Goal: Browse casually: Explore the website without a specific task or goal

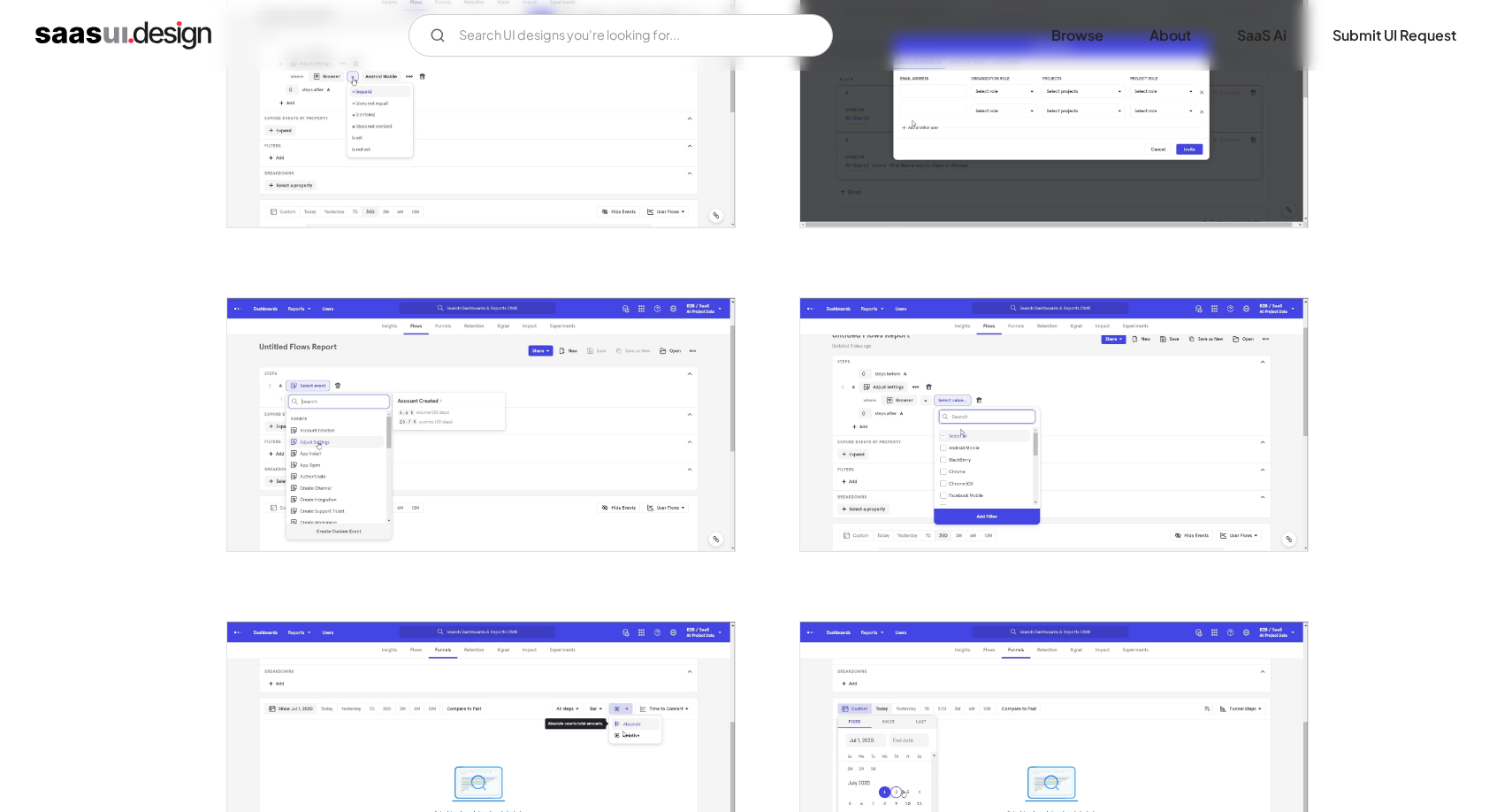
scroll to position [2168, 0]
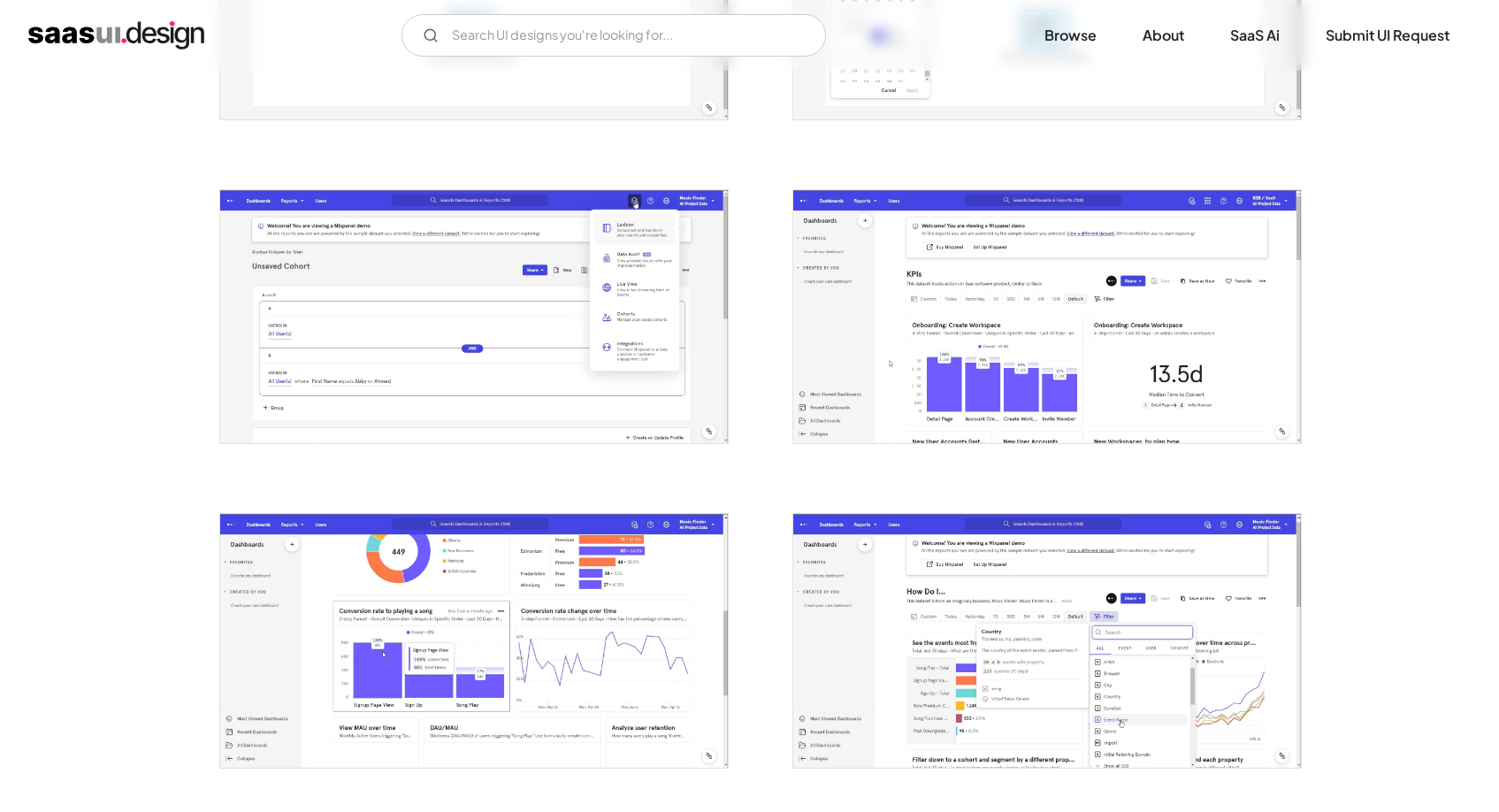
click at [1163, 336] on img "open lightbox" at bounding box center [1047, 317] width 507 height 253
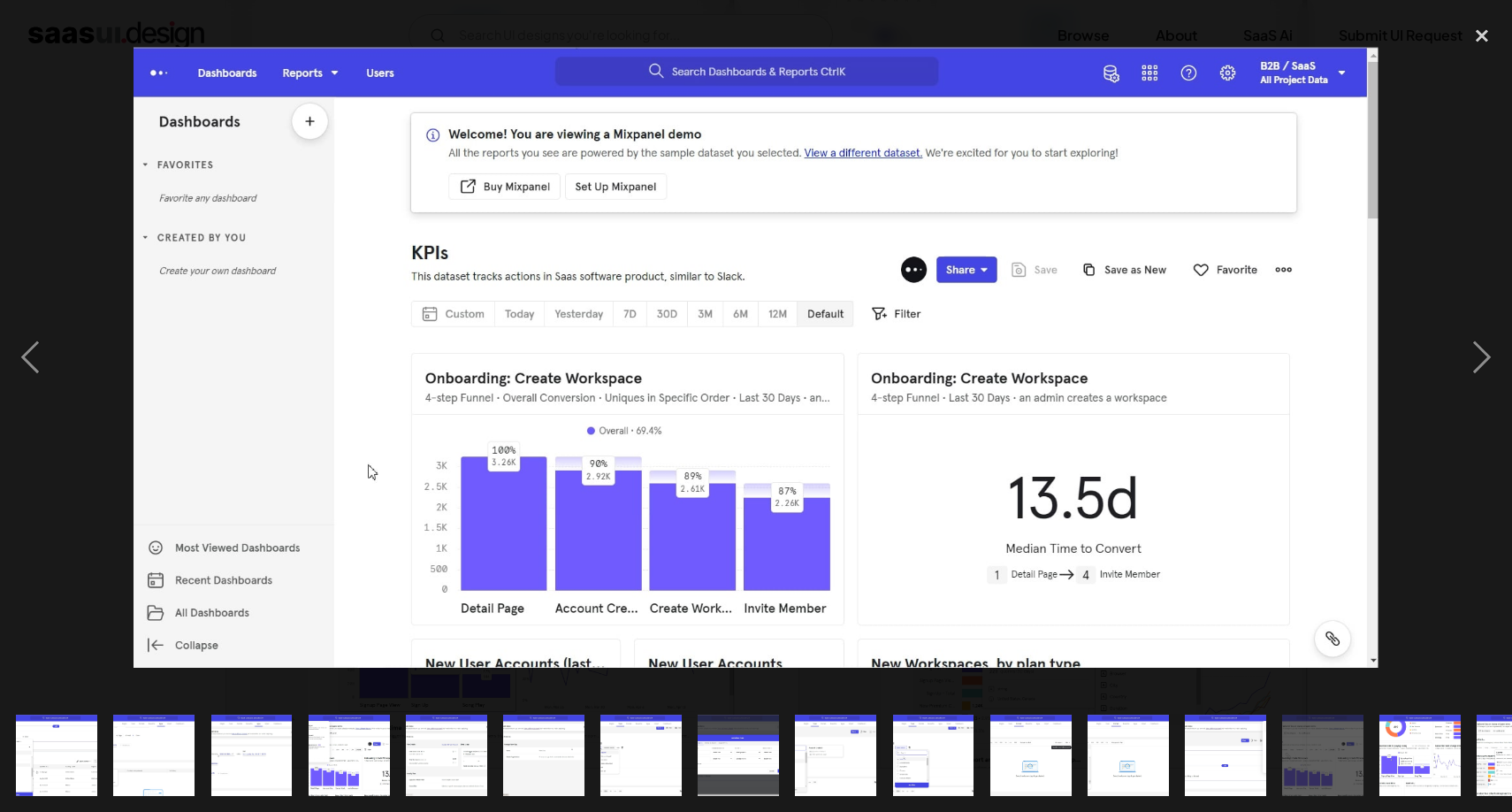
click at [686, 738] on div "show item 7 of 20" at bounding box center [640, 754] width 97 height 114
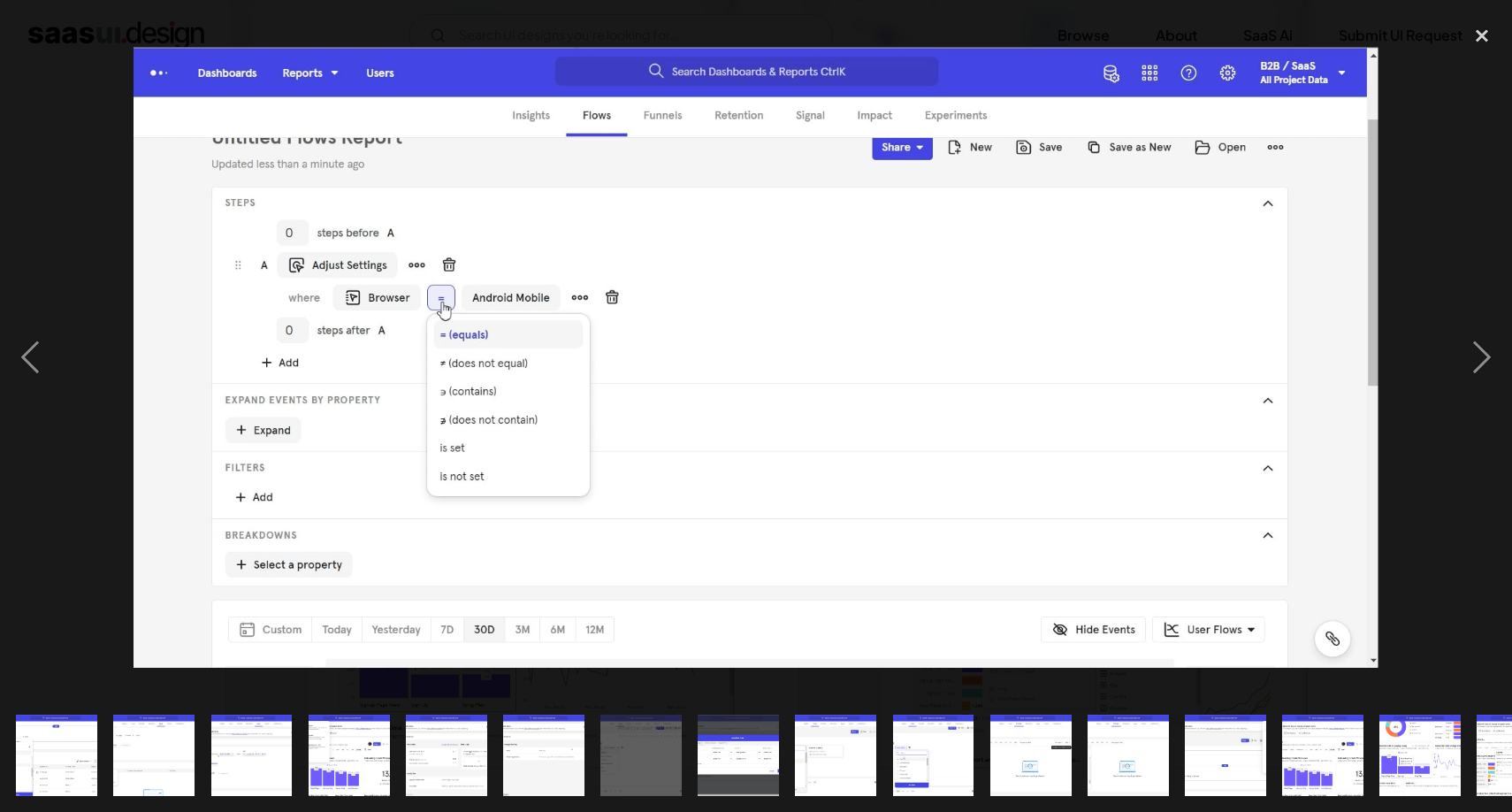
click at [647, 745] on img "show item 7 of 20" at bounding box center [641, 755] width 163 height 81
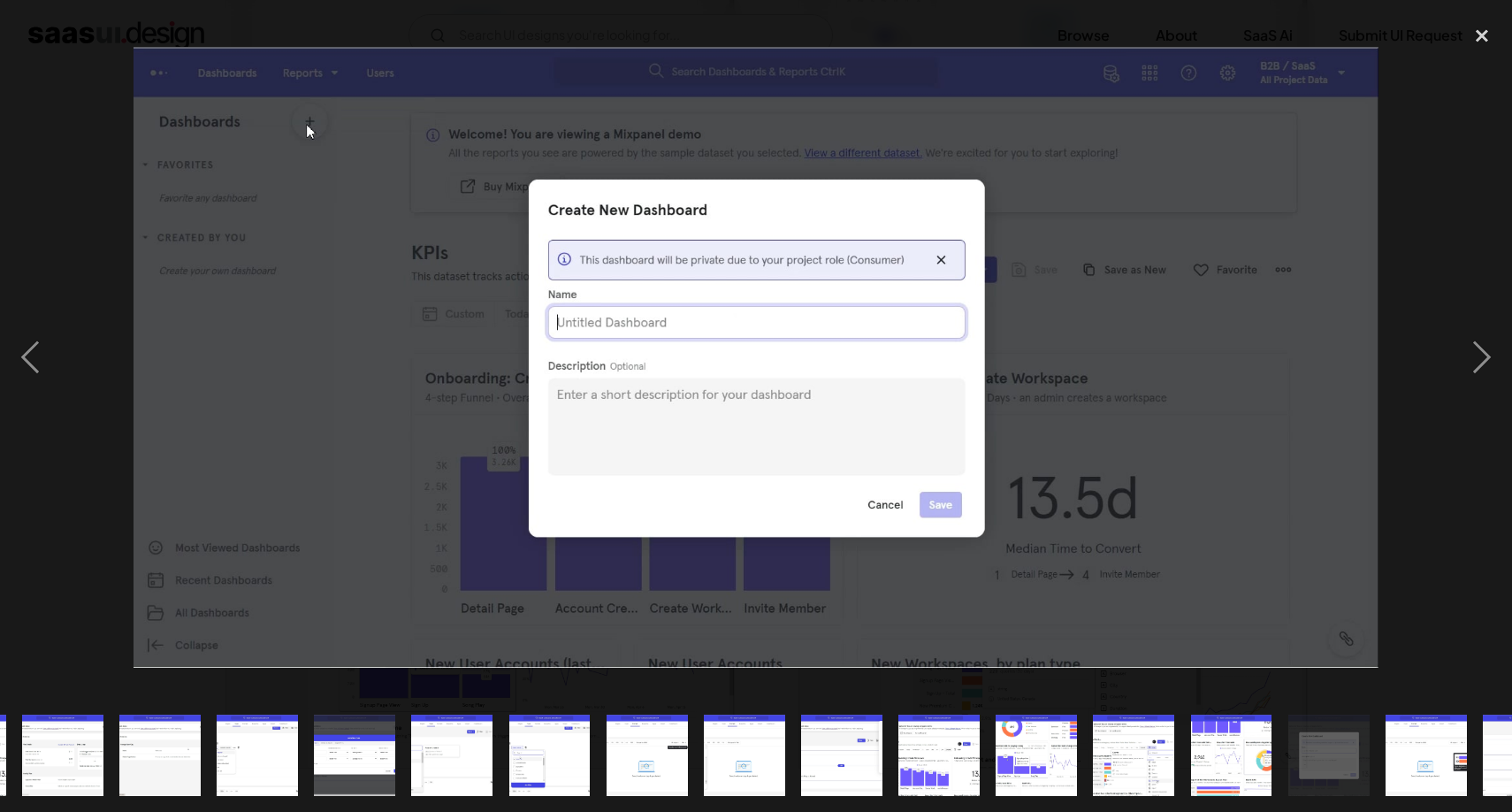
scroll to position [0, 381]
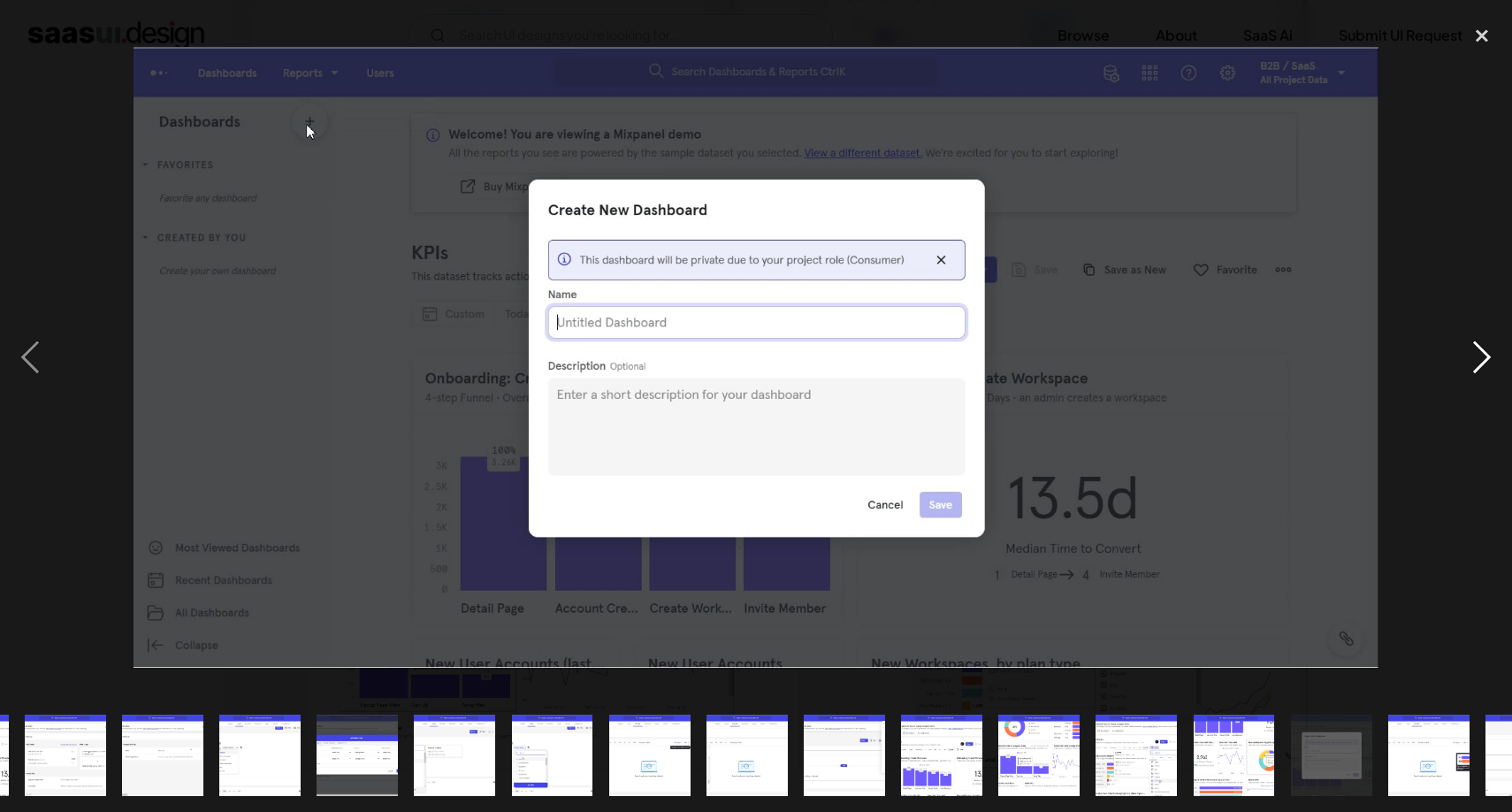
click at [1469, 340] on div "next image" at bounding box center [1482, 357] width 60 height 682
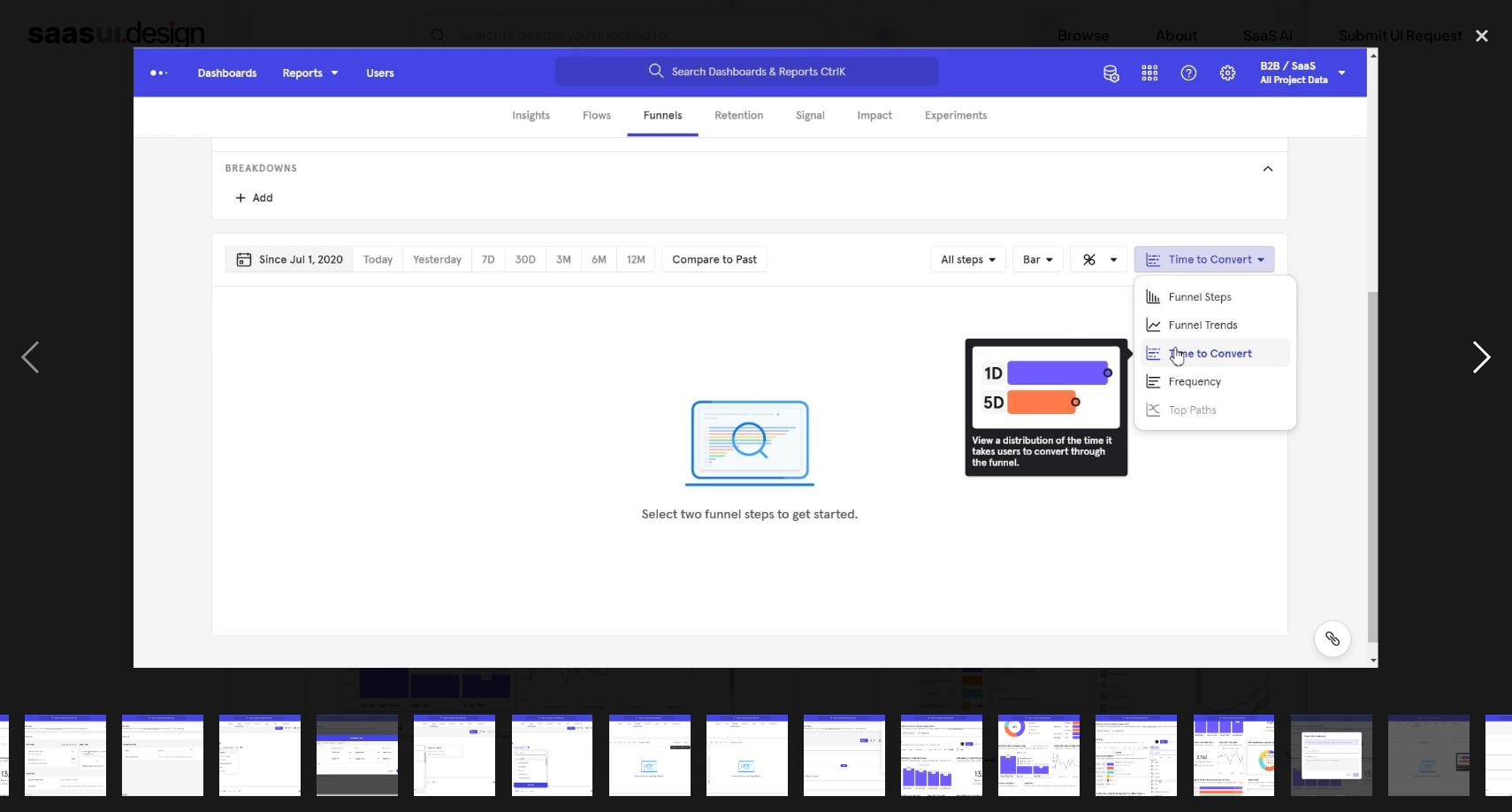
click at [1461, 343] on div "next image" at bounding box center [1482, 357] width 60 height 682
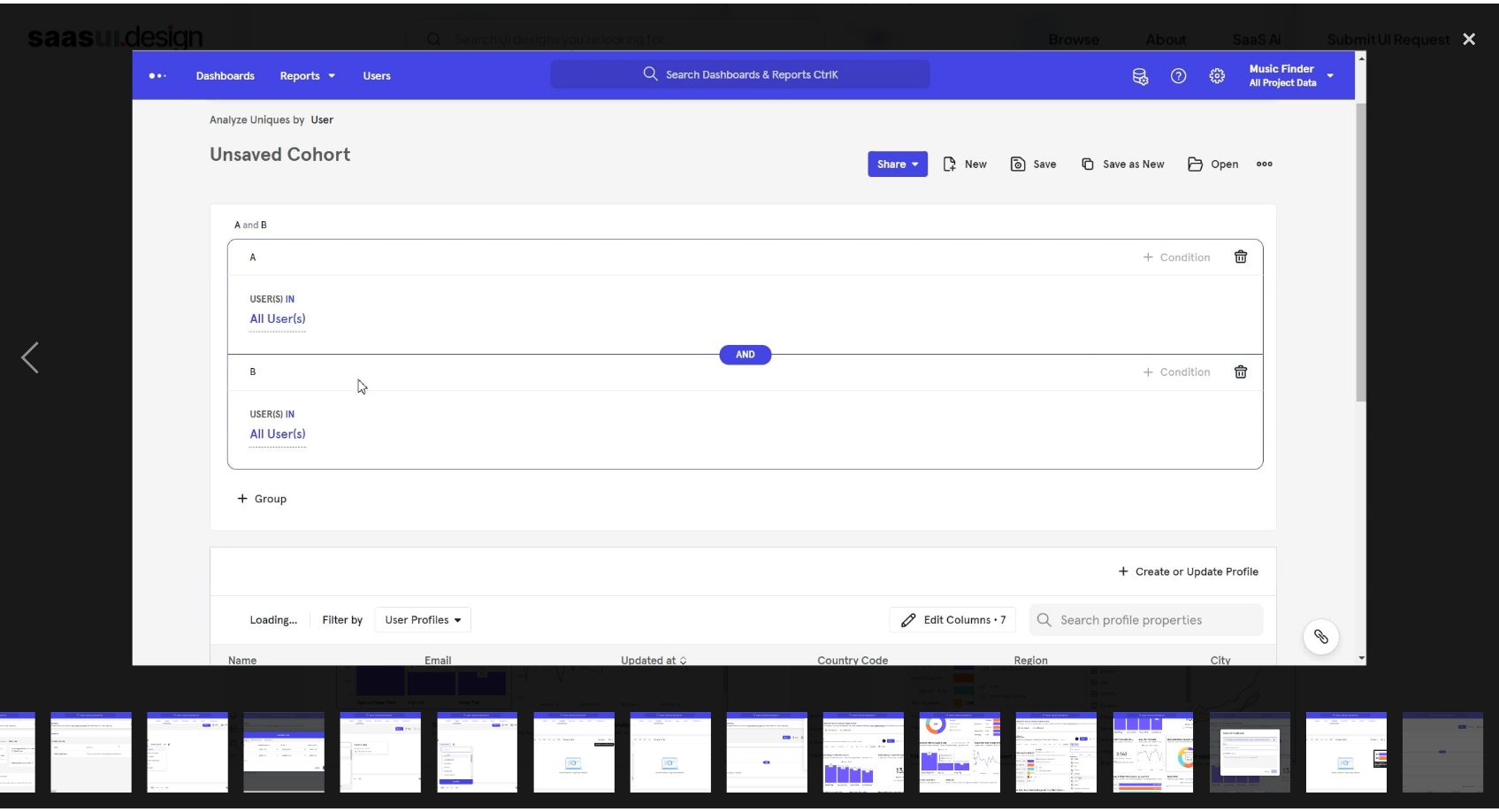
scroll to position [0, 452]
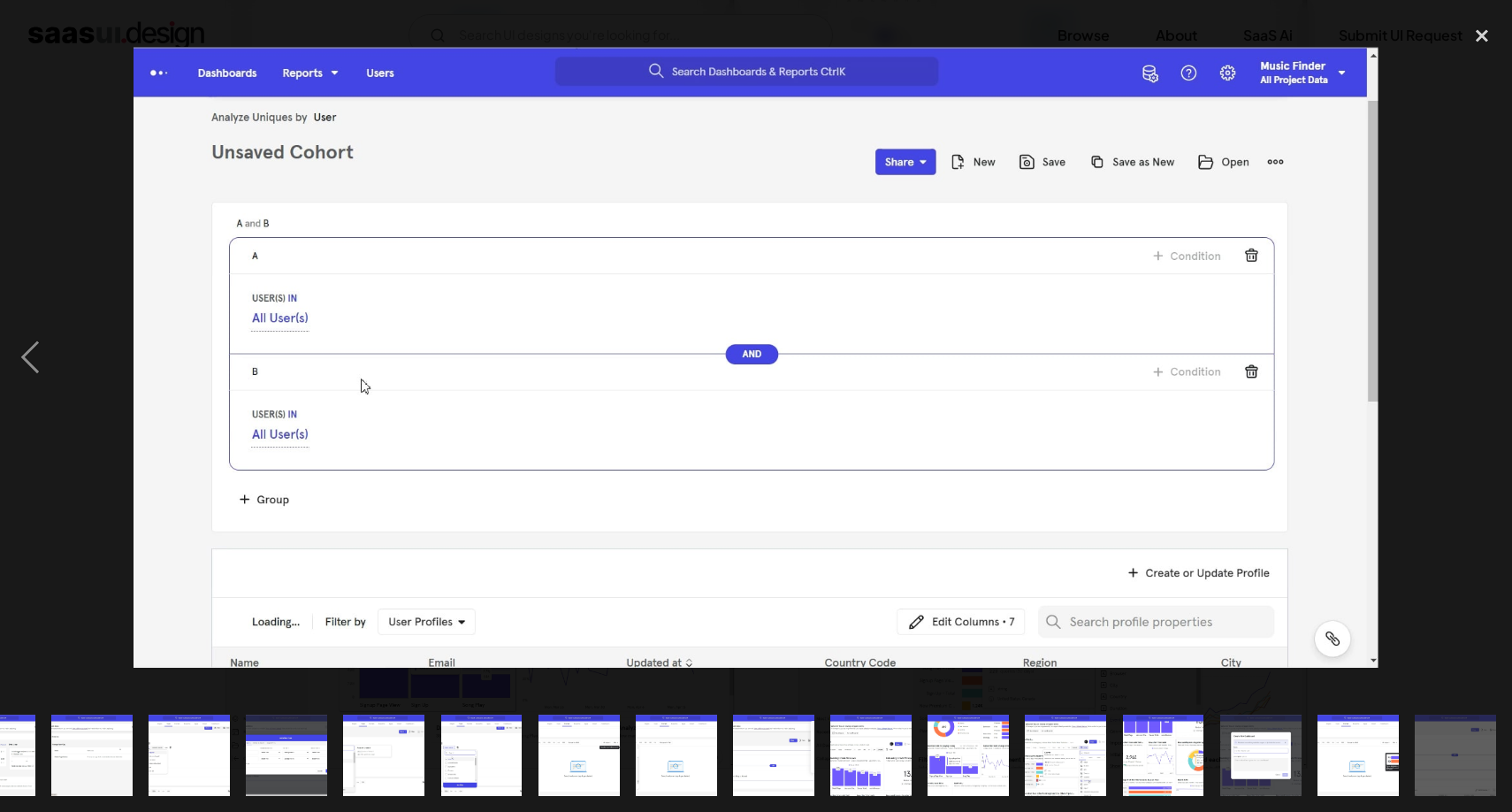
click at [886, 418] on img at bounding box center [756, 358] width 1244 height 621
click at [1123, 385] on img at bounding box center [756, 358] width 1244 height 621
click at [1476, 33] on div "close lightbox" at bounding box center [1482, 35] width 60 height 39
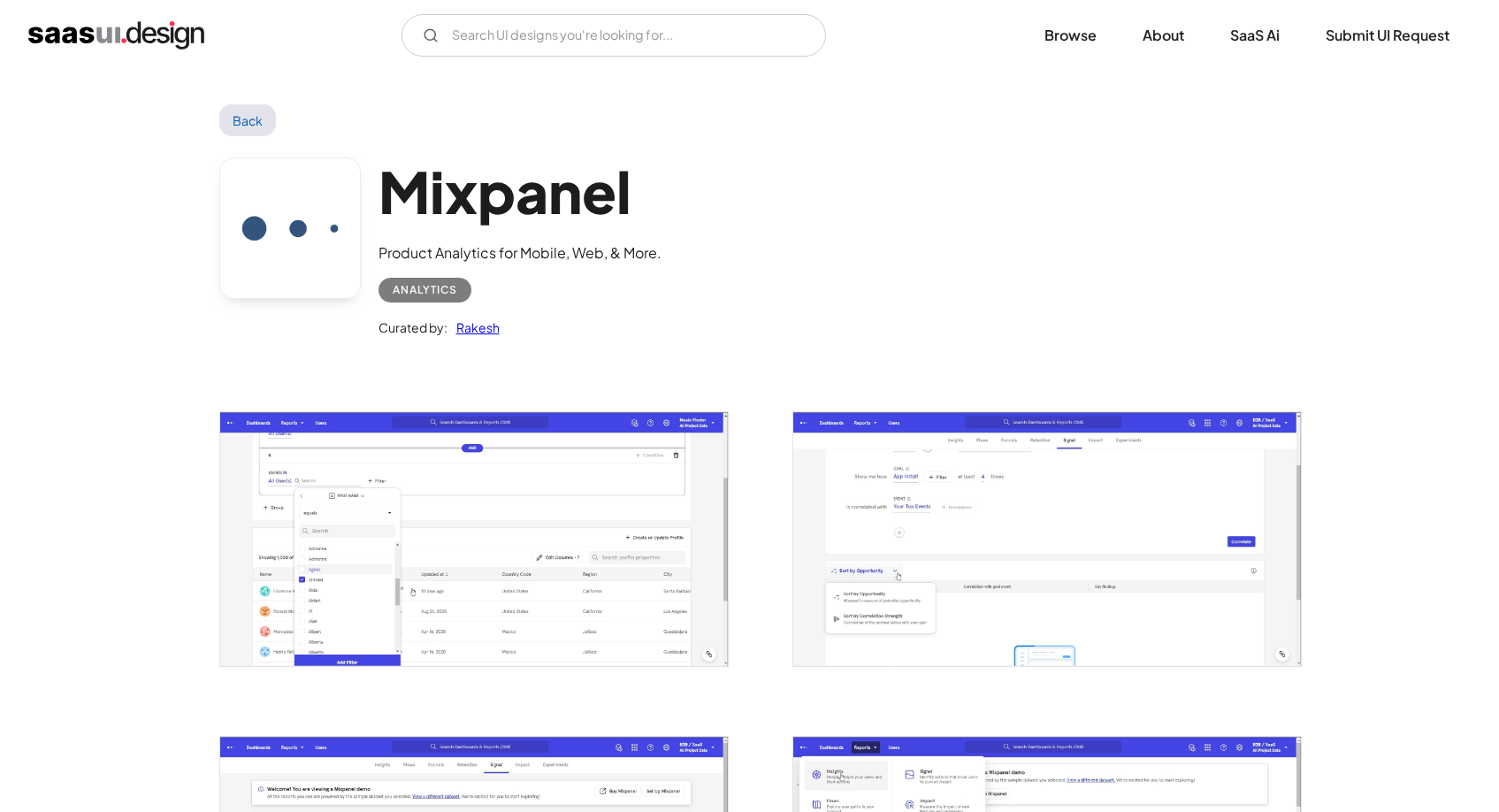
scroll to position [0, 0]
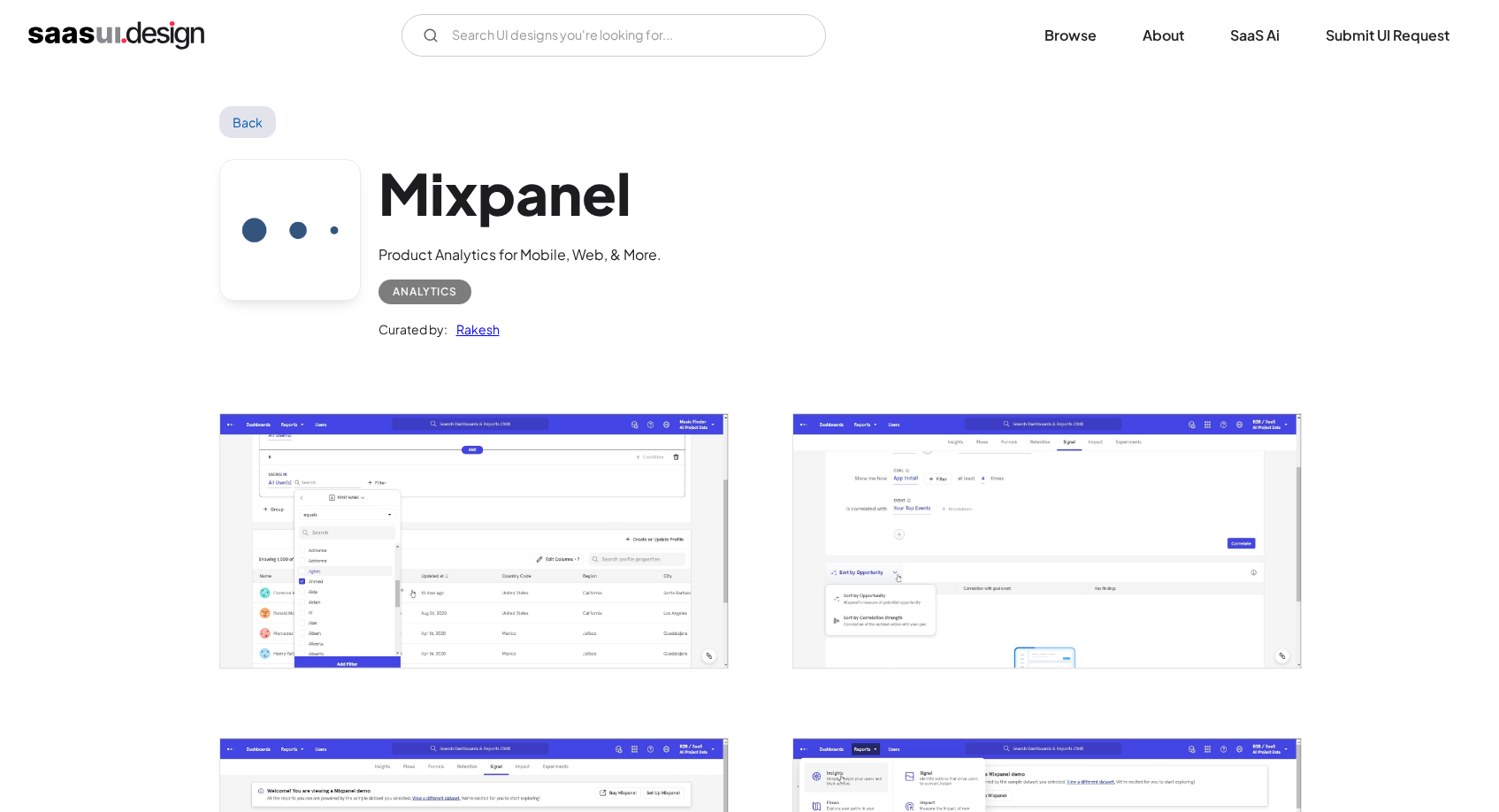
click at [549, 558] on img "open lightbox" at bounding box center [473, 540] width 507 height 253
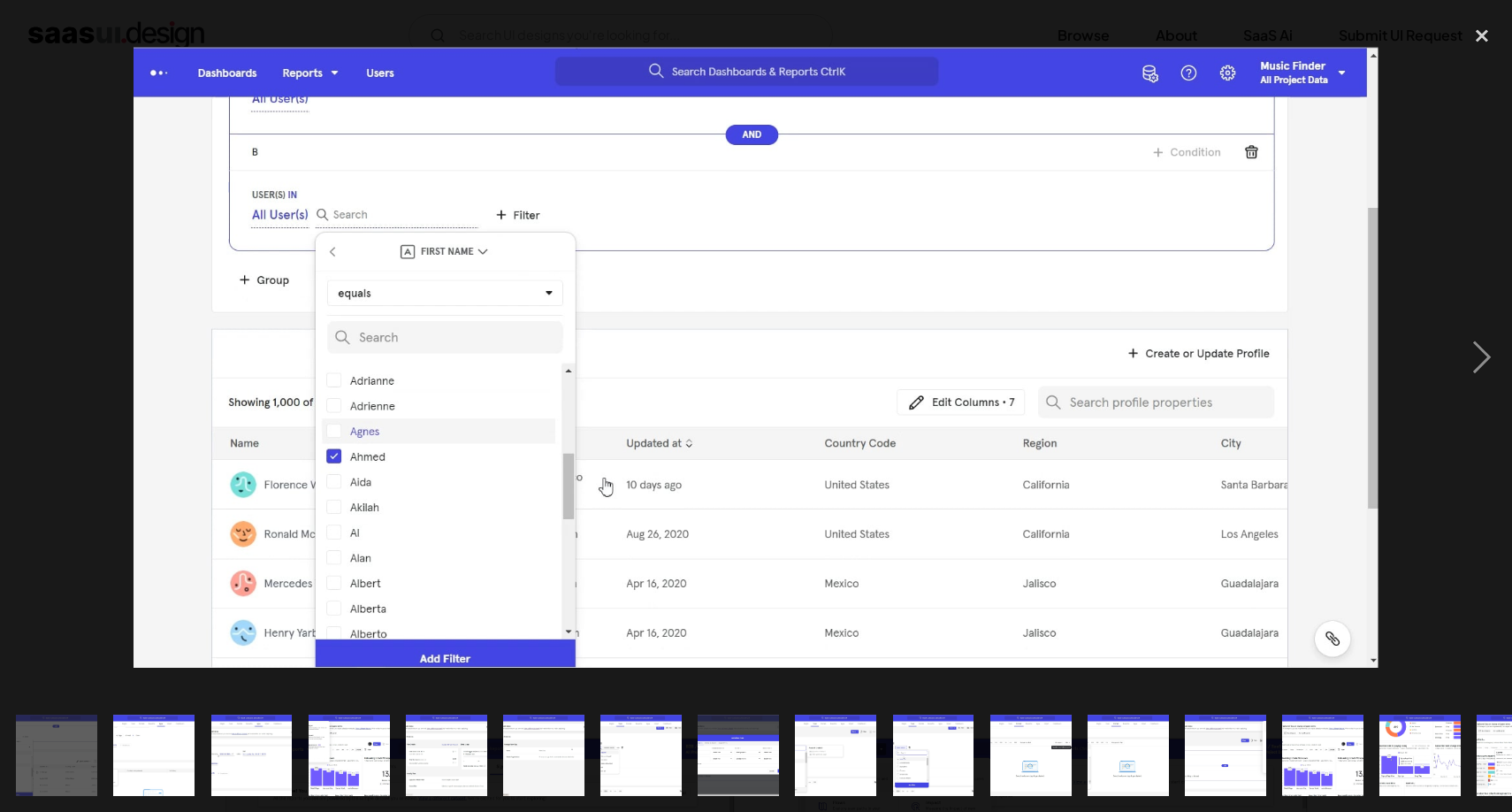
click at [1272, 422] on img at bounding box center [756, 358] width 1244 height 621
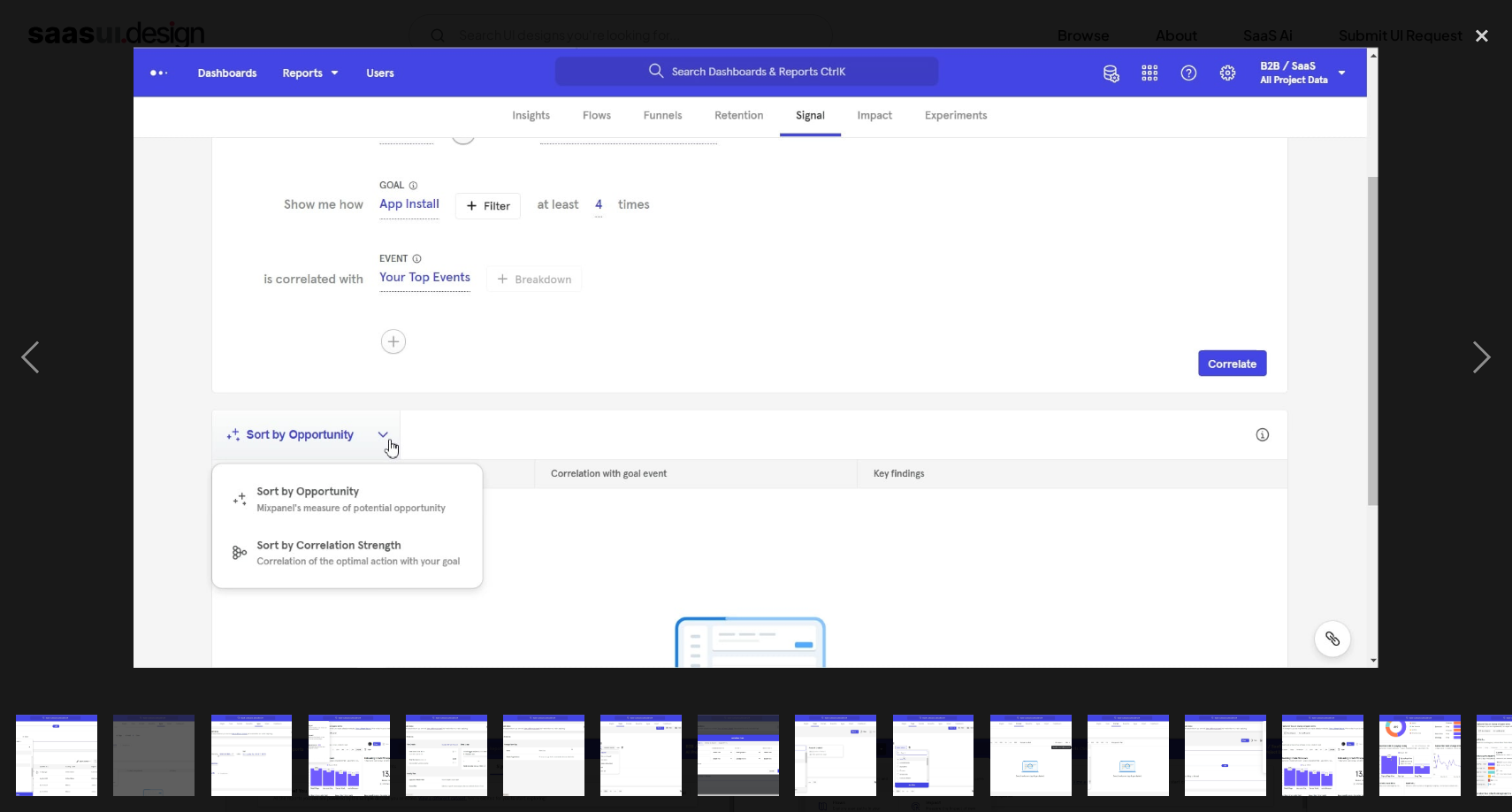
click at [1331, 384] on img at bounding box center [756, 358] width 1244 height 621
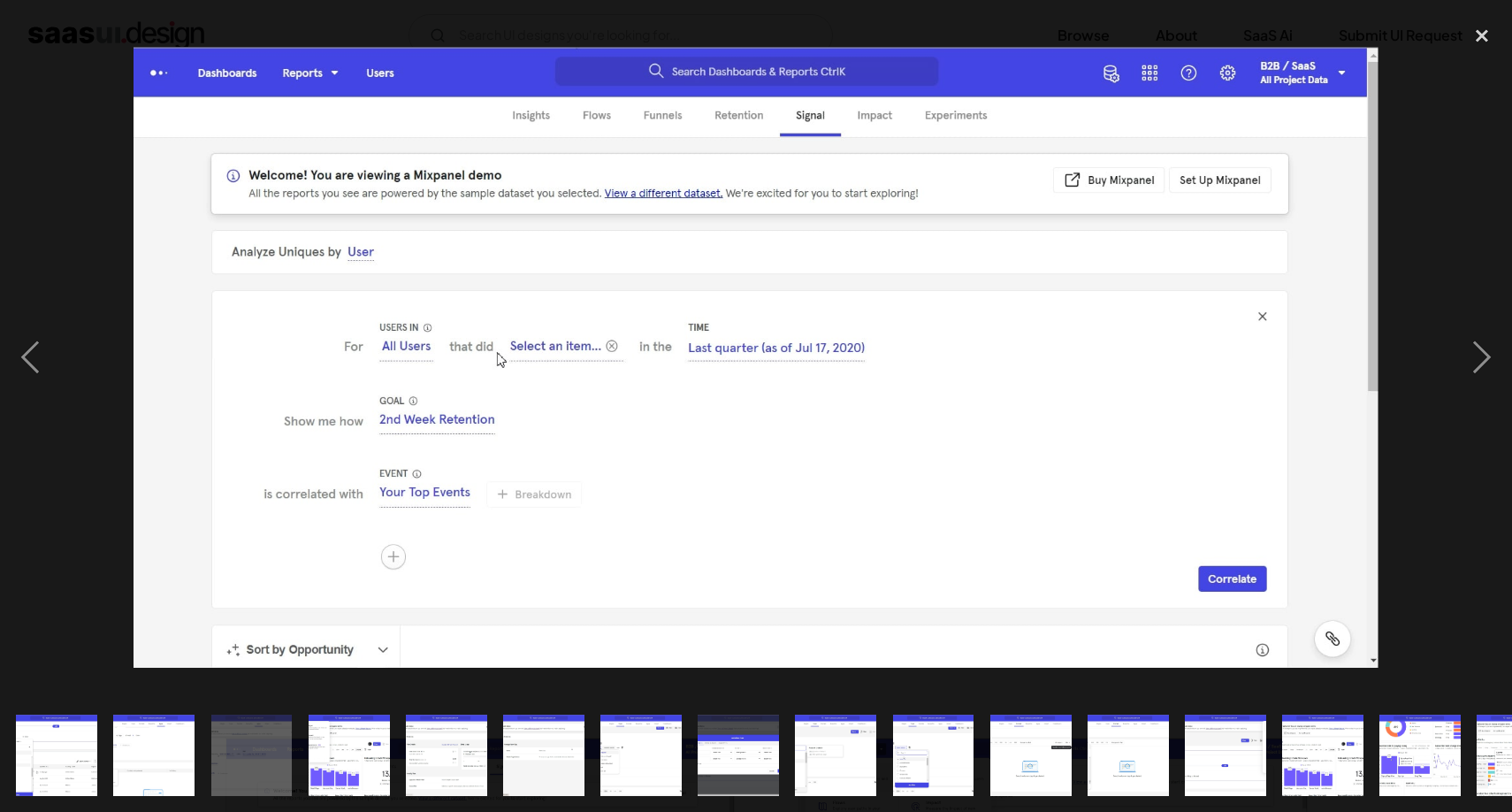
click at [1331, 384] on img at bounding box center [756, 358] width 1244 height 621
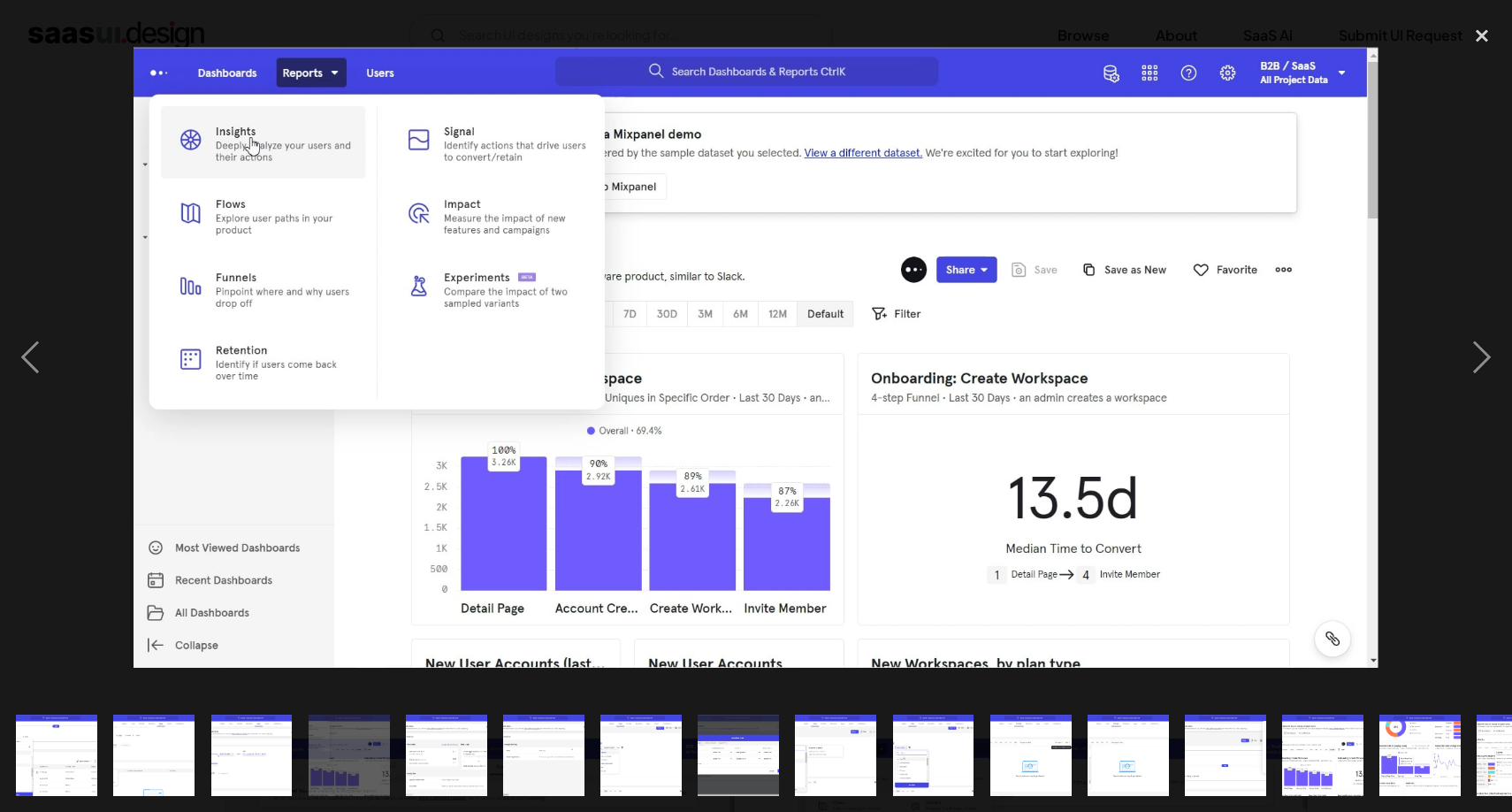
click at [997, 311] on img at bounding box center [756, 358] width 1244 height 621
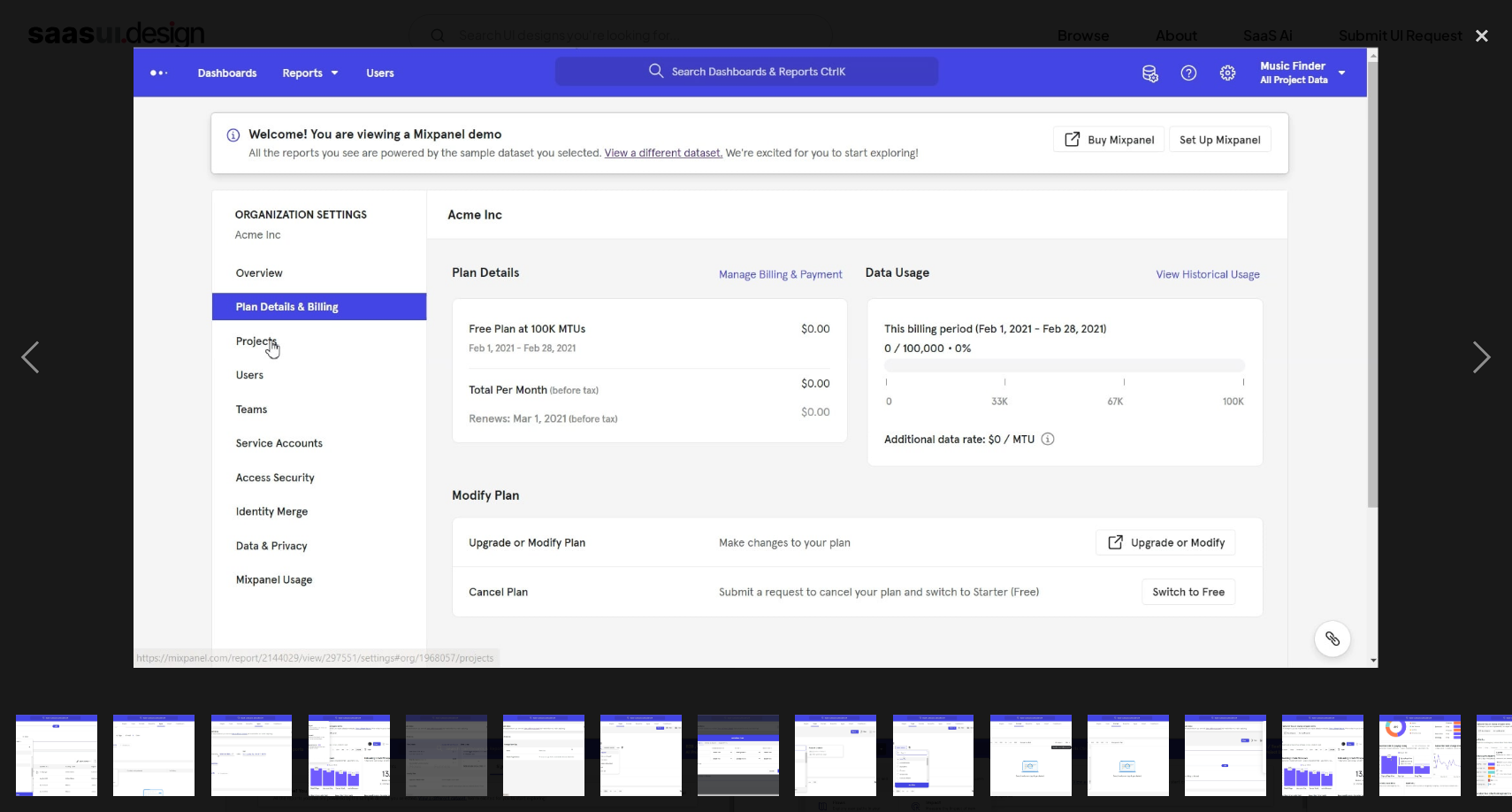
click at [997, 311] on img at bounding box center [756, 358] width 1244 height 621
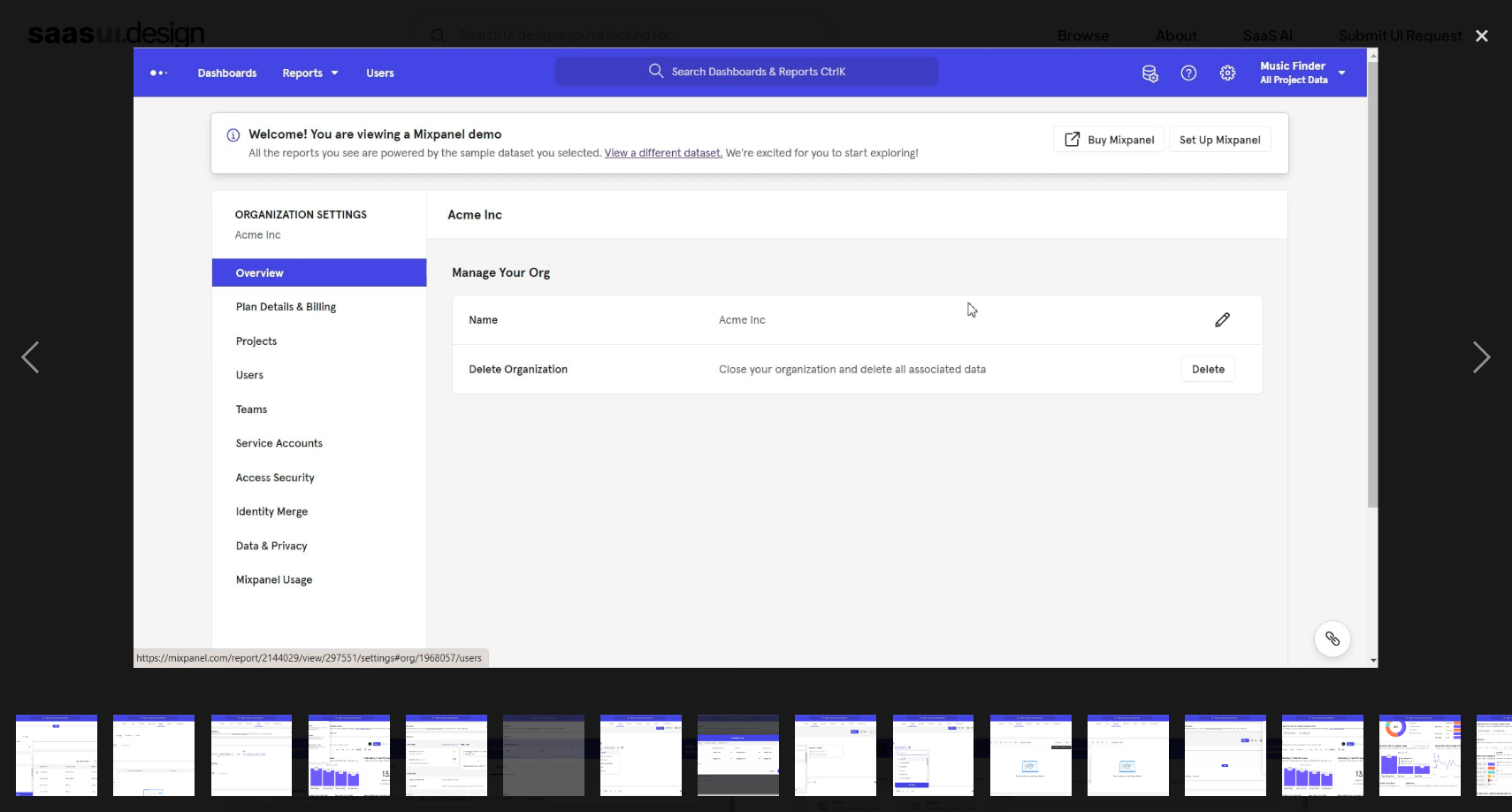
click at [992, 325] on img at bounding box center [756, 358] width 1244 height 621
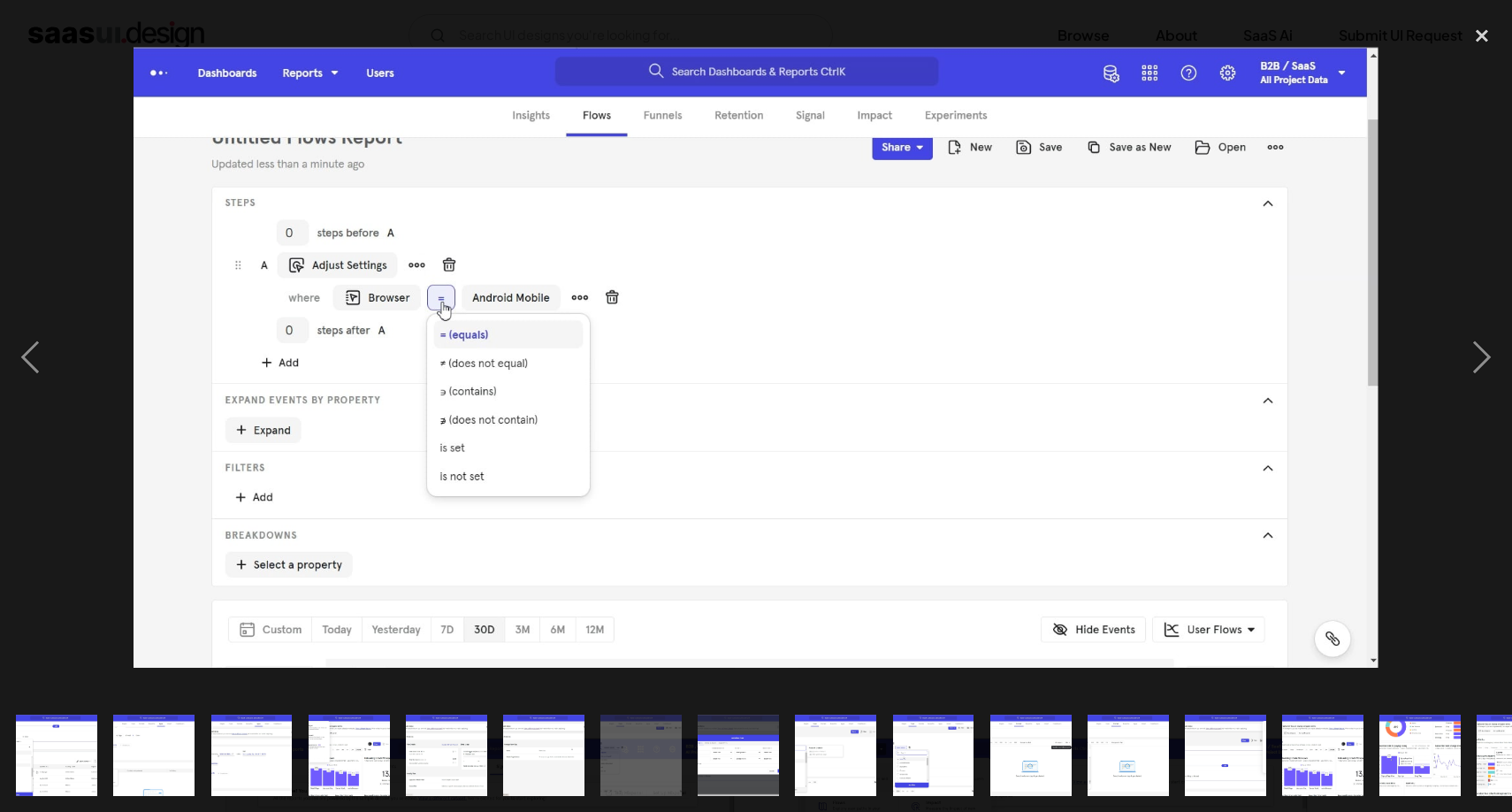
click at [281, 332] on img at bounding box center [756, 358] width 1244 height 621
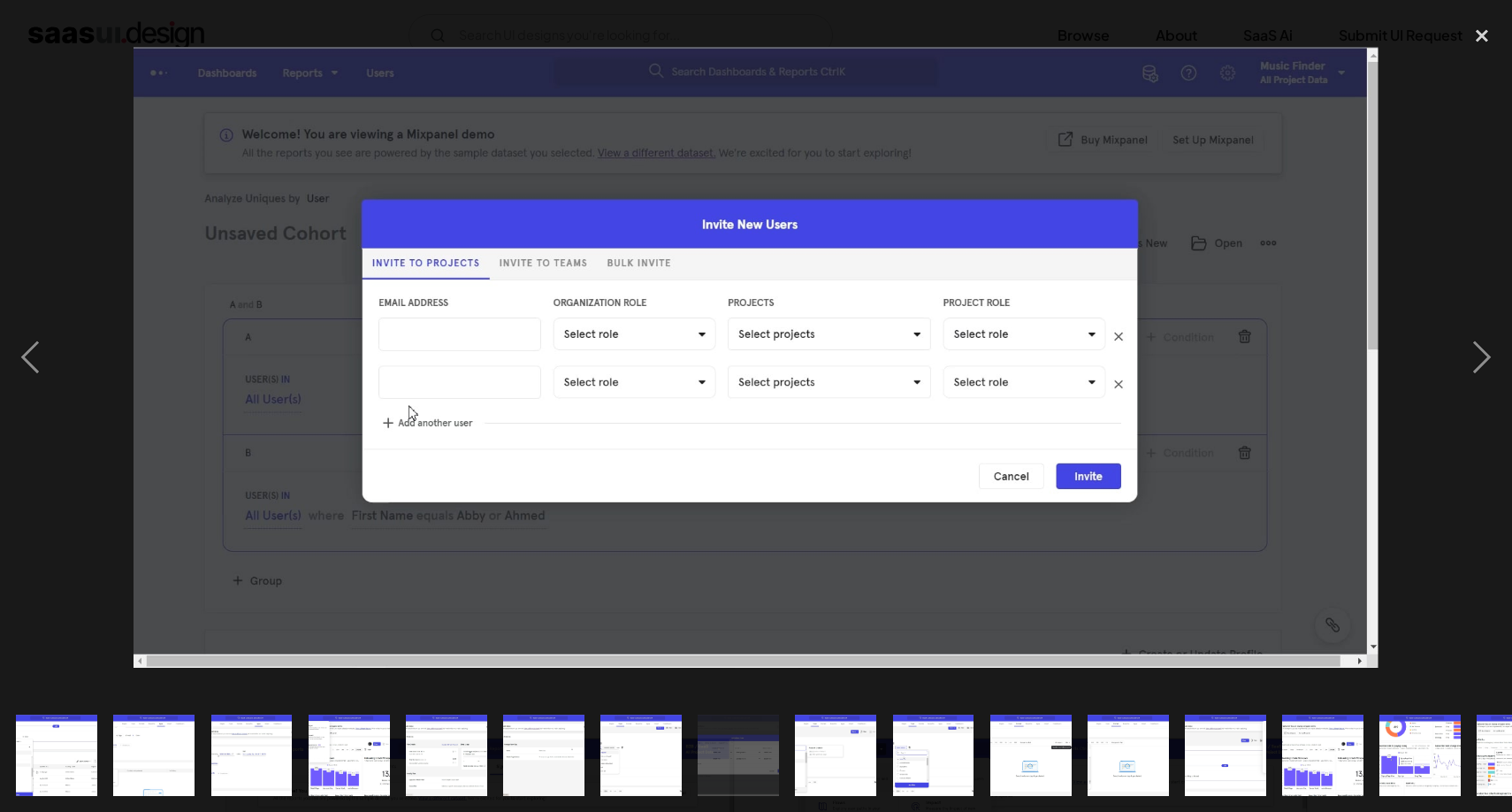
click at [258, 333] on img at bounding box center [756, 358] width 1244 height 621
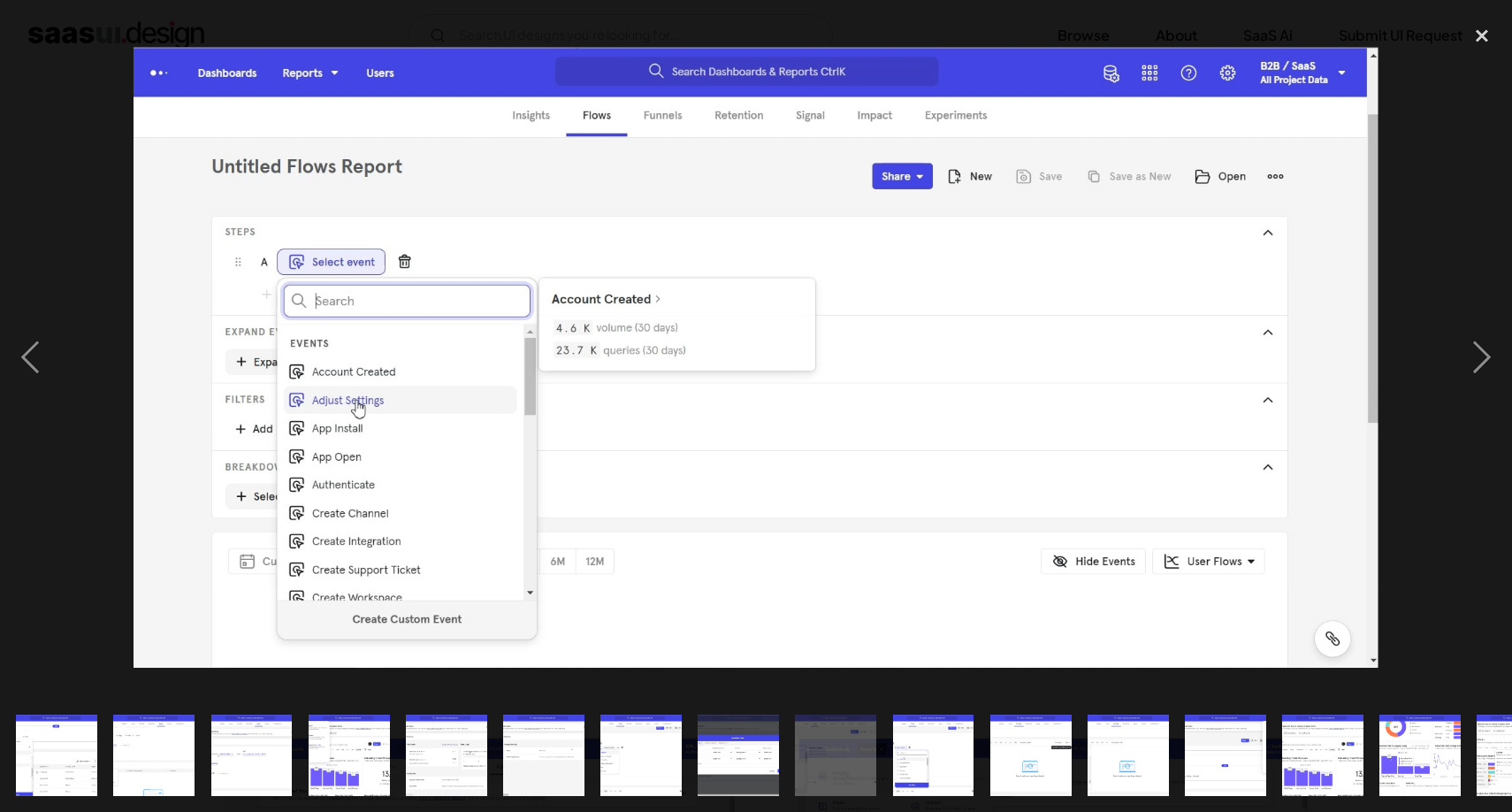
click at [258, 333] on img at bounding box center [756, 358] width 1244 height 621
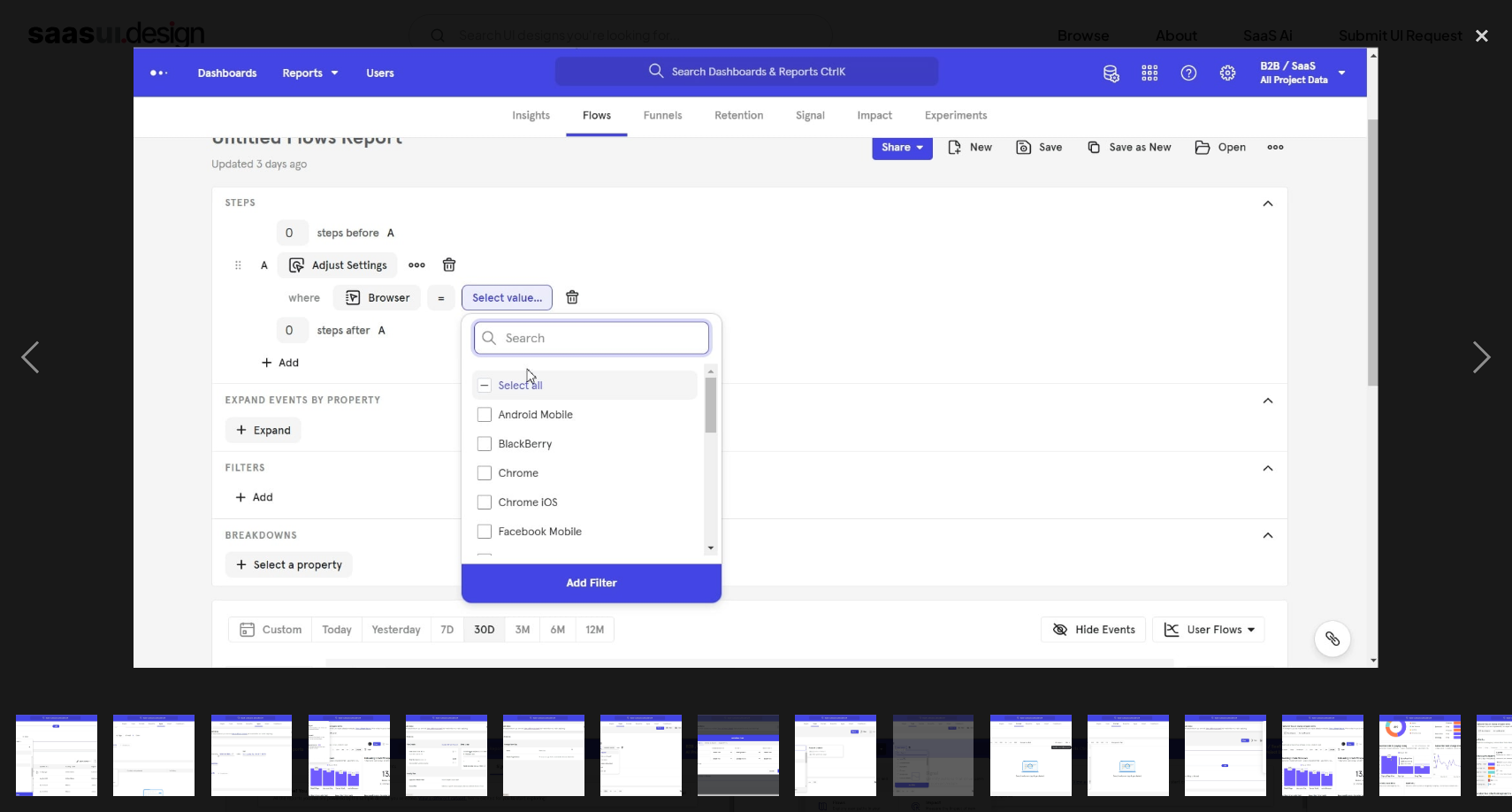
click at [258, 333] on img at bounding box center [756, 358] width 1244 height 621
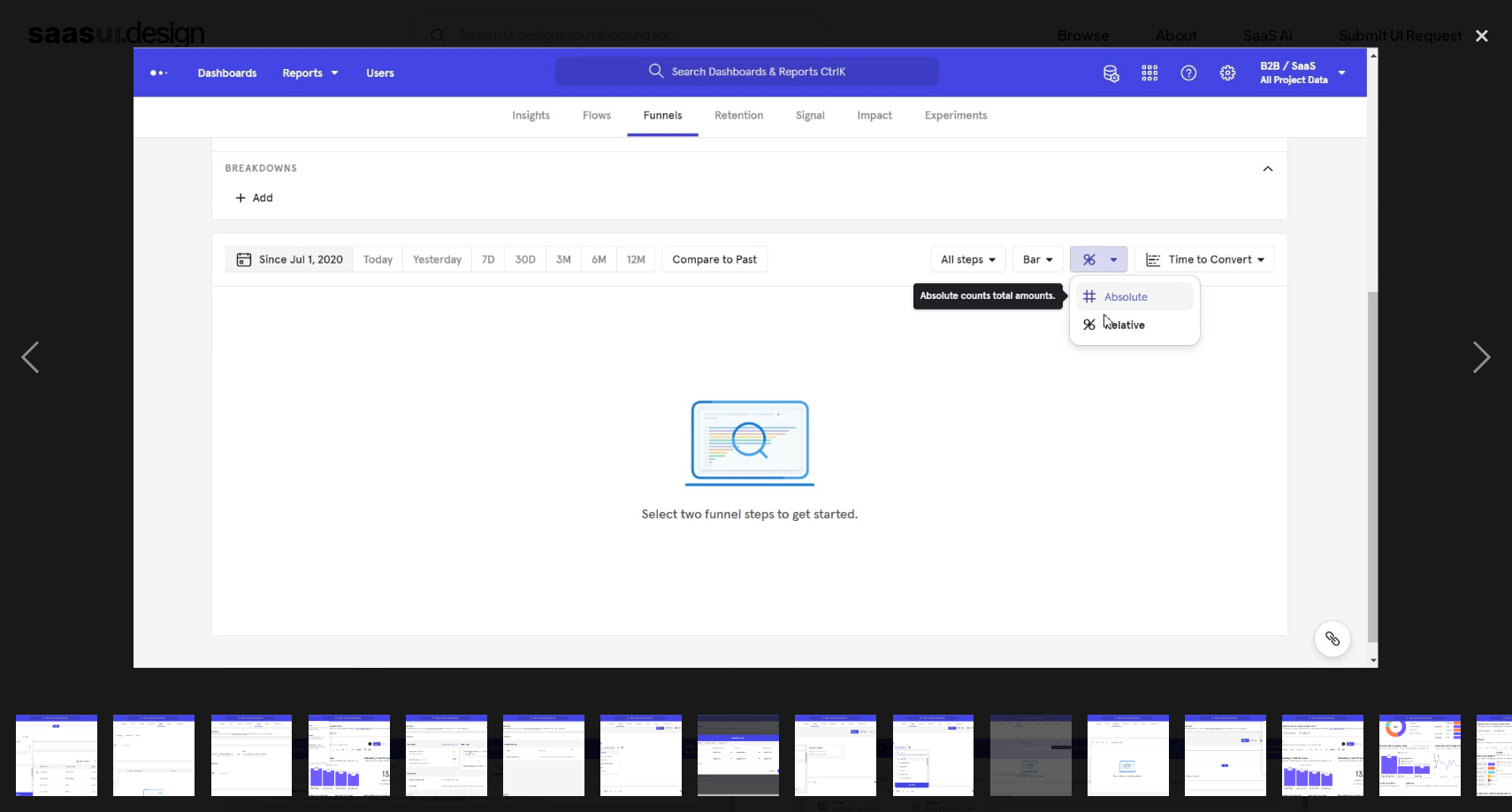
click at [258, 333] on img at bounding box center [756, 358] width 1244 height 621
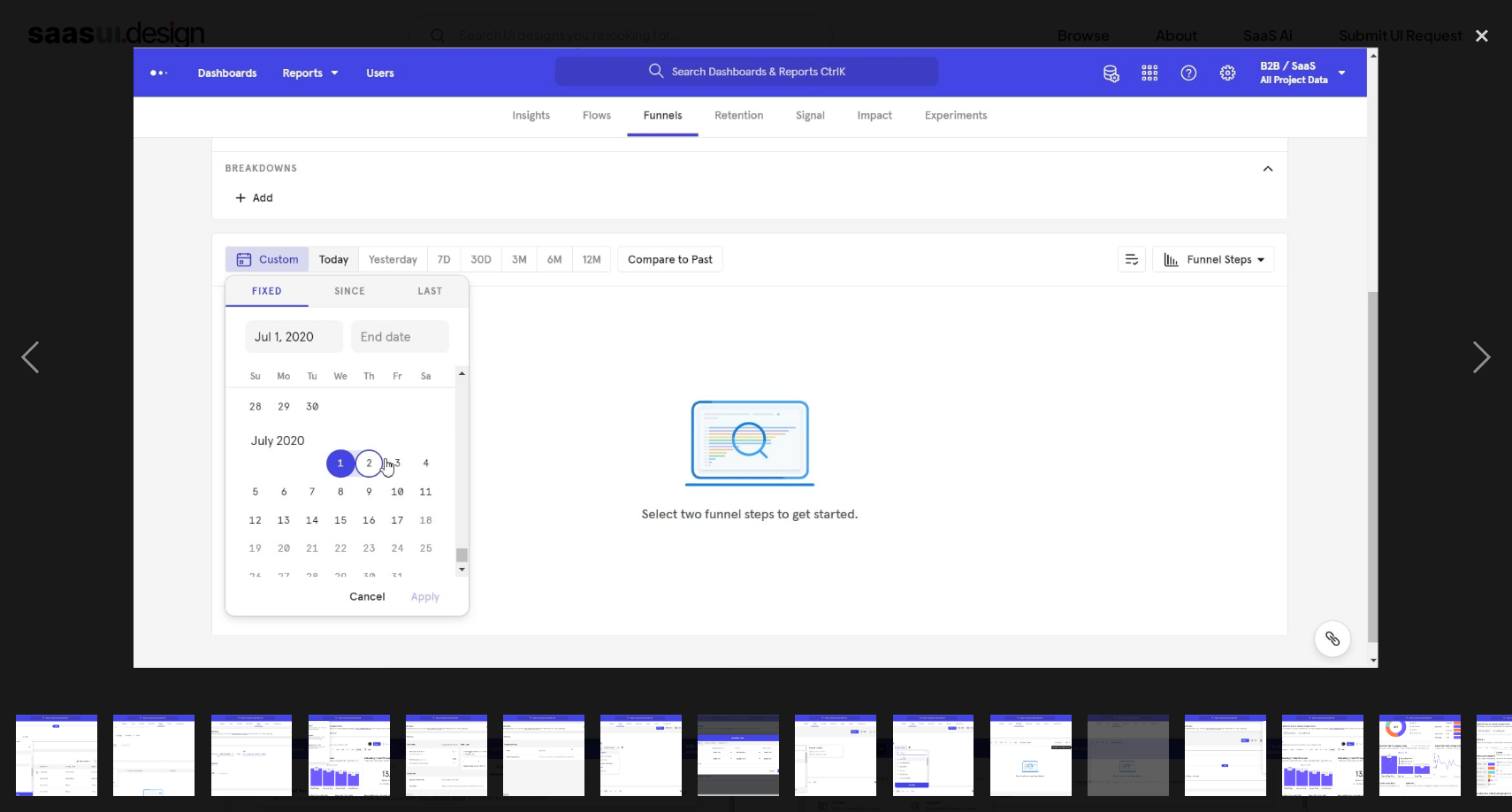
click at [200, 336] on img at bounding box center [756, 358] width 1244 height 621
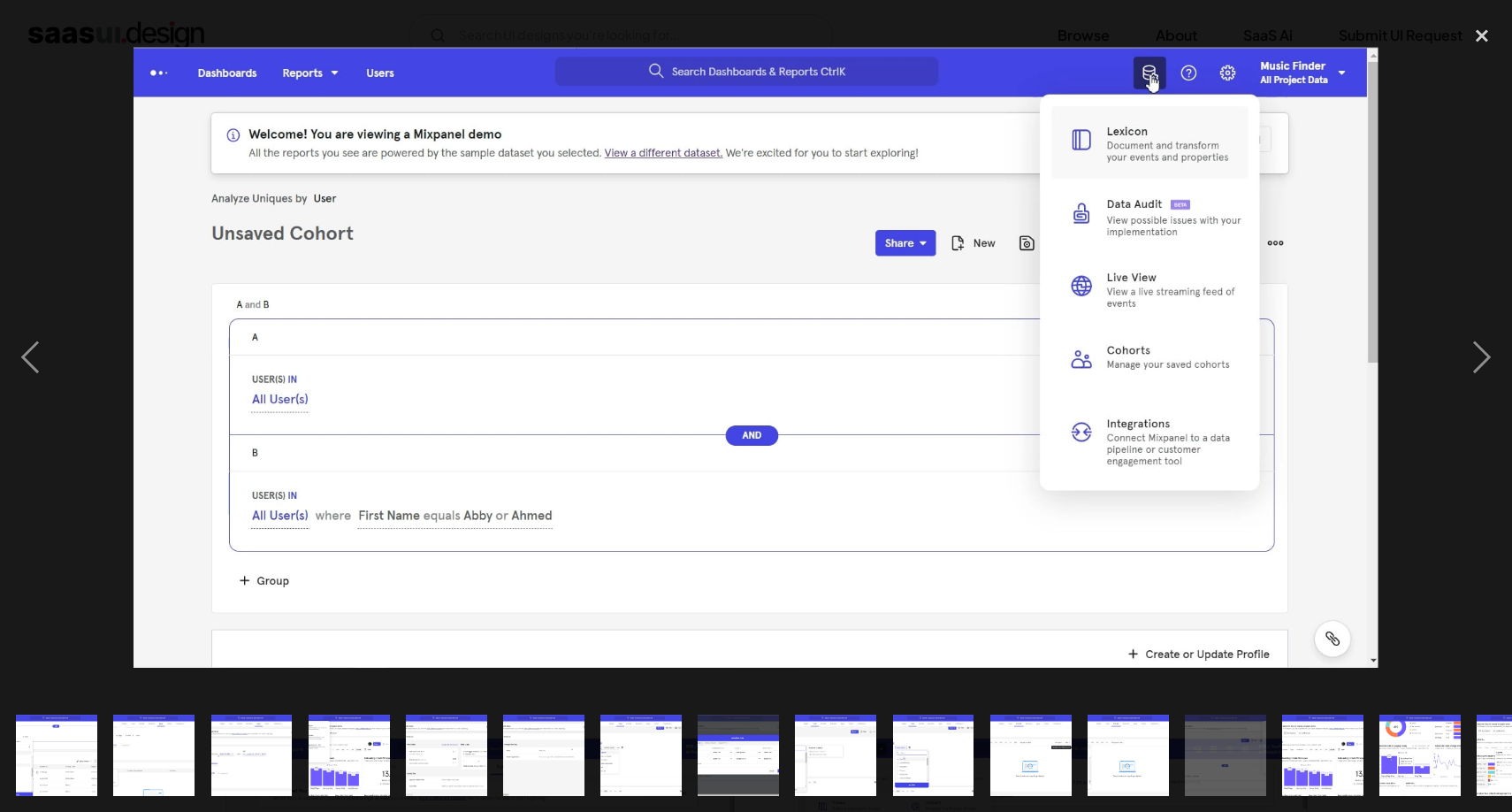
click at [66, 341] on div at bounding box center [756, 357] width 1512 height 682
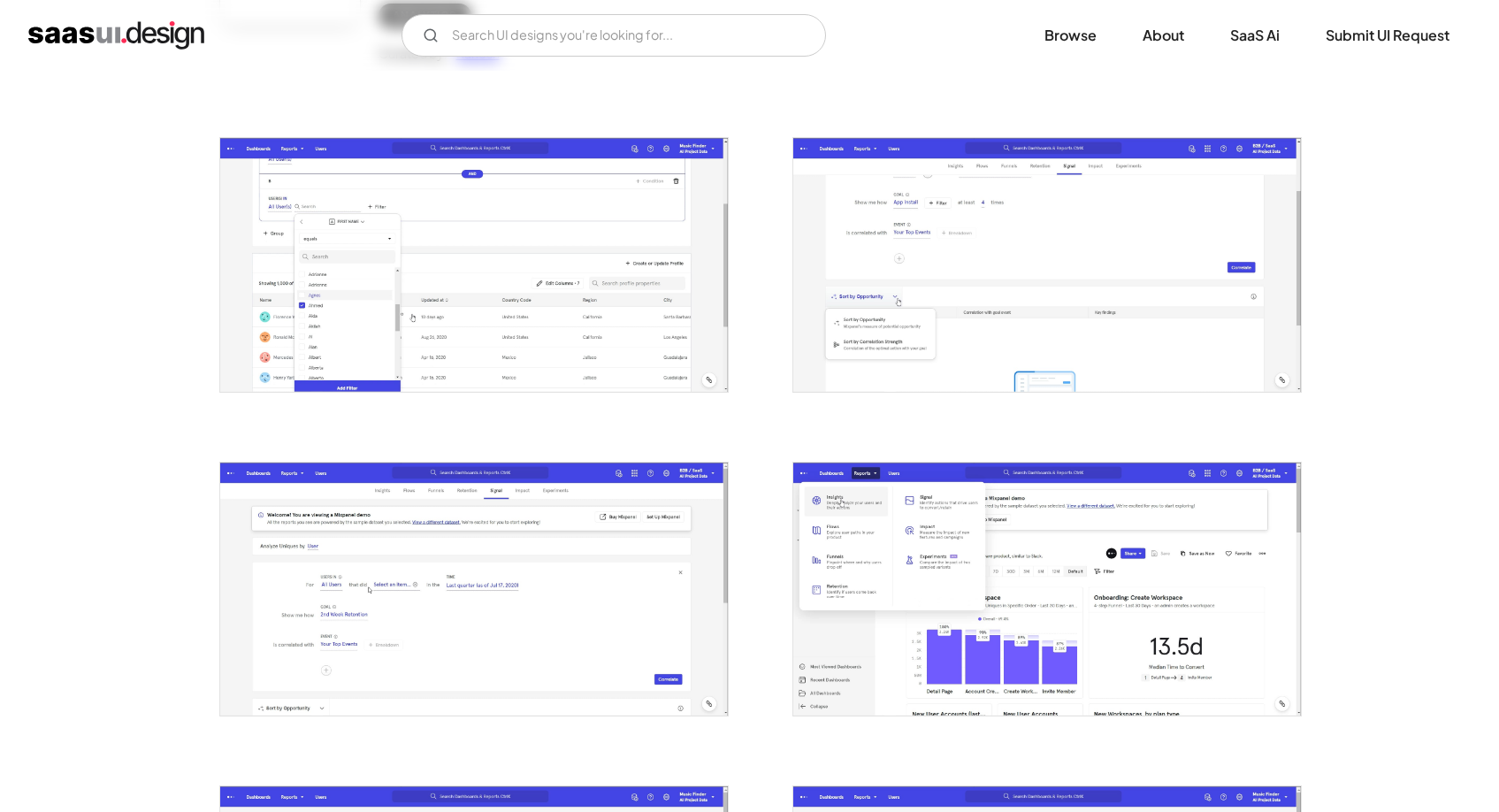
scroll to position [345, 0]
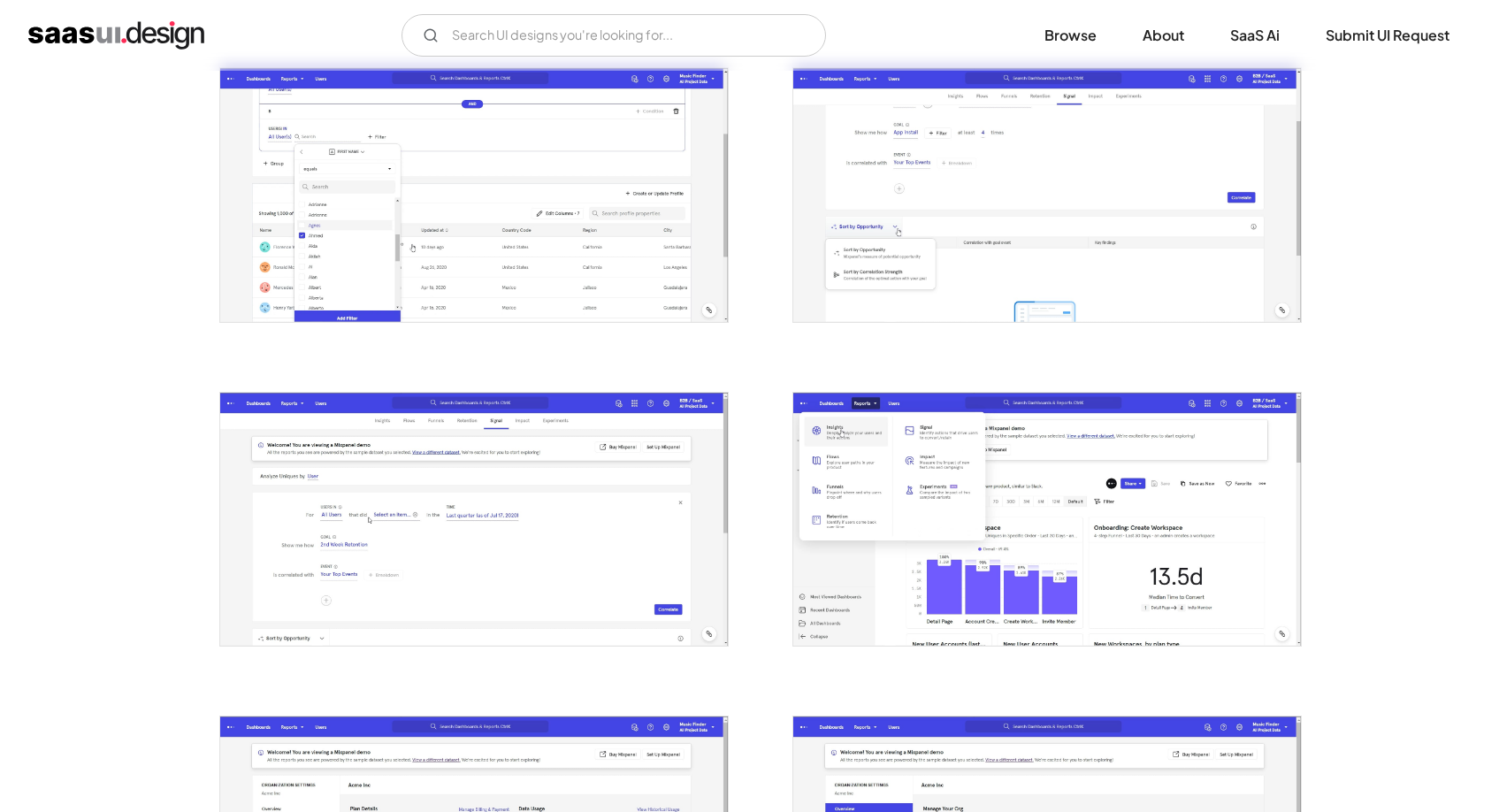
click at [591, 522] on img "open lightbox" at bounding box center [473, 519] width 507 height 253
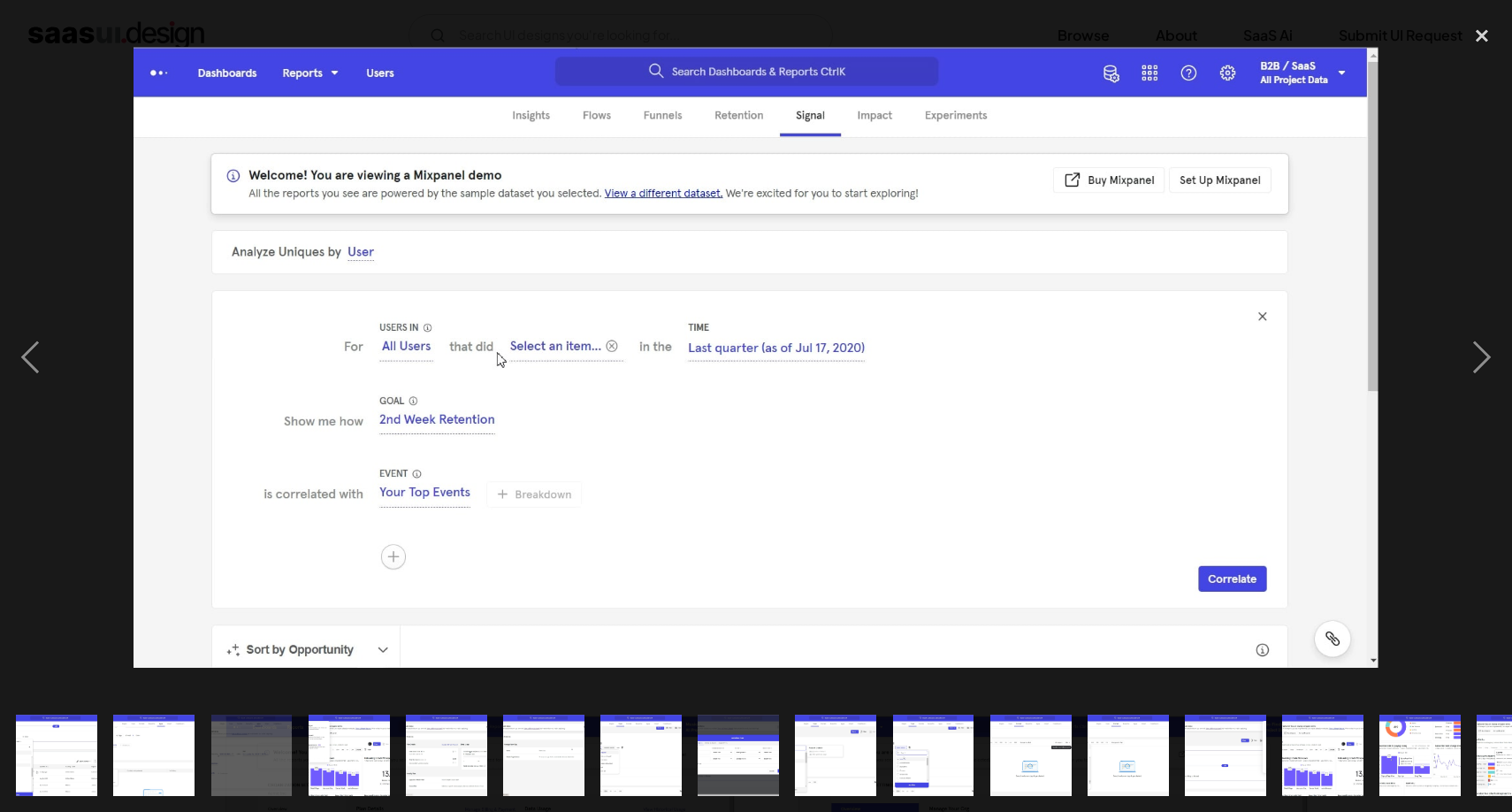
click at [79, 401] on div at bounding box center [756, 357] width 1512 height 682
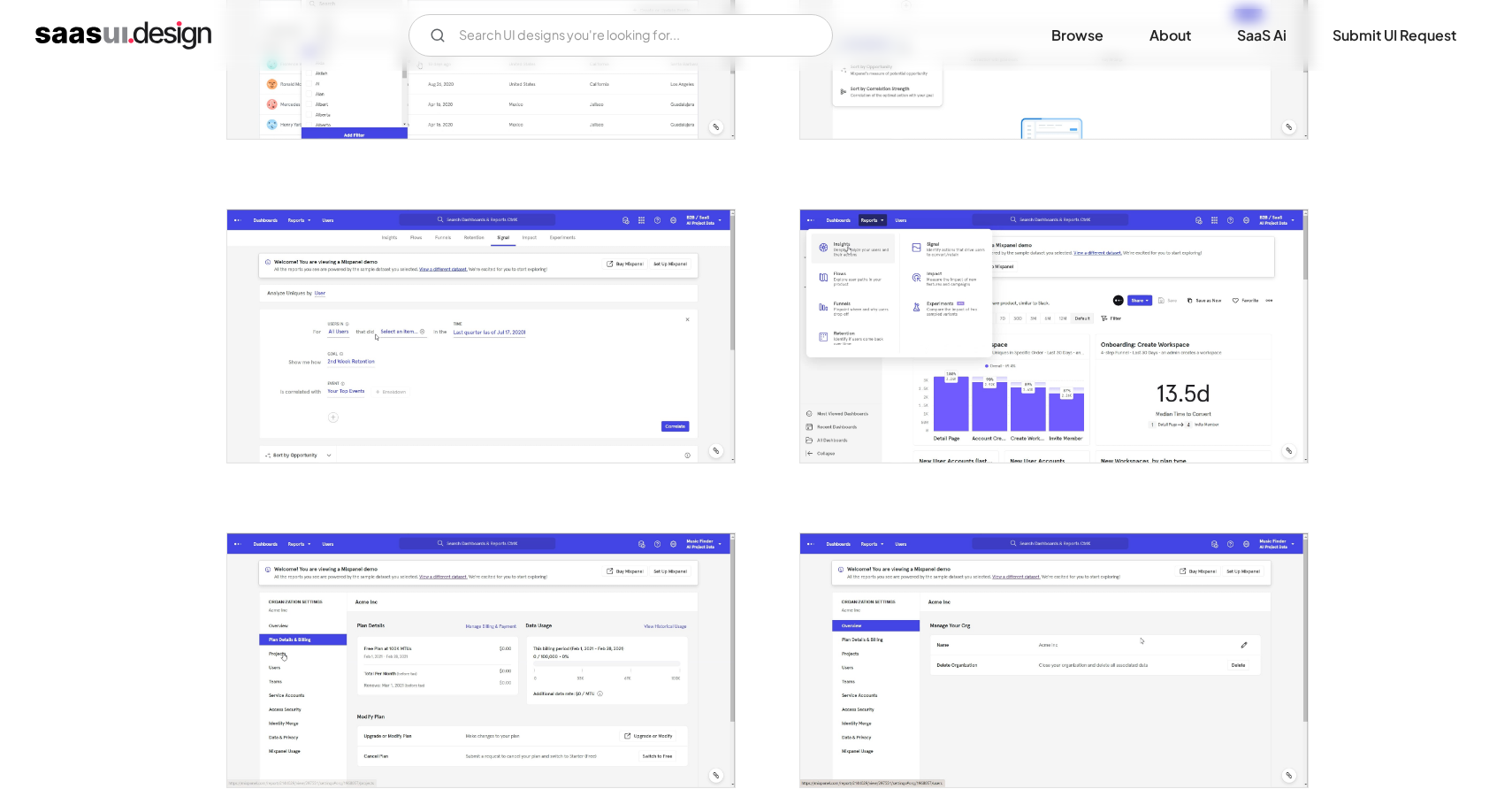
scroll to position [662, 0]
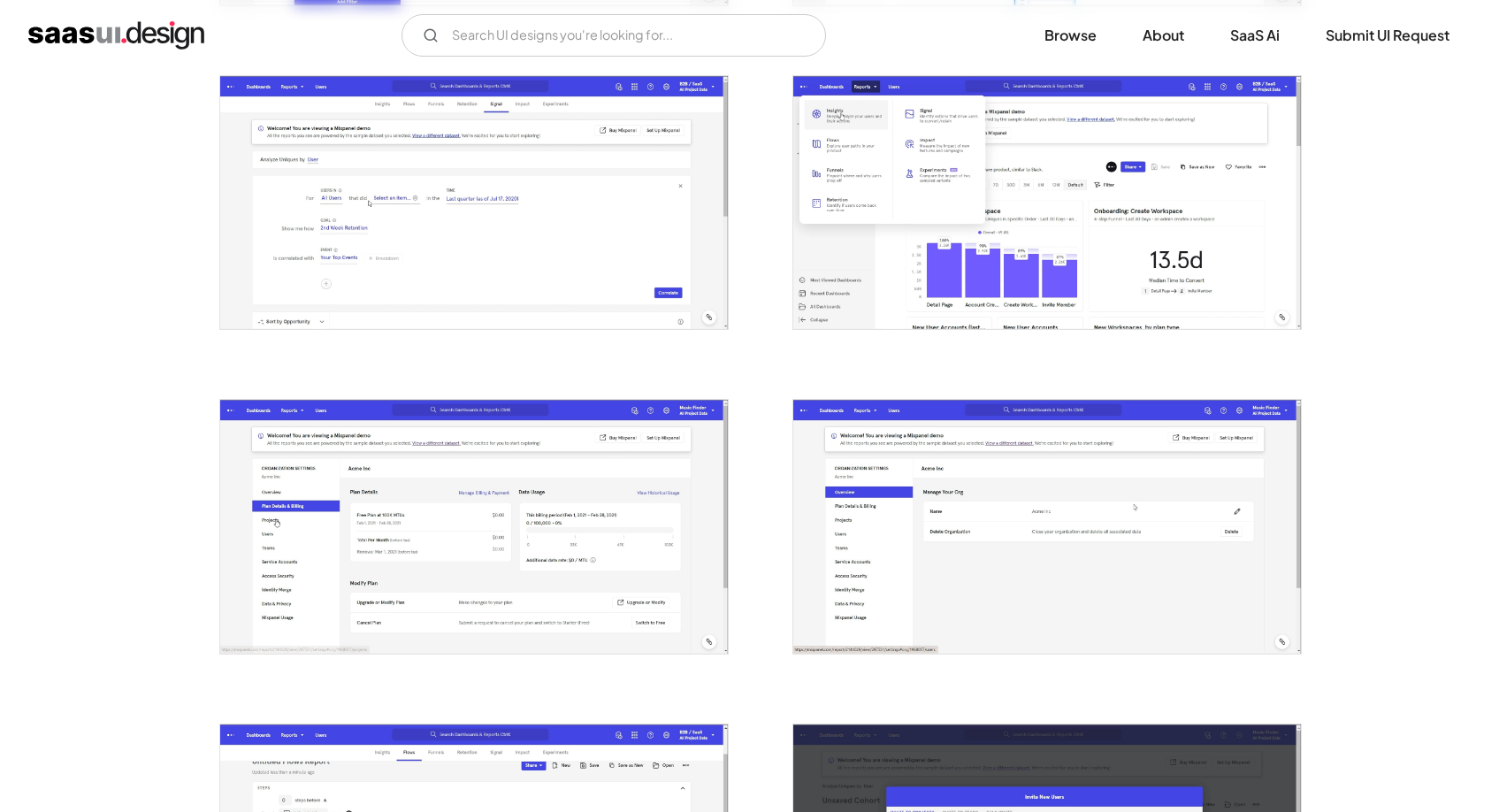
click at [473, 579] on img "open lightbox" at bounding box center [473, 527] width 507 height 253
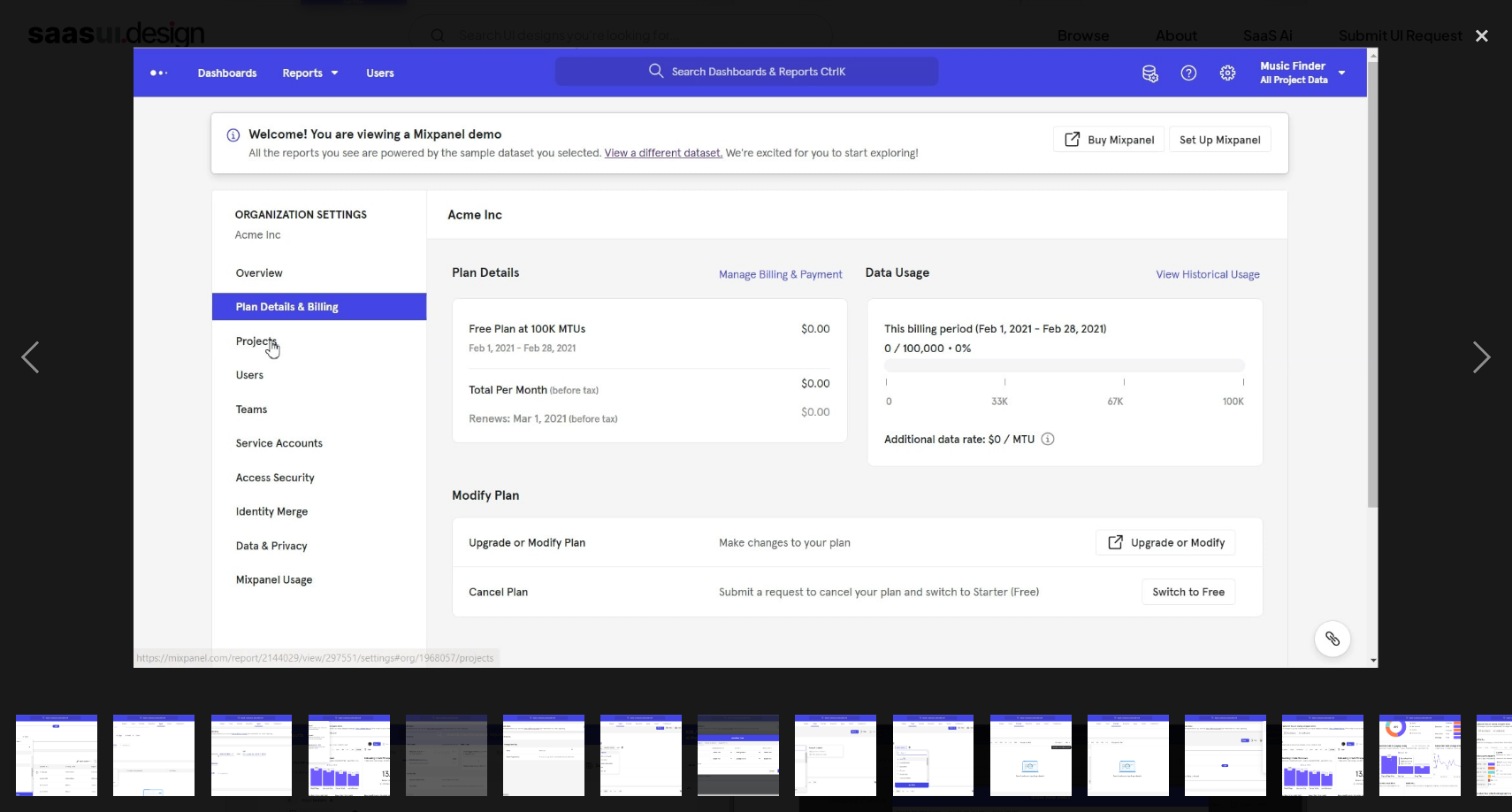
click at [111, 484] on div at bounding box center [756, 357] width 1512 height 682
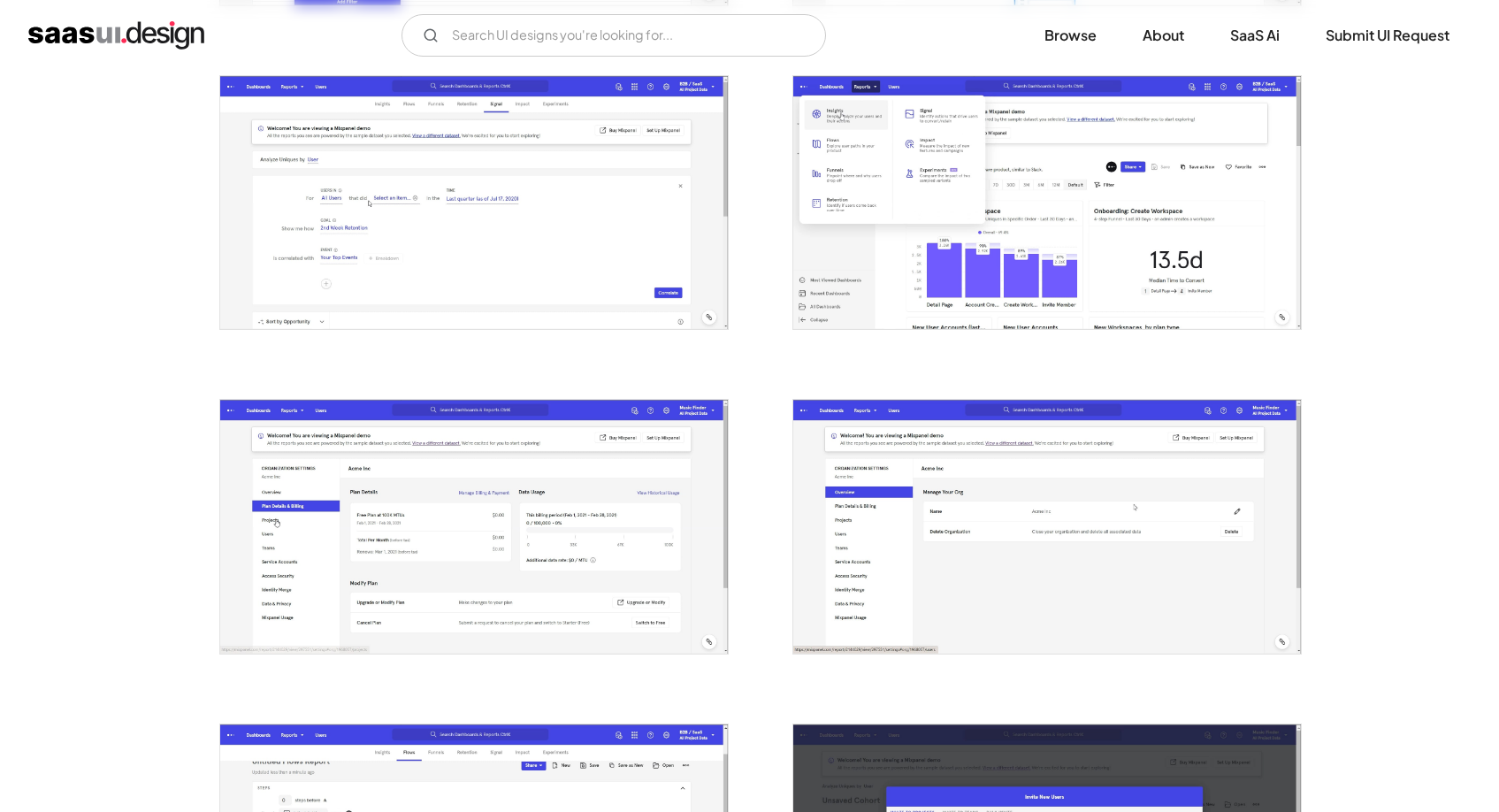
click at [477, 476] on img "open lightbox" at bounding box center [473, 527] width 507 height 253
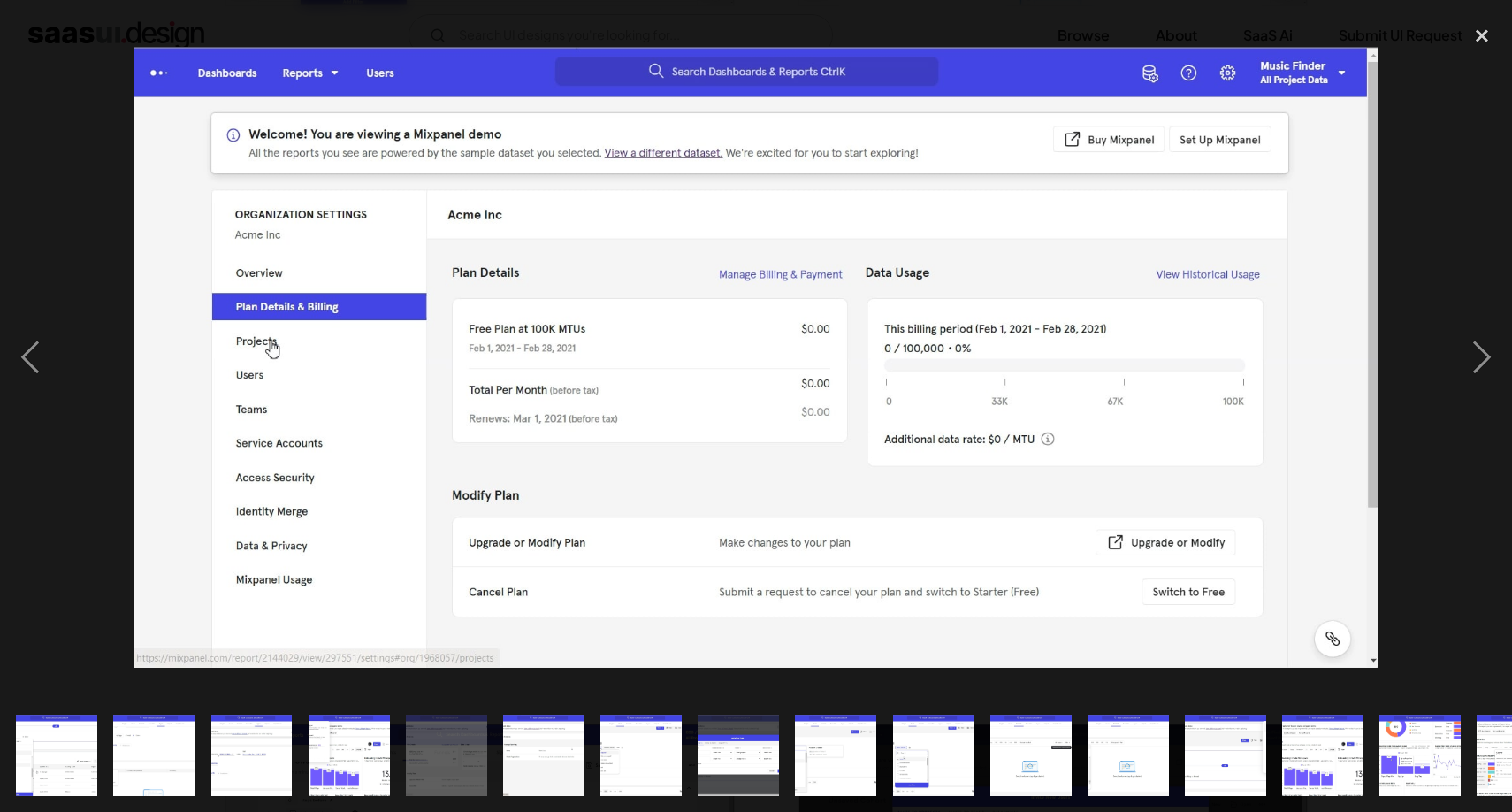
click at [476, 475] on img at bounding box center [756, 358] width 1244 height 621
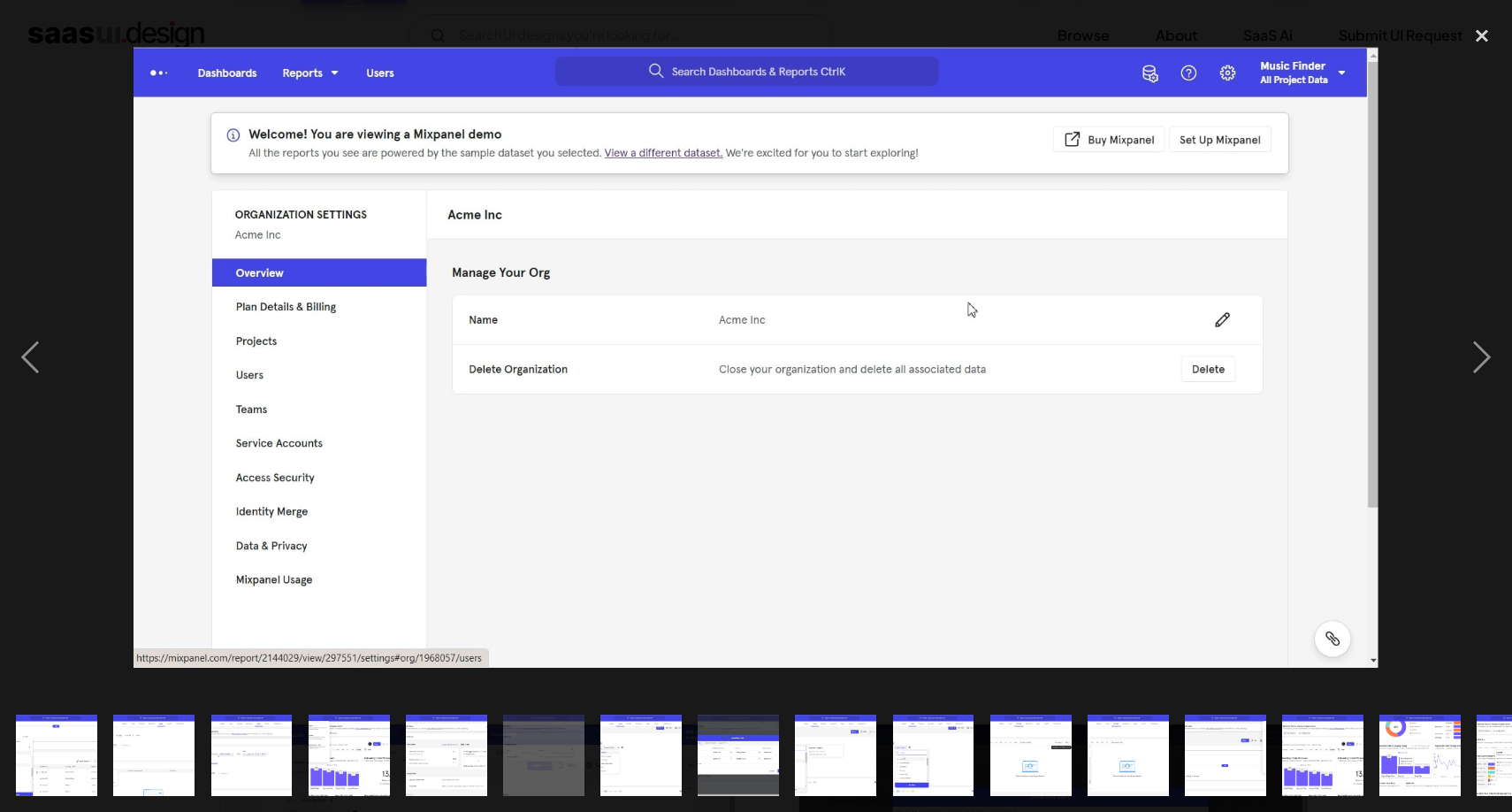
click at [476, 475] on img at bounding box center [756, 358] width 1244 height 621
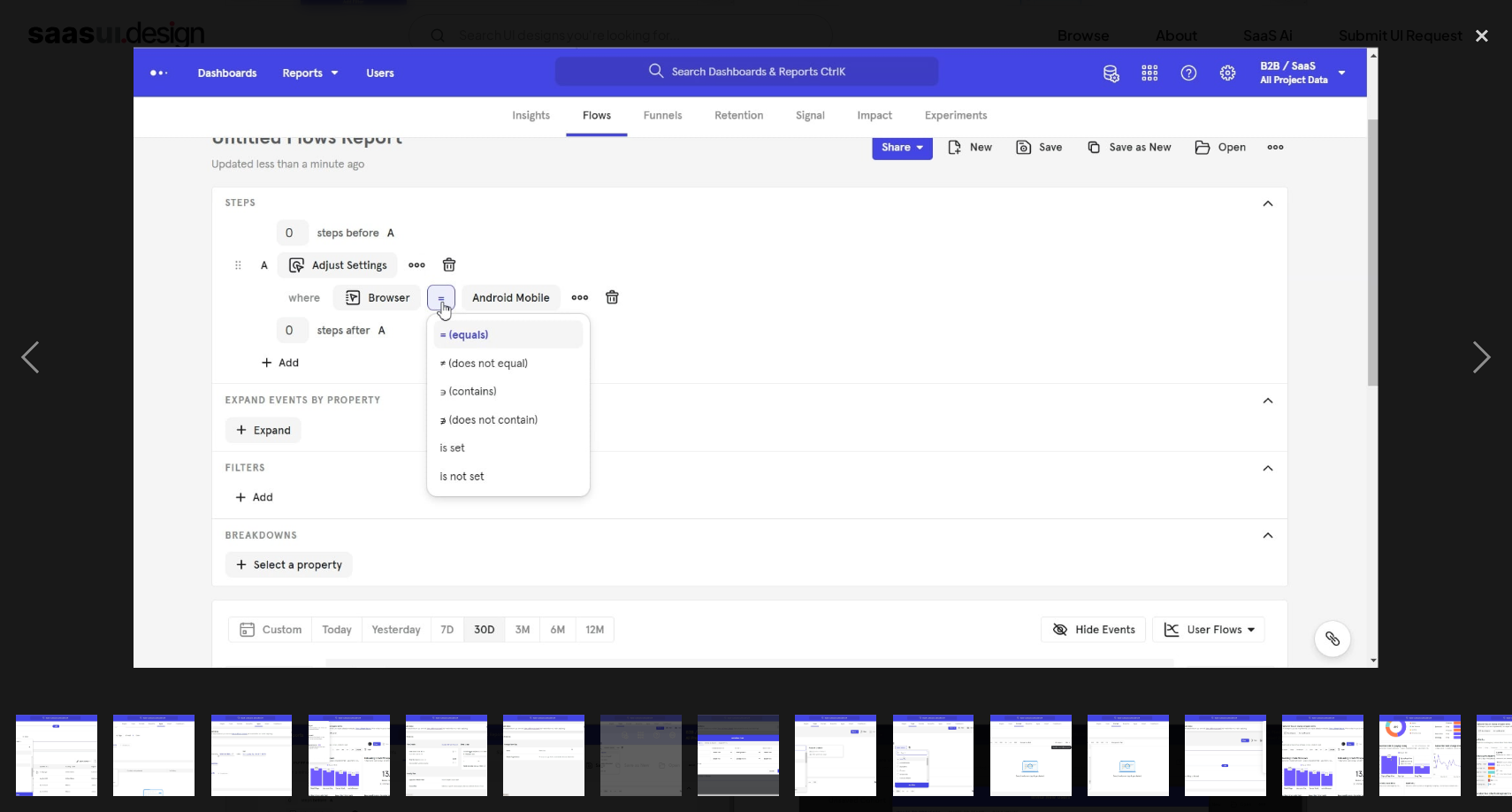
click at [476, 475] on img at bounding box center [756, 358] width 1244 height 621
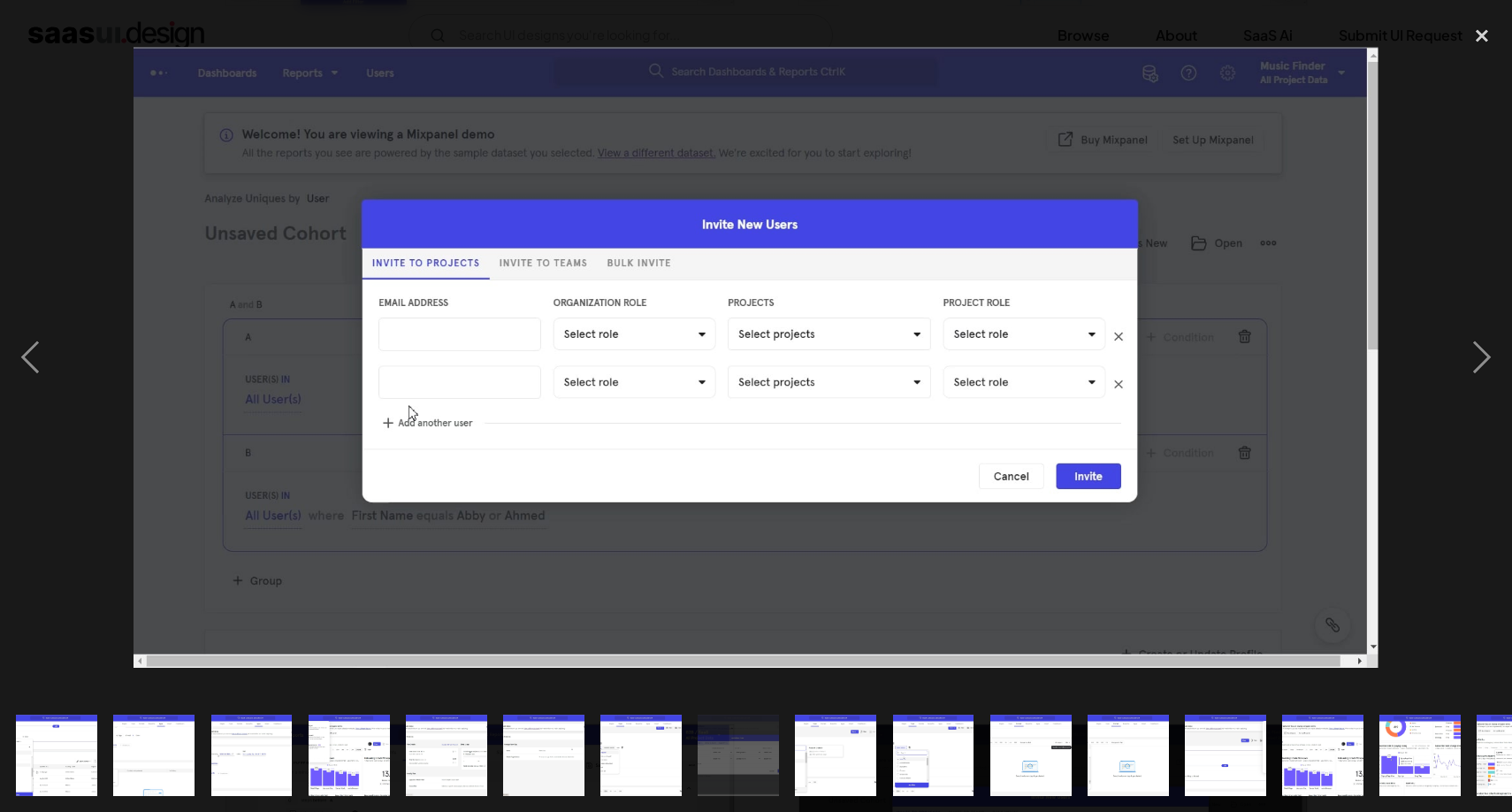
click at [476, 475] on img at bounding box center [756, 358] width 1244 height 621
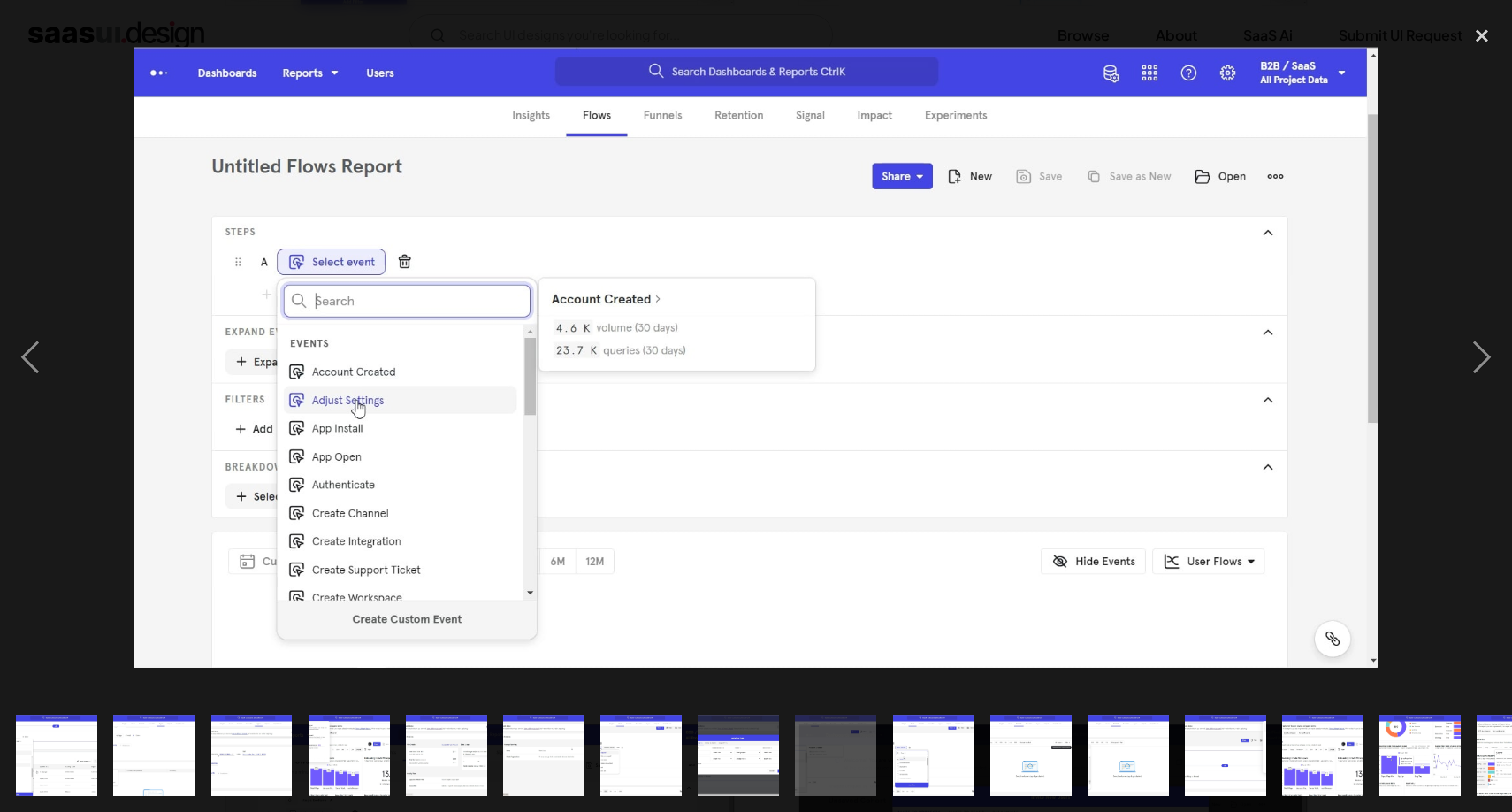
click at [476, 475] on img at bounding box center [756, 358] width 1244 height 621
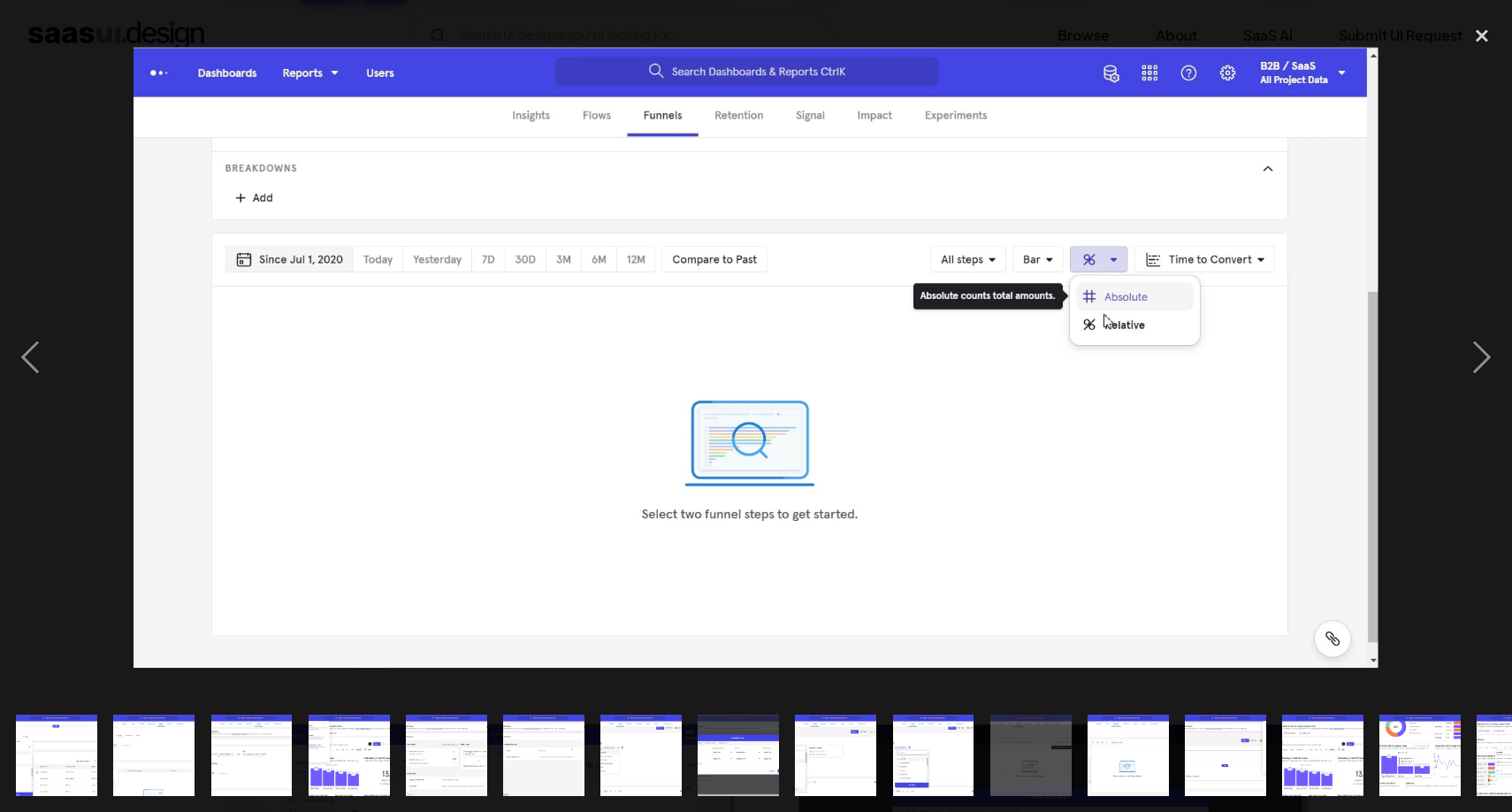
click at [476, 475] on img at bounding box center [756, 358] width 1244 height 621
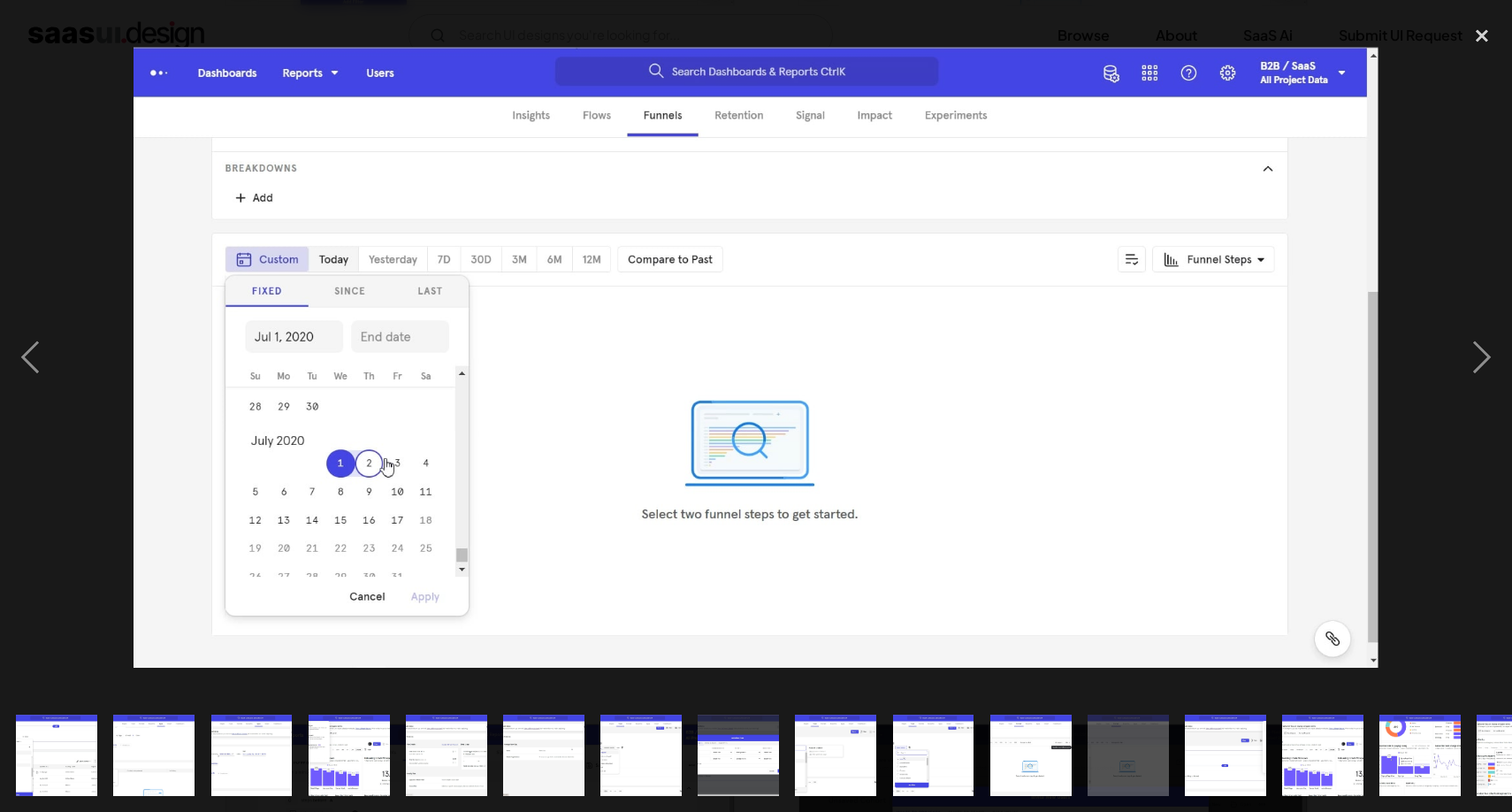
click at [476, 475] on img at bounding box center [756, 358] width 1244 height 621
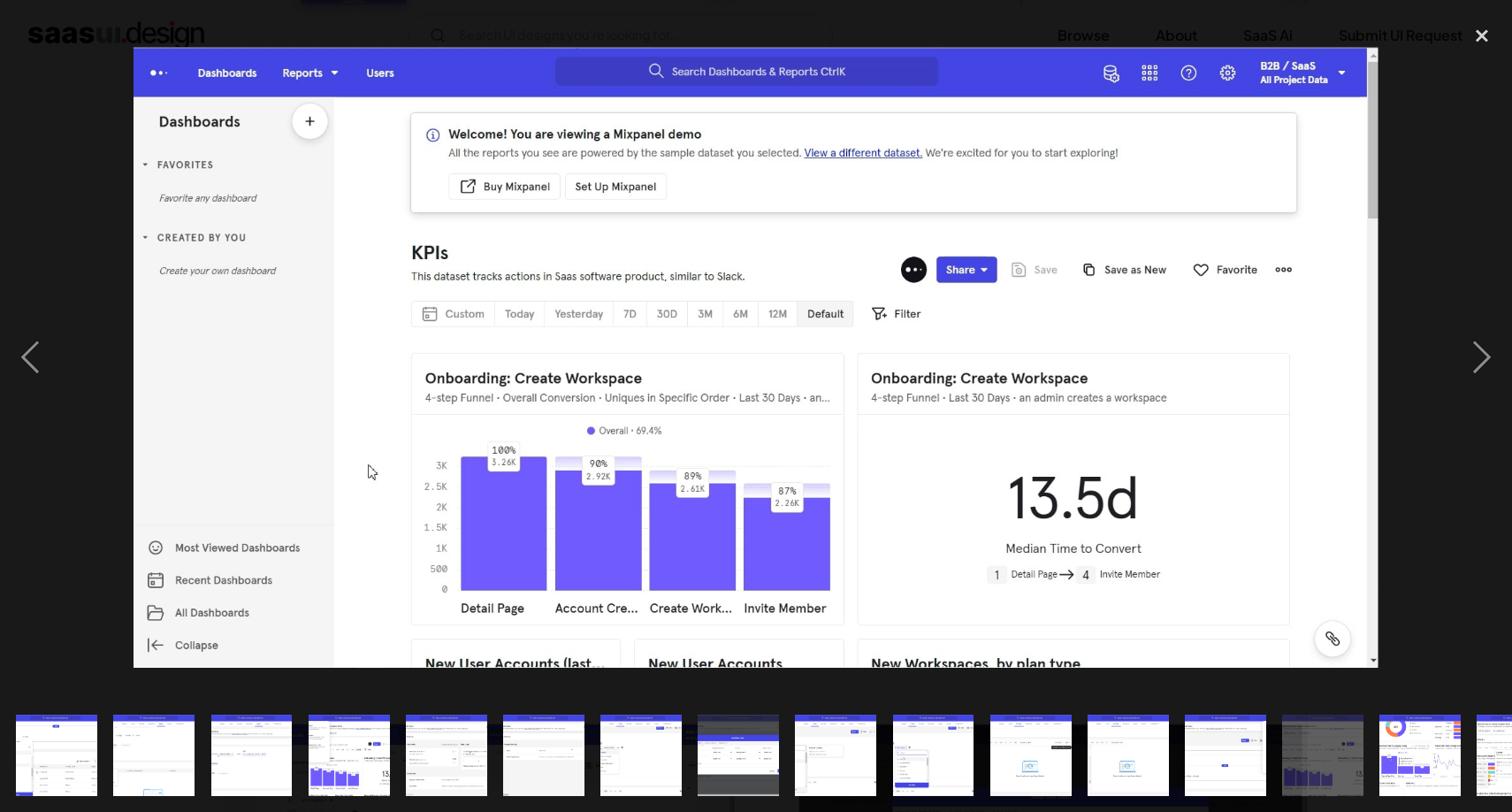
click at [476, 475] on img at bounding box center [756, 358] width 1244 height 621
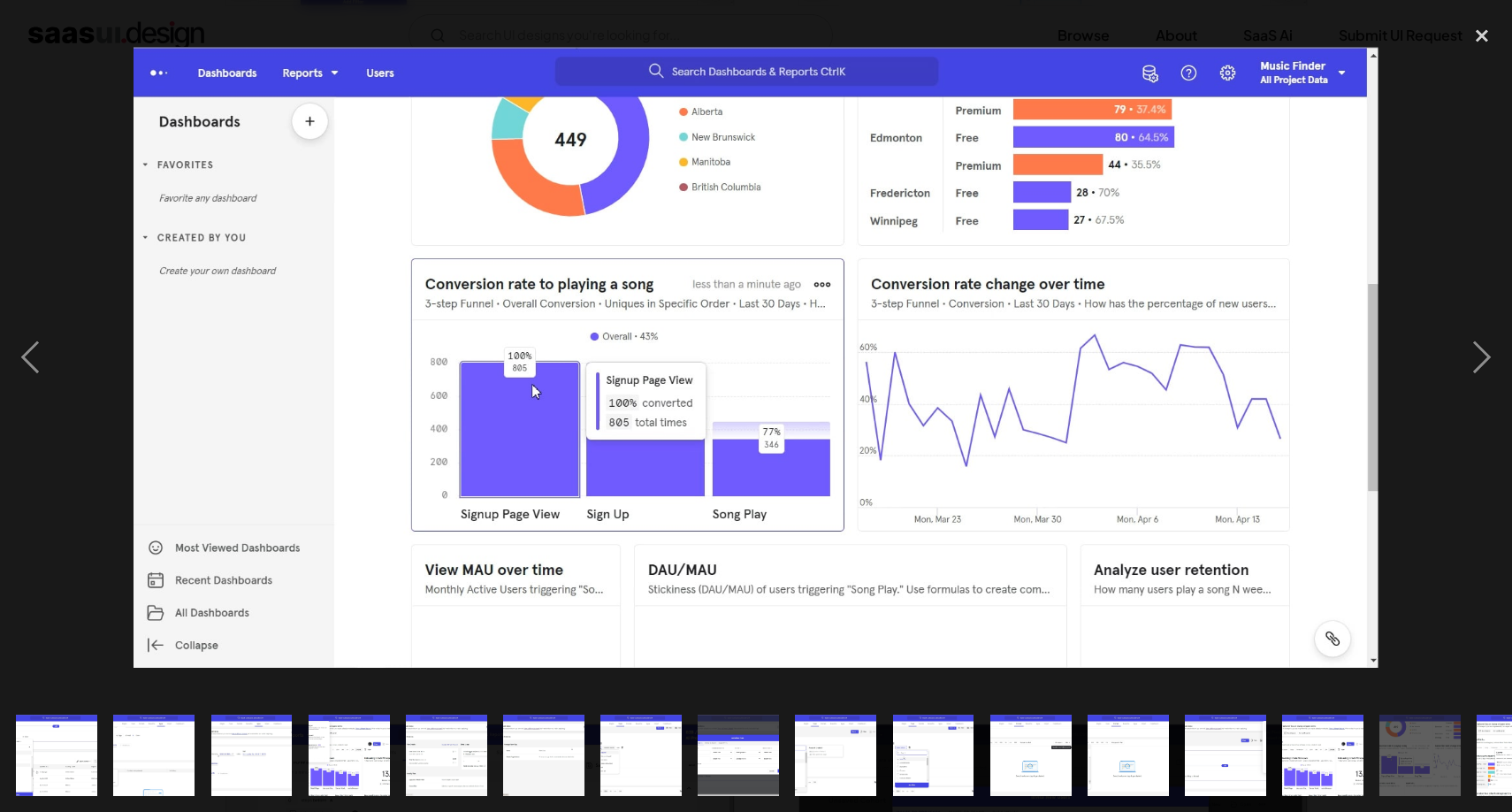
click at [476, 475] on img at bounding box center [756, 358] width 1244 height 621
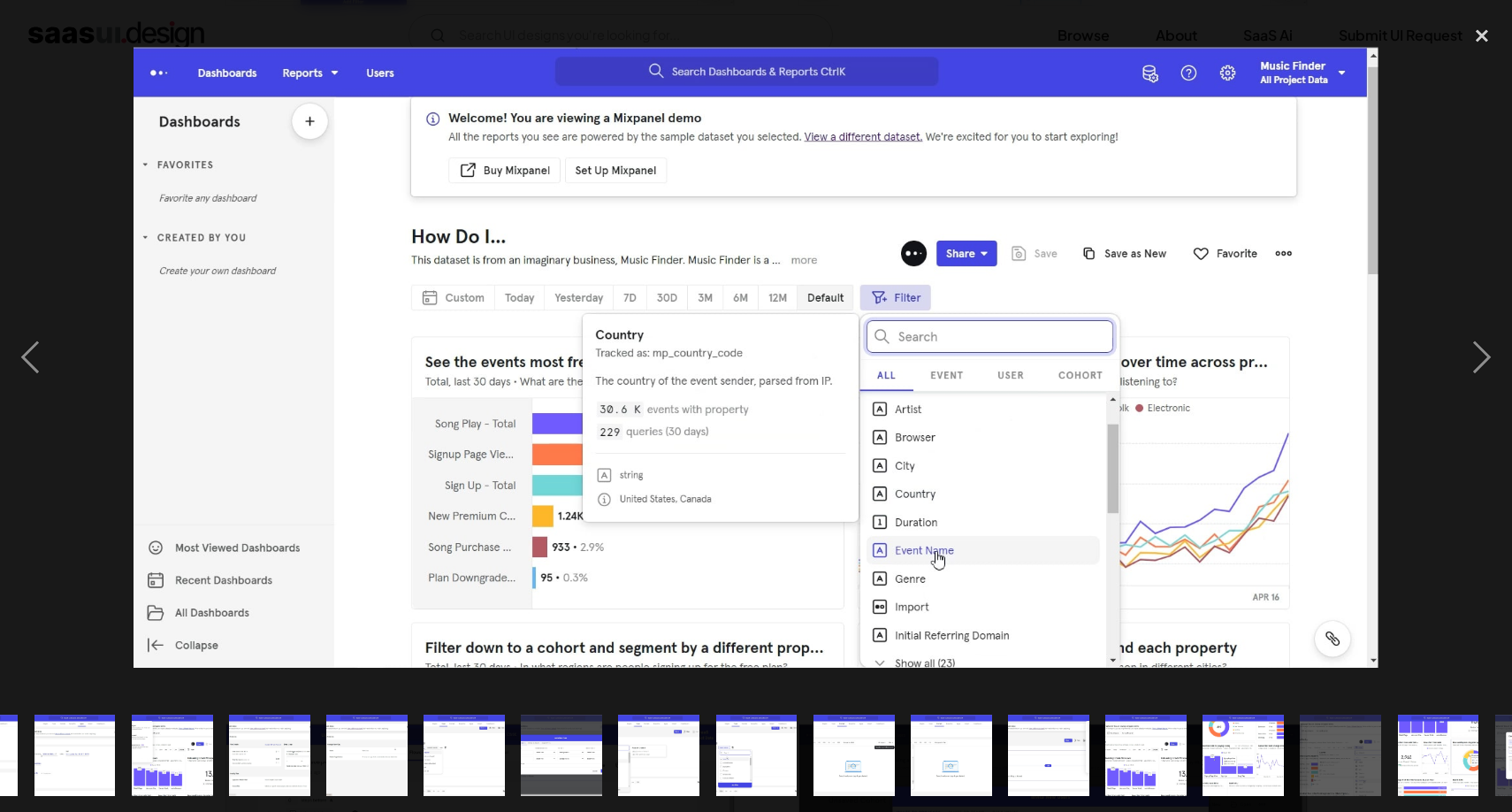
click at [476, 475] on img at bounding box center [756, 358] width 1244 height 621
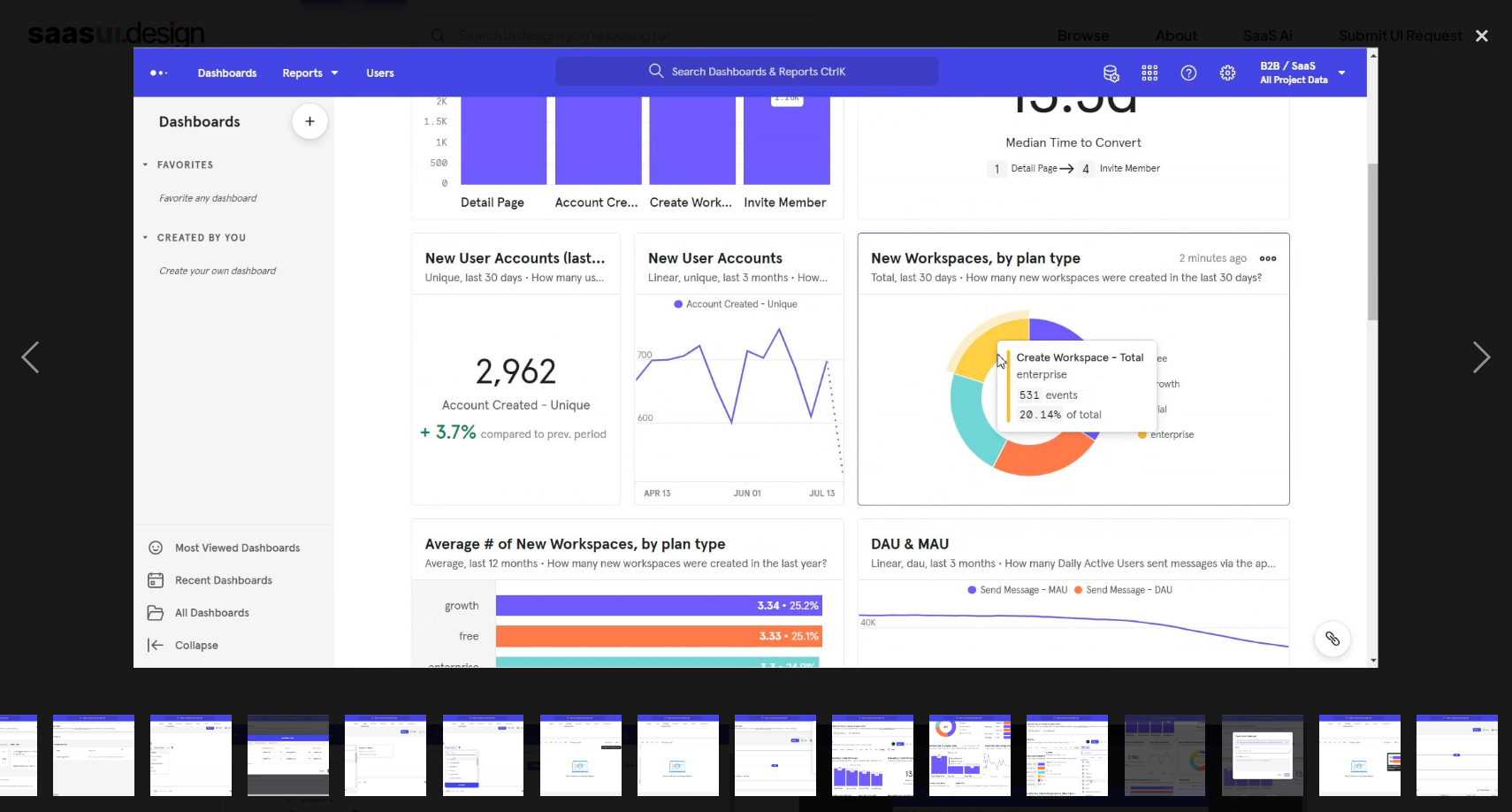
scroll to position [0, 452]
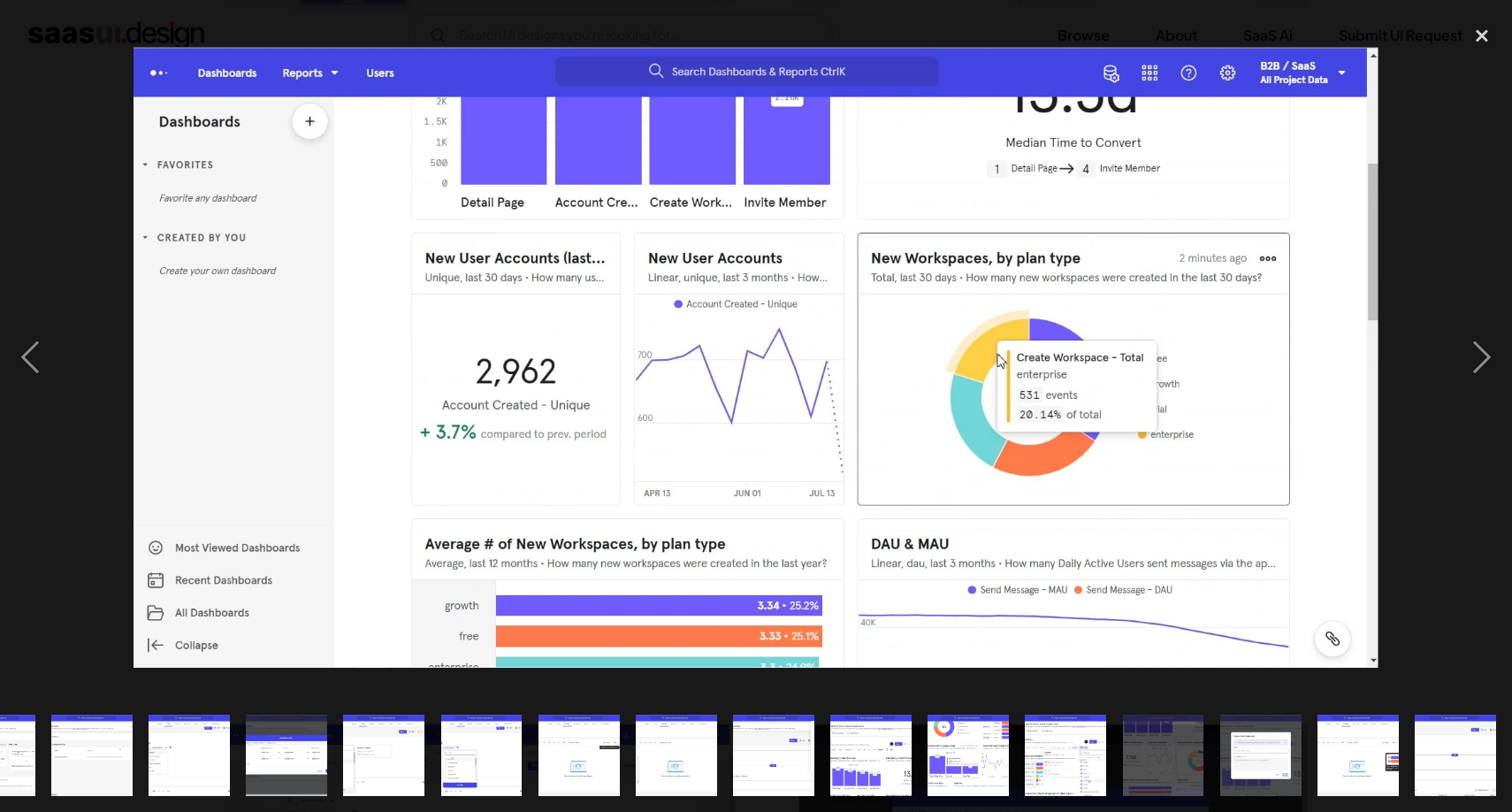
click at [476, 475] on img at bounding box center [756, 358] width 1244 height 621
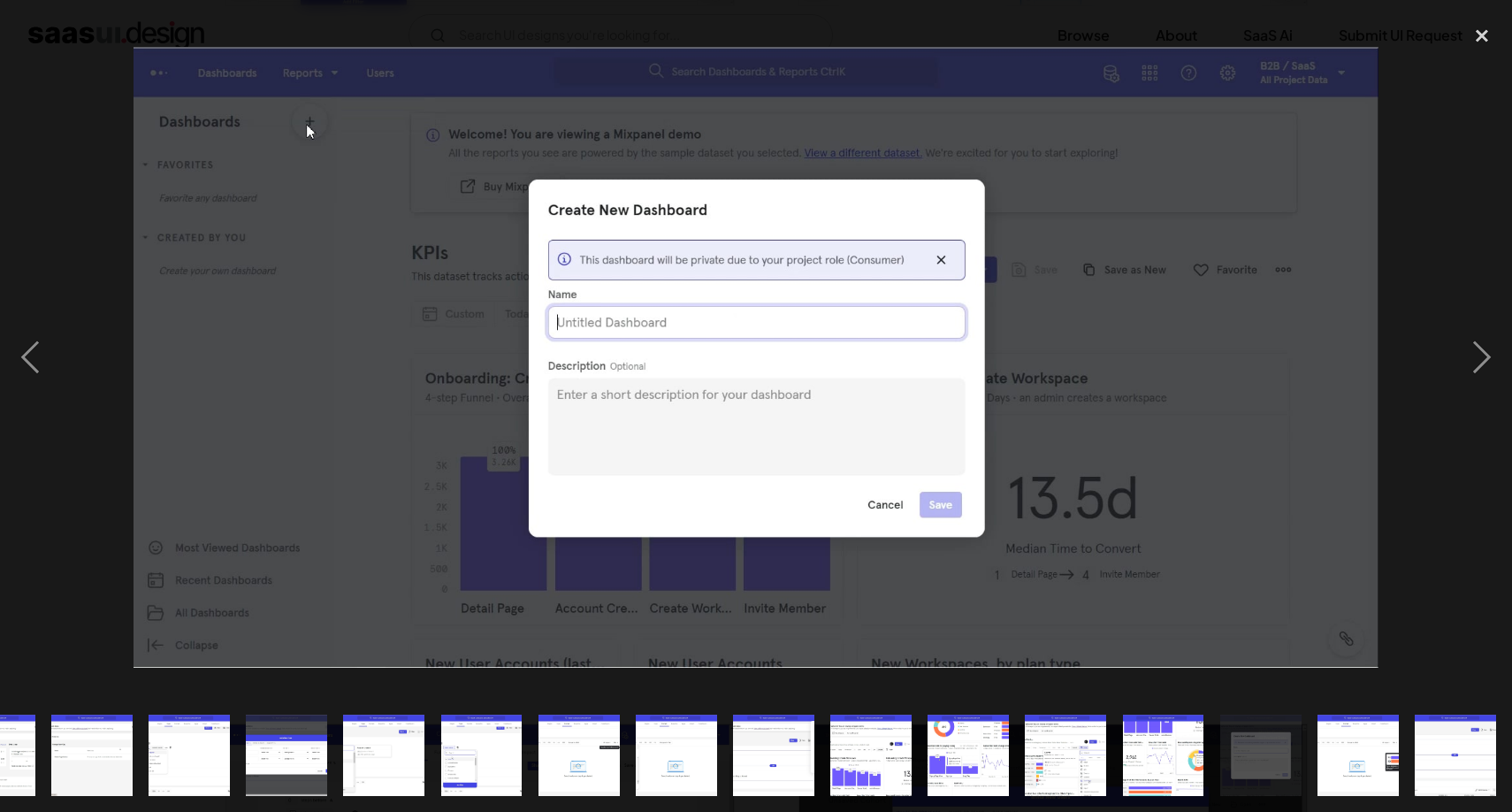
click at [476, 475] on img at bounding box center [756, 358] width 1244 height 621
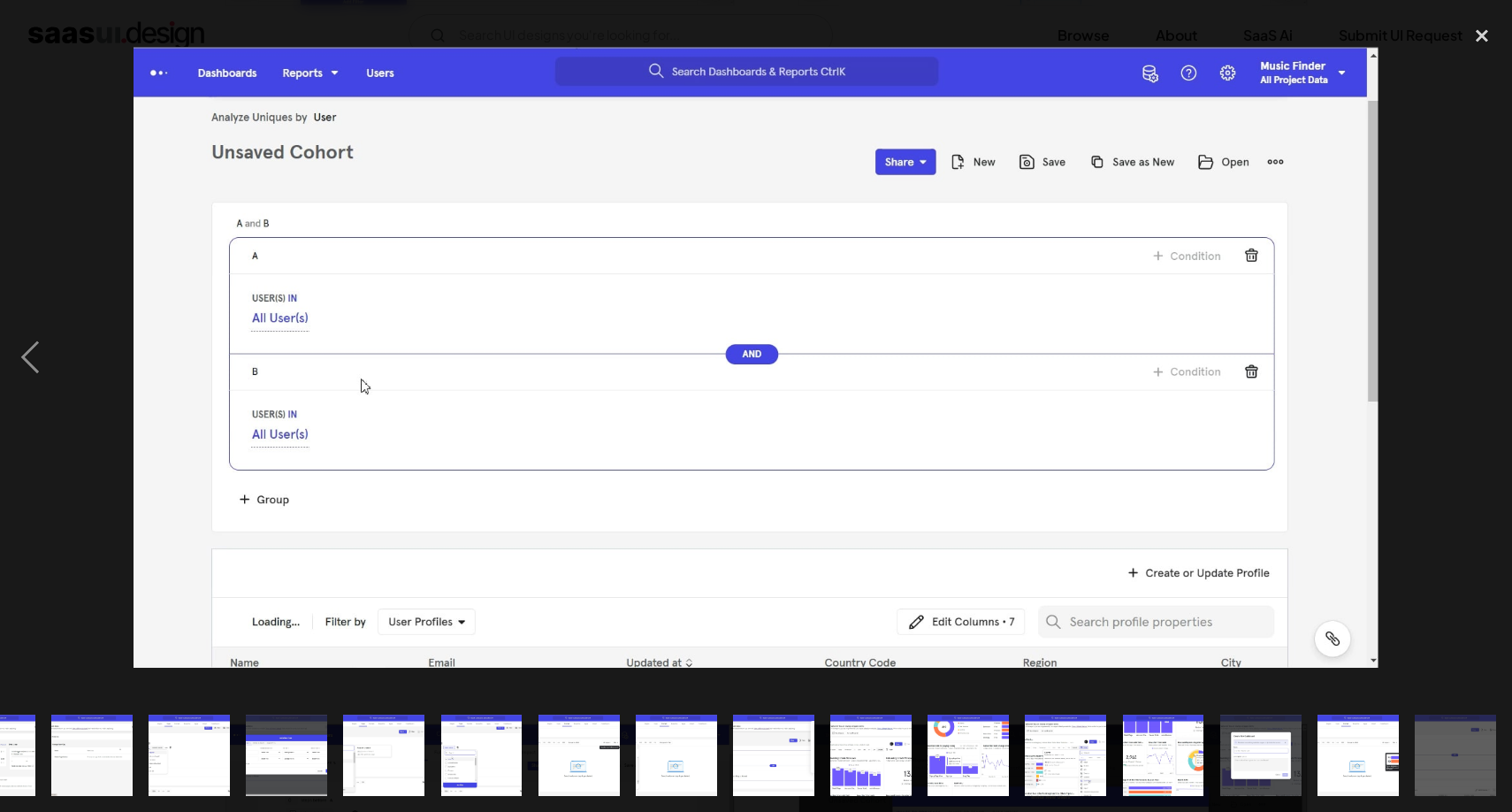
click at [476, 475] on img at bounding box center [756, 358] width 1244 height 621
click at [29, 370] on div "previous image" at bounding box center [30, 357] width 60 height 682
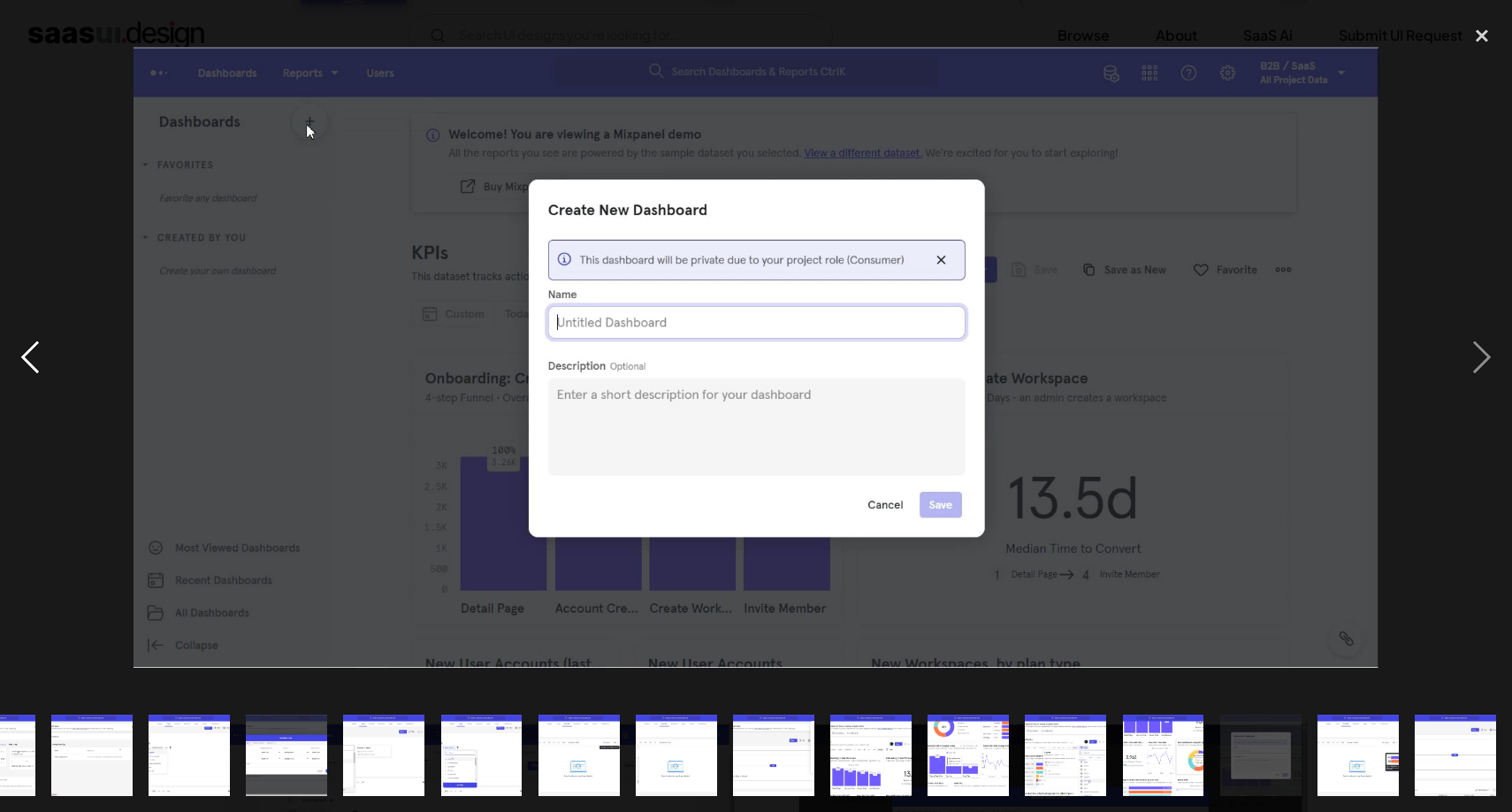
click at [29, 370] on div "previous image" at bounding box center [30, 357] width 60 height 682
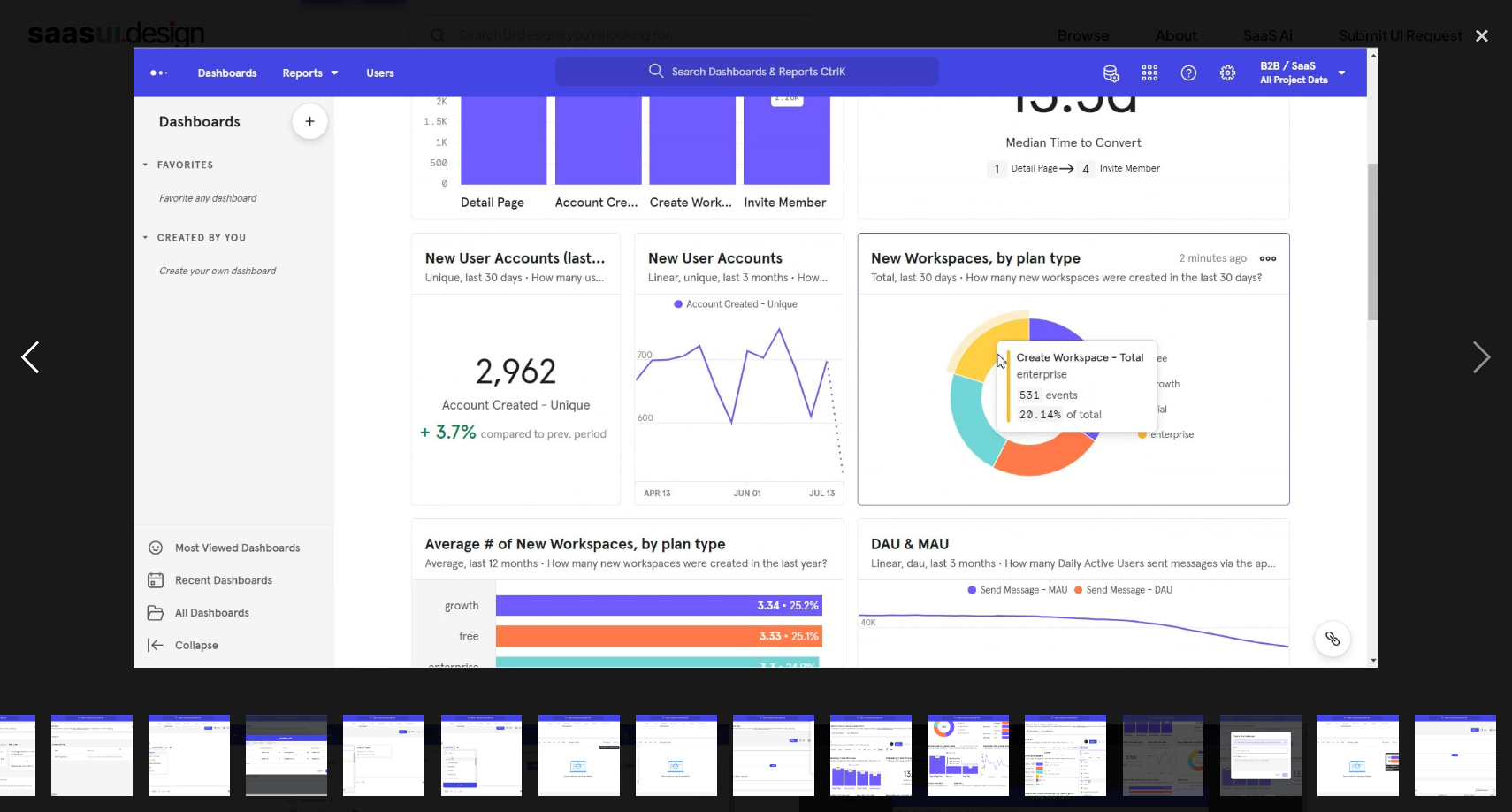
click at [29, 370] on div "previous image" at bounding box center [30, 357] width 60 height 682
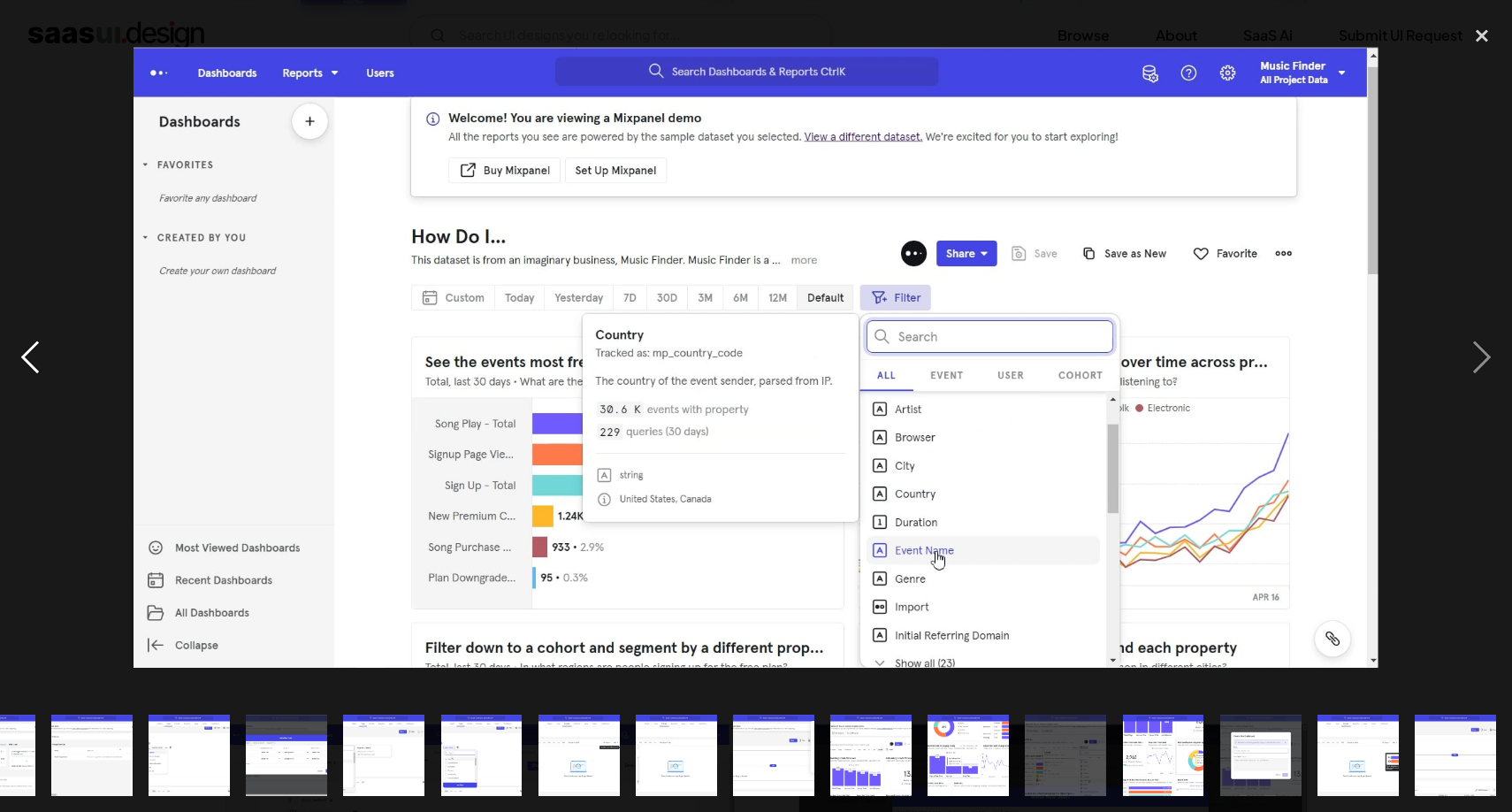
click at [29, 370] on div "previous image" at bounding box center [30, 357] width 60 height 682
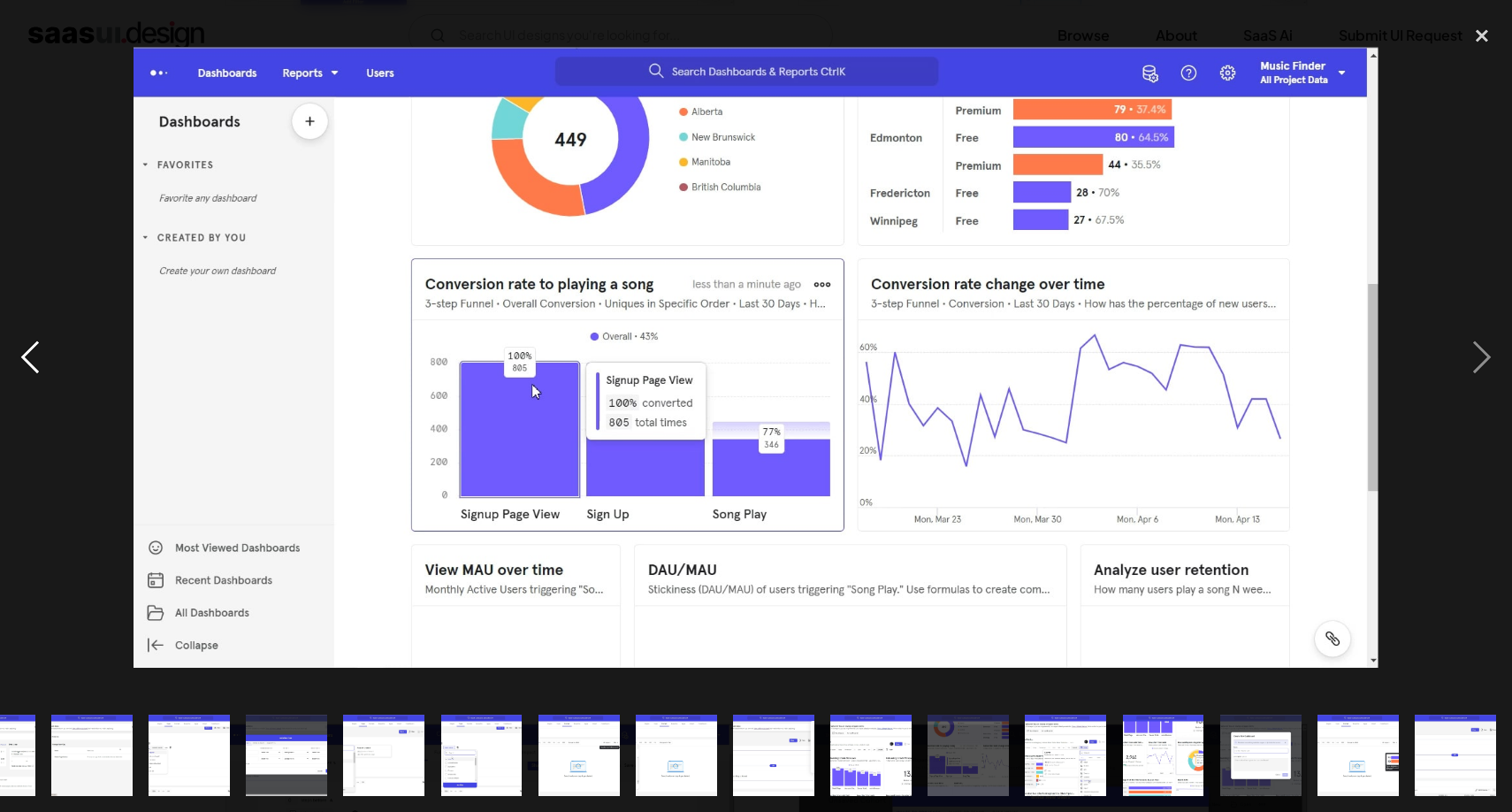
click at [29, 370] on div "previous image" at bounding box center [30, 357] width 60 height 682
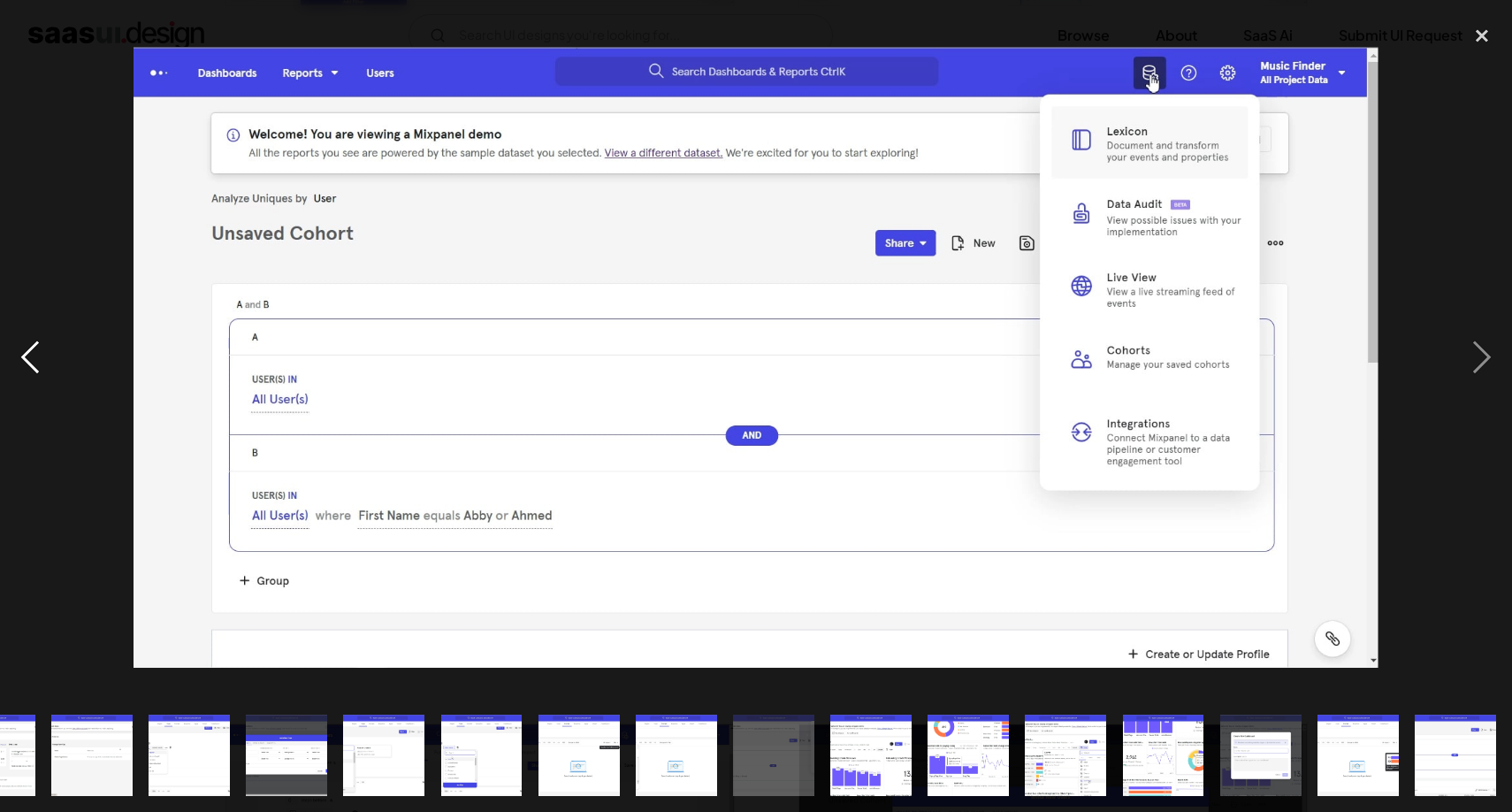
click at [29, 370] on div "previous image" at bounding box center [30, 357] width 60 height 682
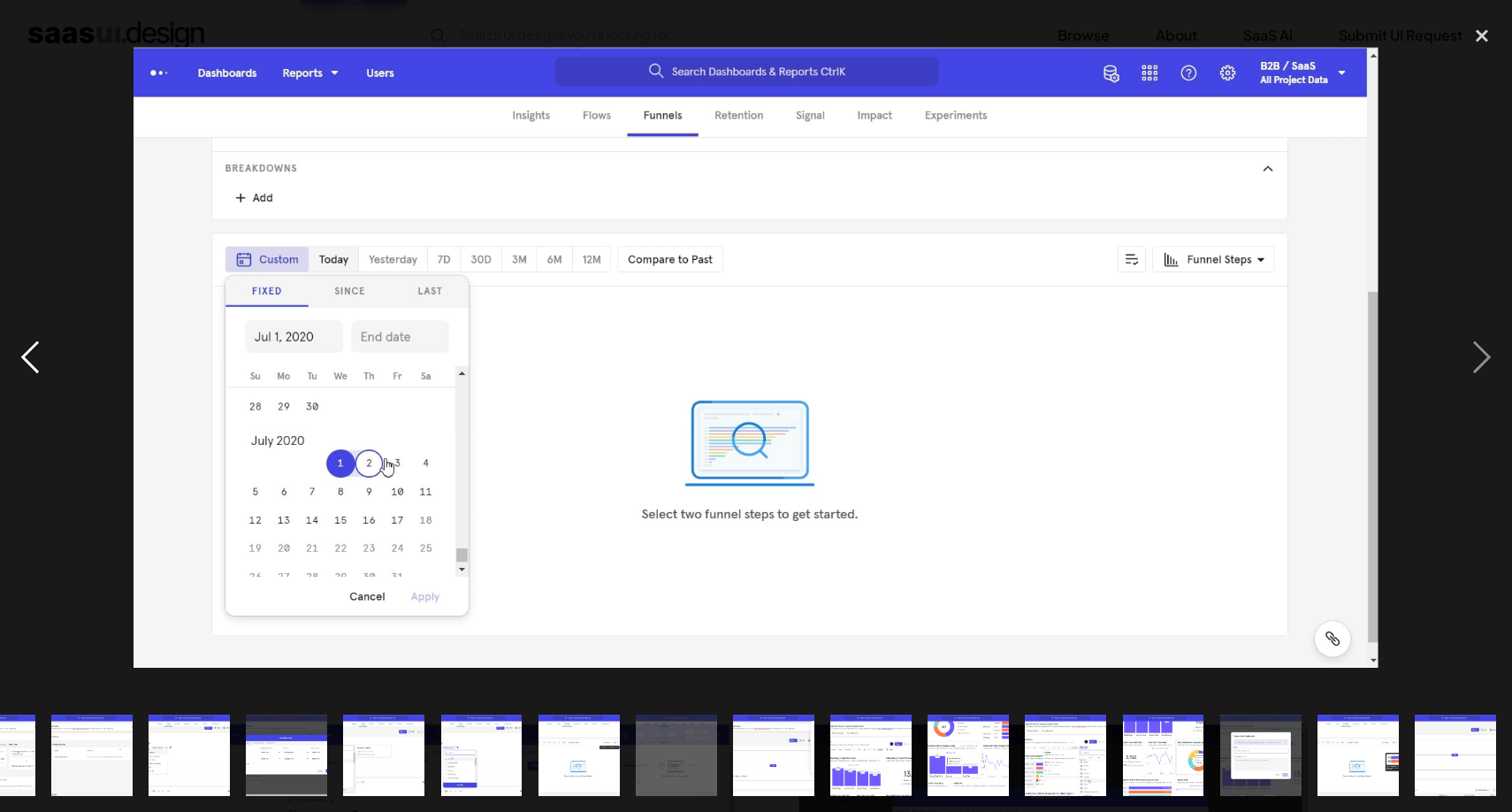
click at [29, 370] on div "previous image" at bounding box center [30, 357] width 60 height 682
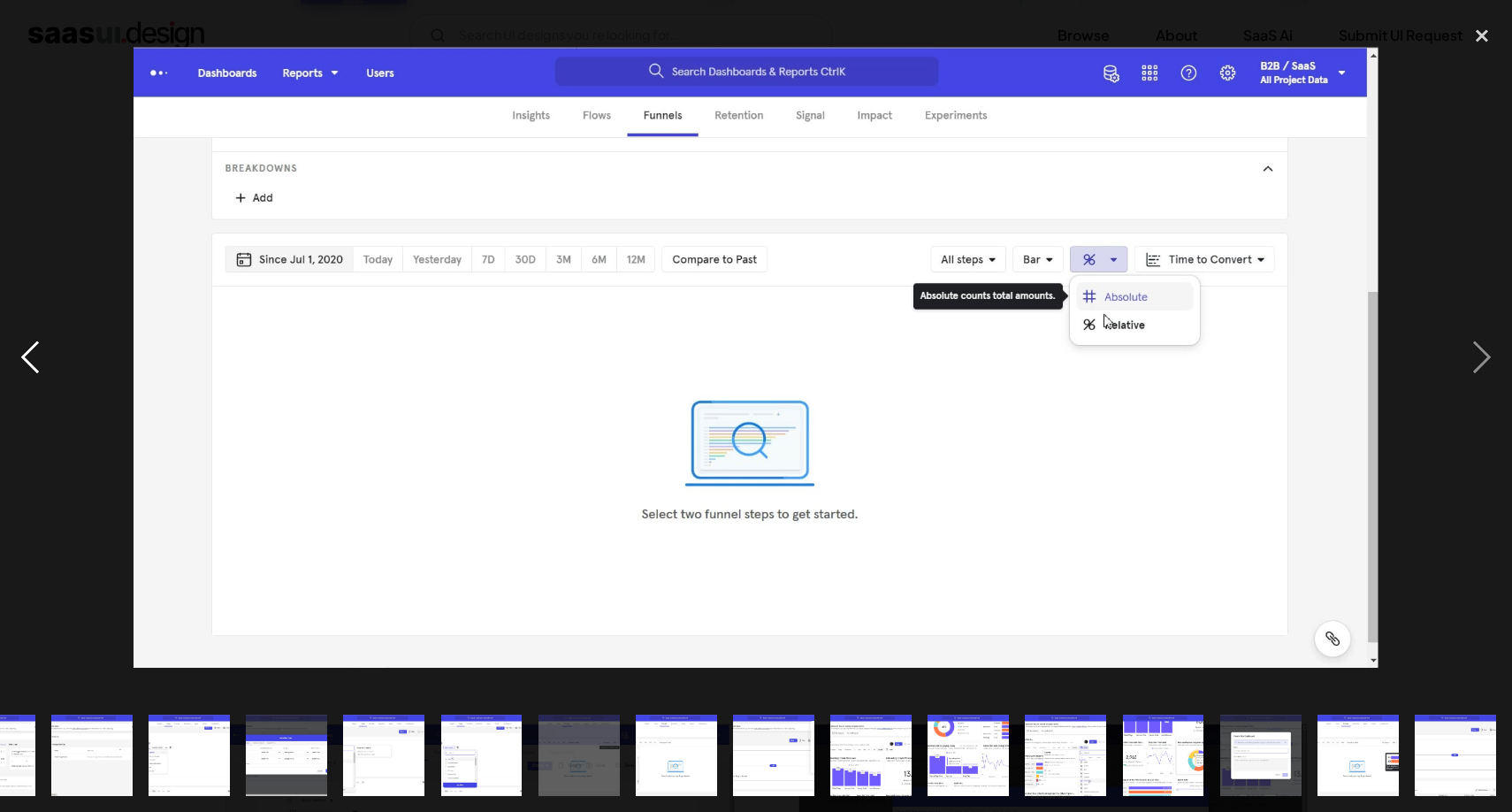
click at [29, 370] on div "previous image" at bounding box center [30, 357] width 60 height 682
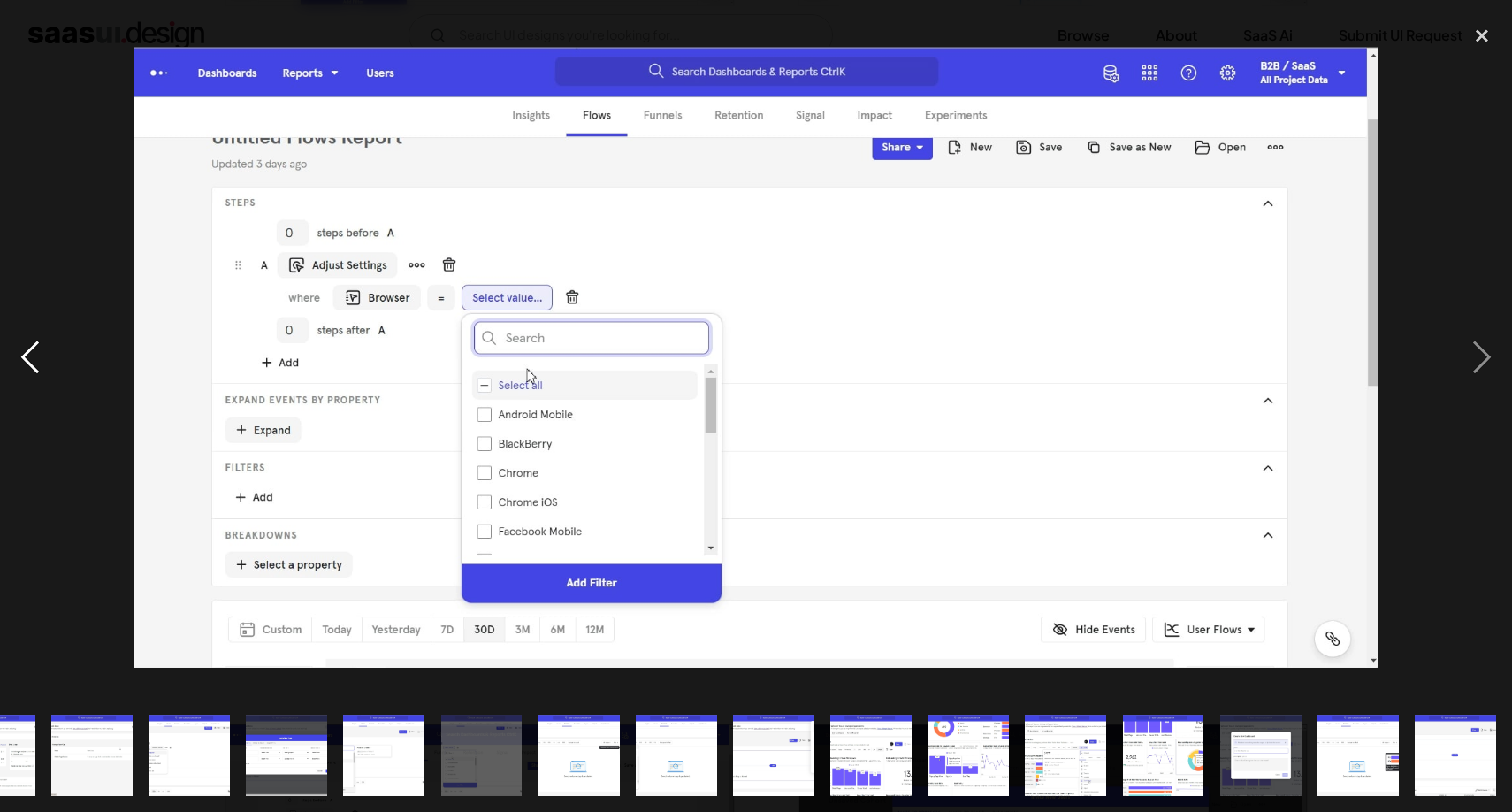
click at [29, 370] on div "previous image" at bounding box center [30, 357] width 60 height 682
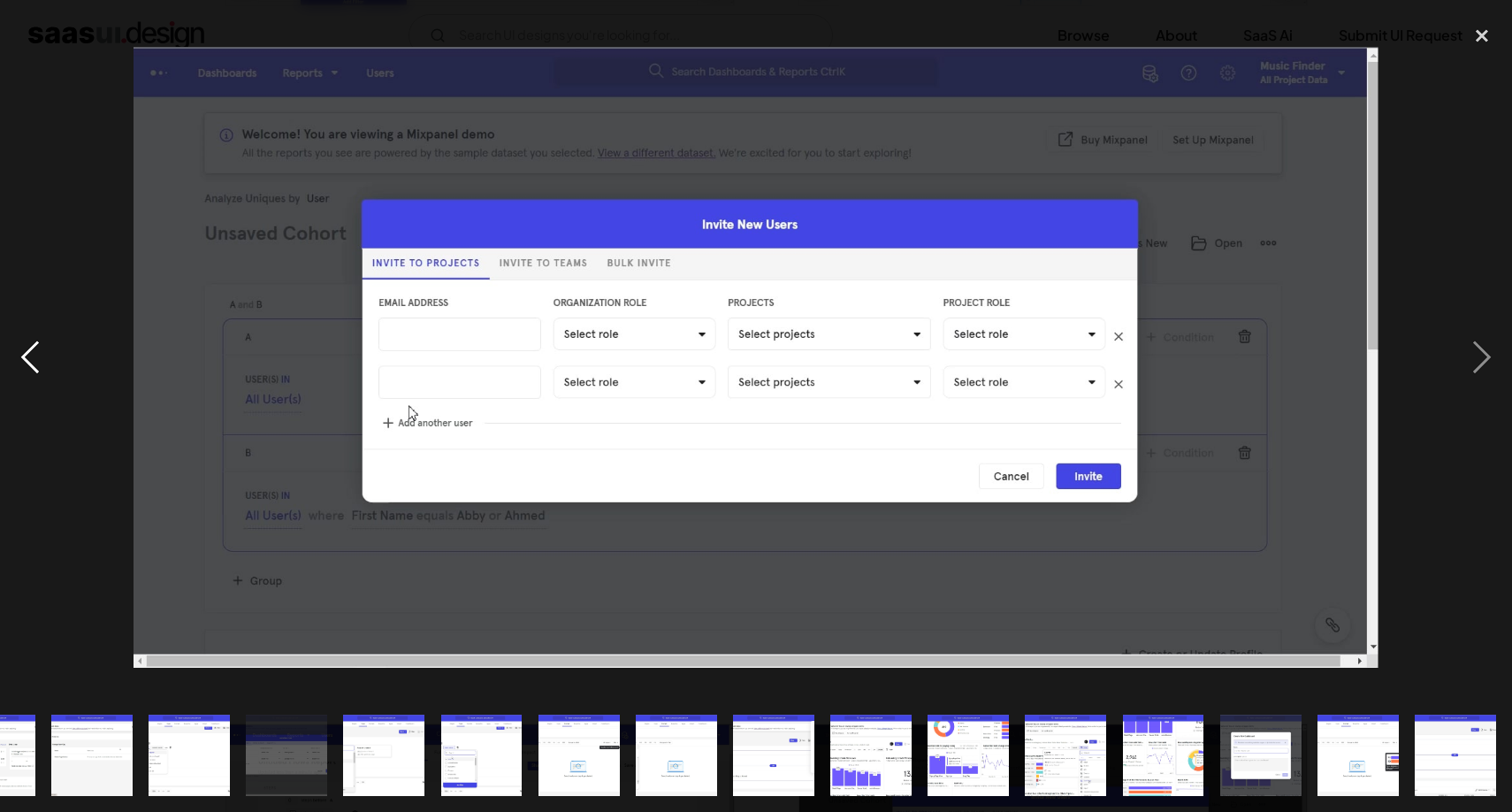
click at [29, 370] on div "previous image" at bounding box center [30, 357] width 60 height 682
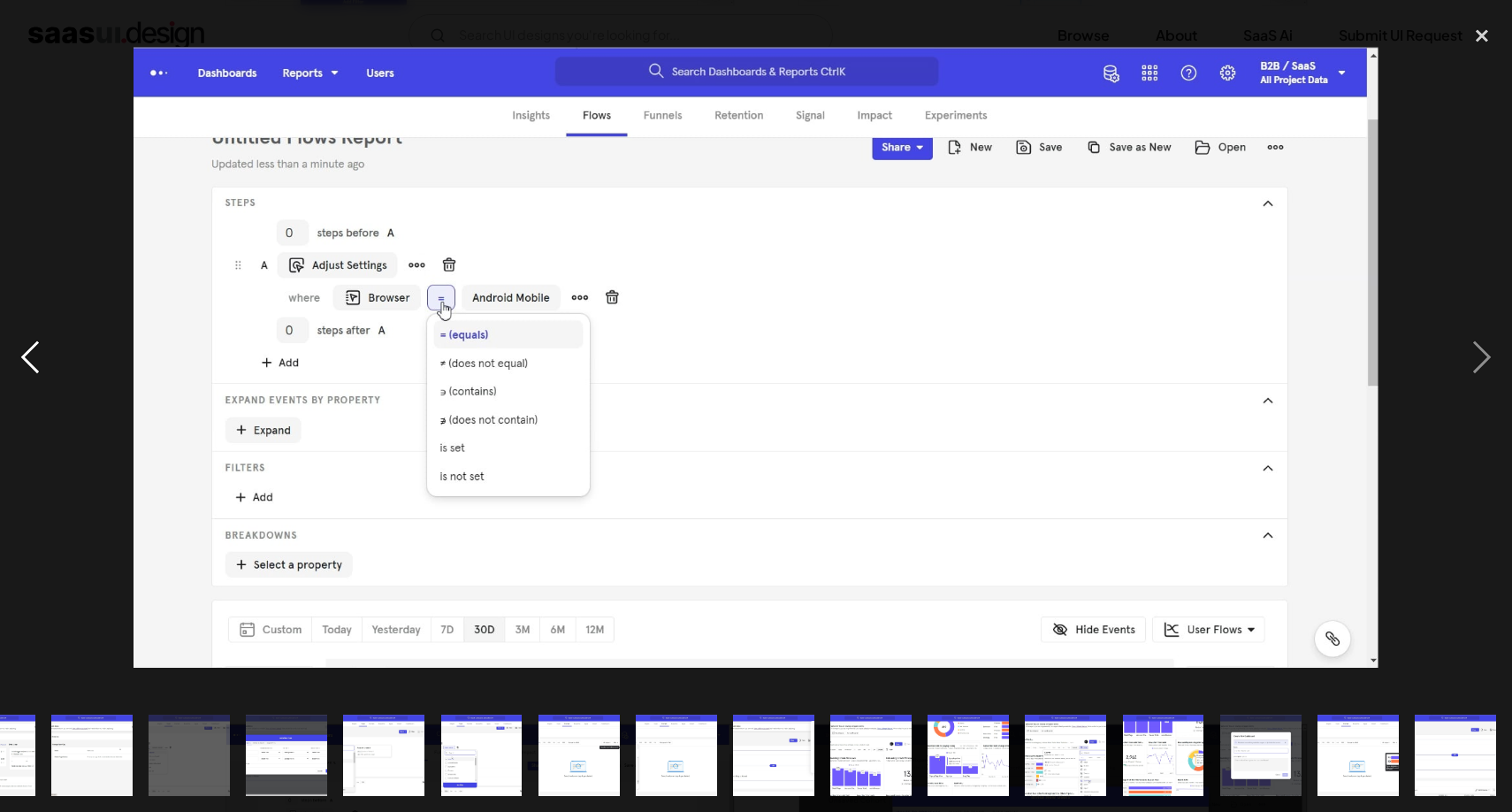
click at [29, 370] on div "previous image" at bounding box center [30, 357] width 60 height 682
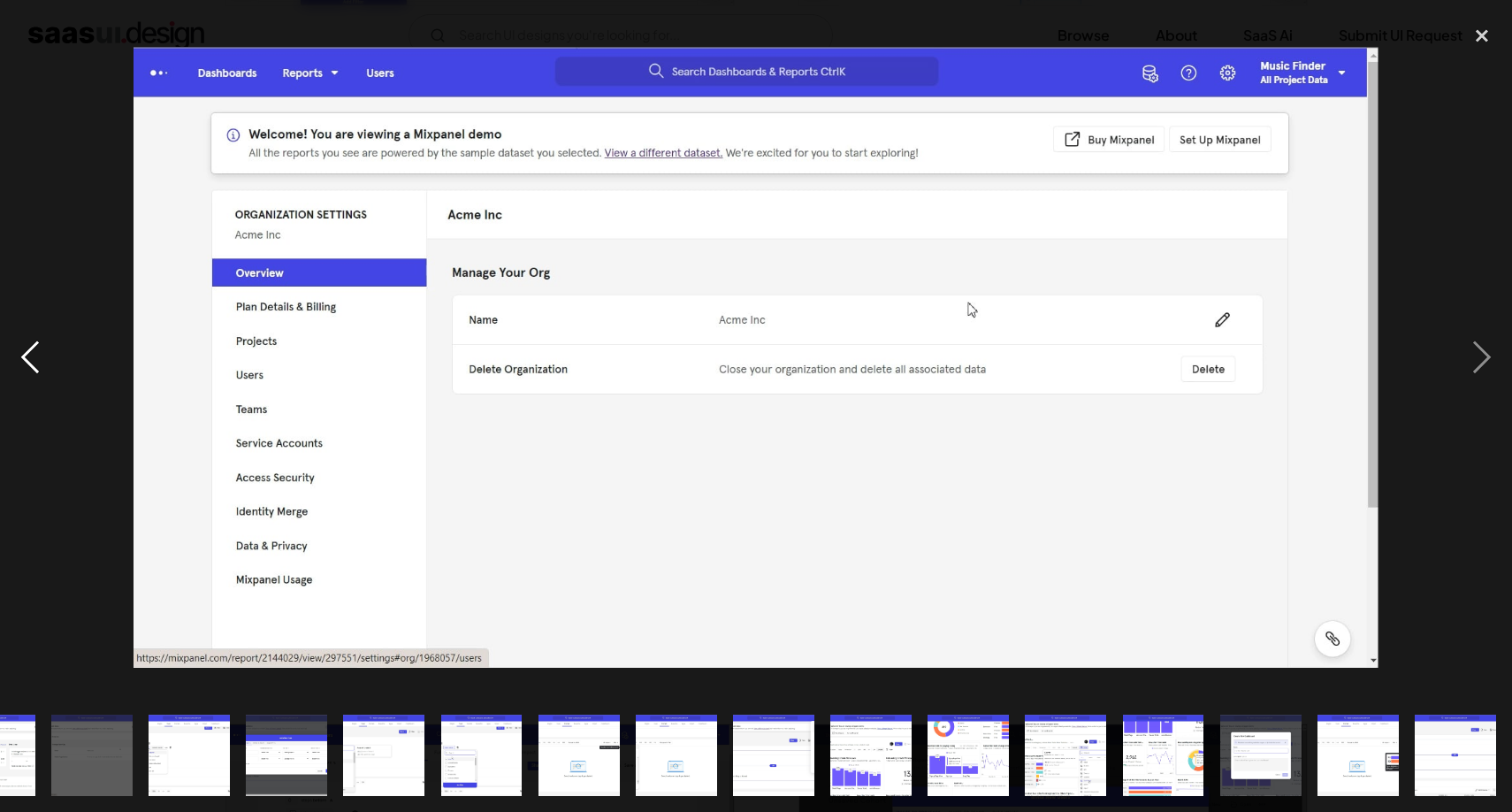
click at [29, 370] on div "previous image" at bounding box center [30, 357] width 60 height 682
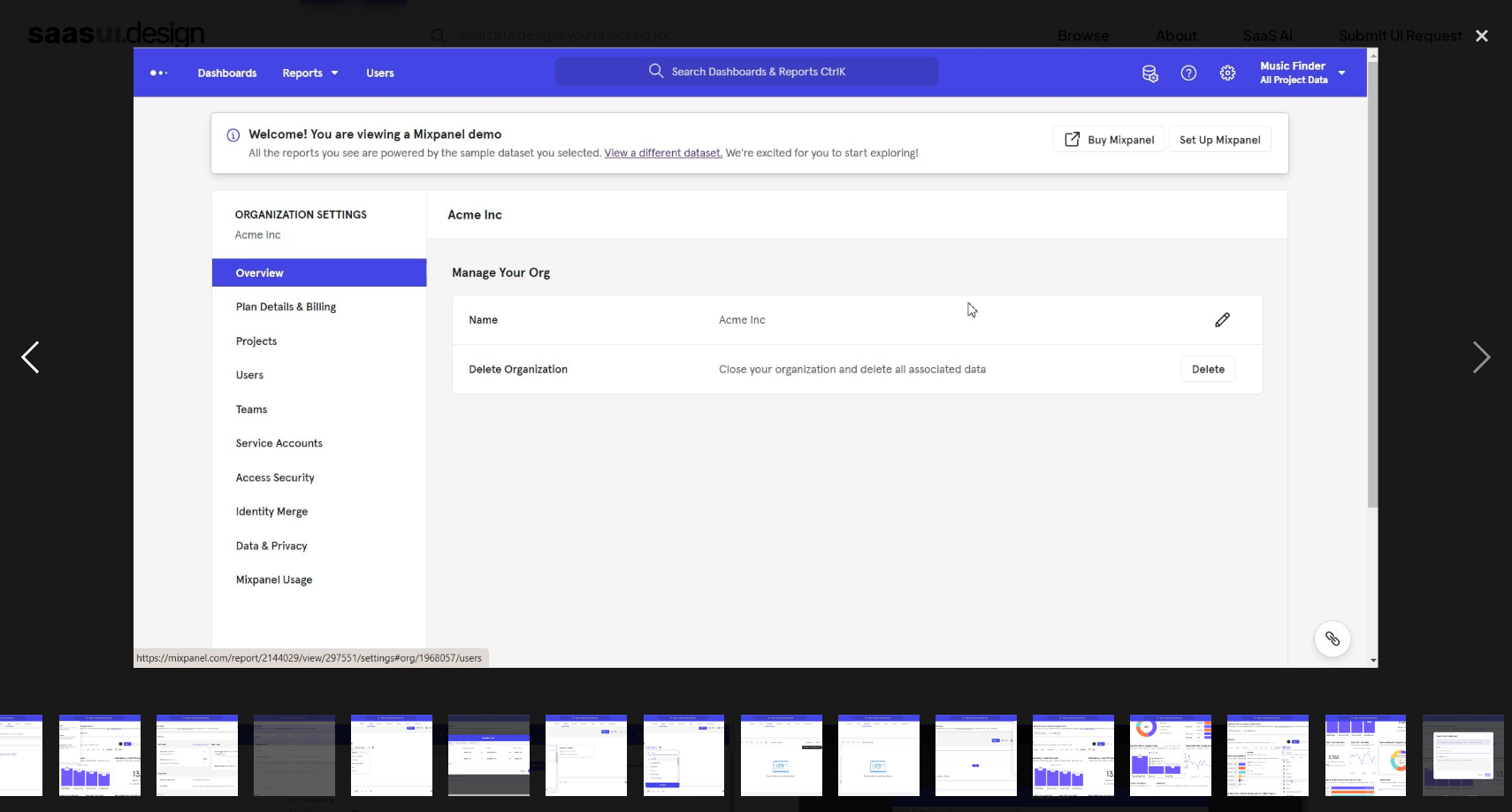
click at [29, 370] on div "previous image" at bounding box center [30, 357] width 60 height 682
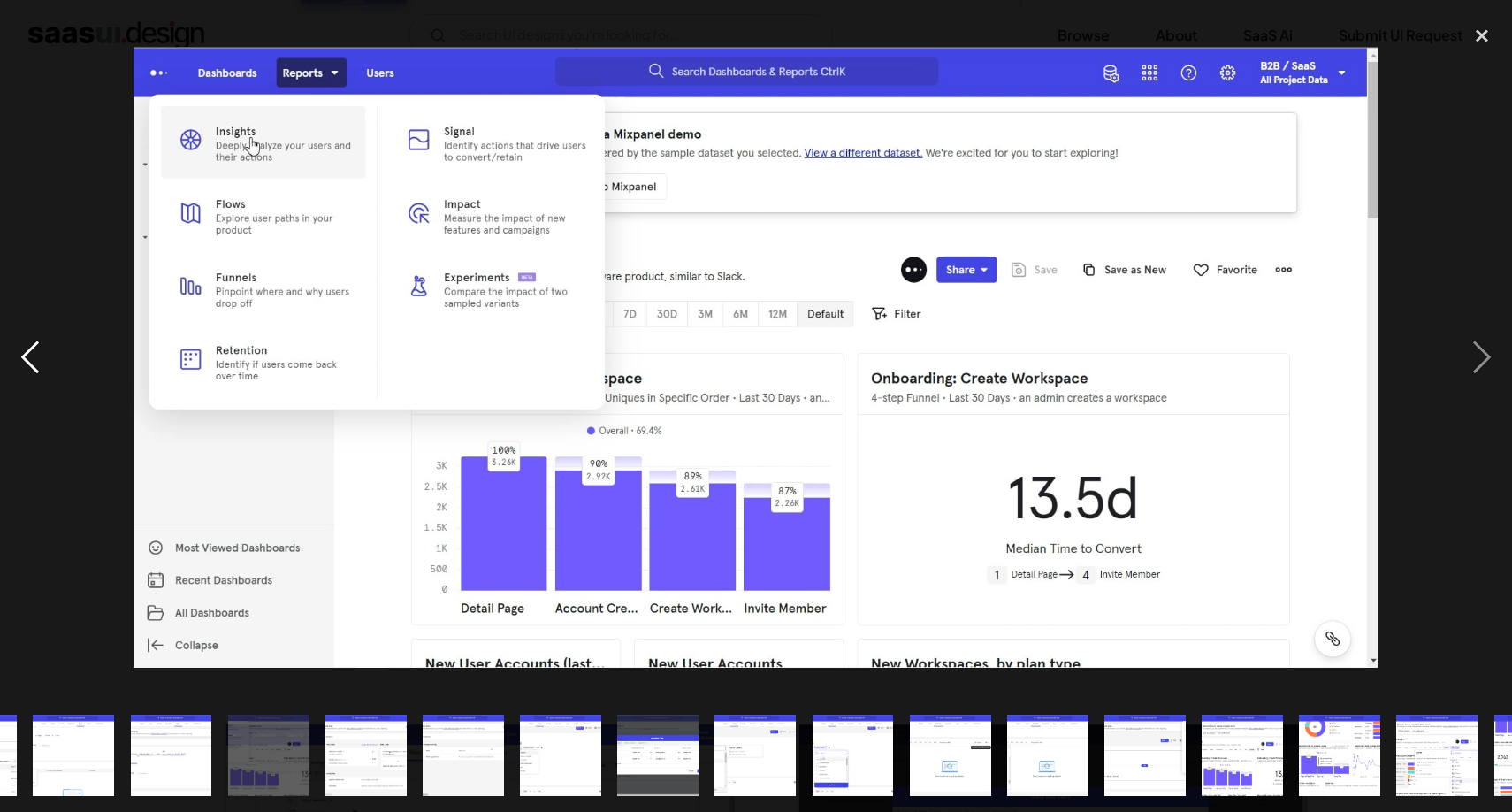
click at [29, 370] on div "previous image" at bounding box center [30, 357] width 60 height 682
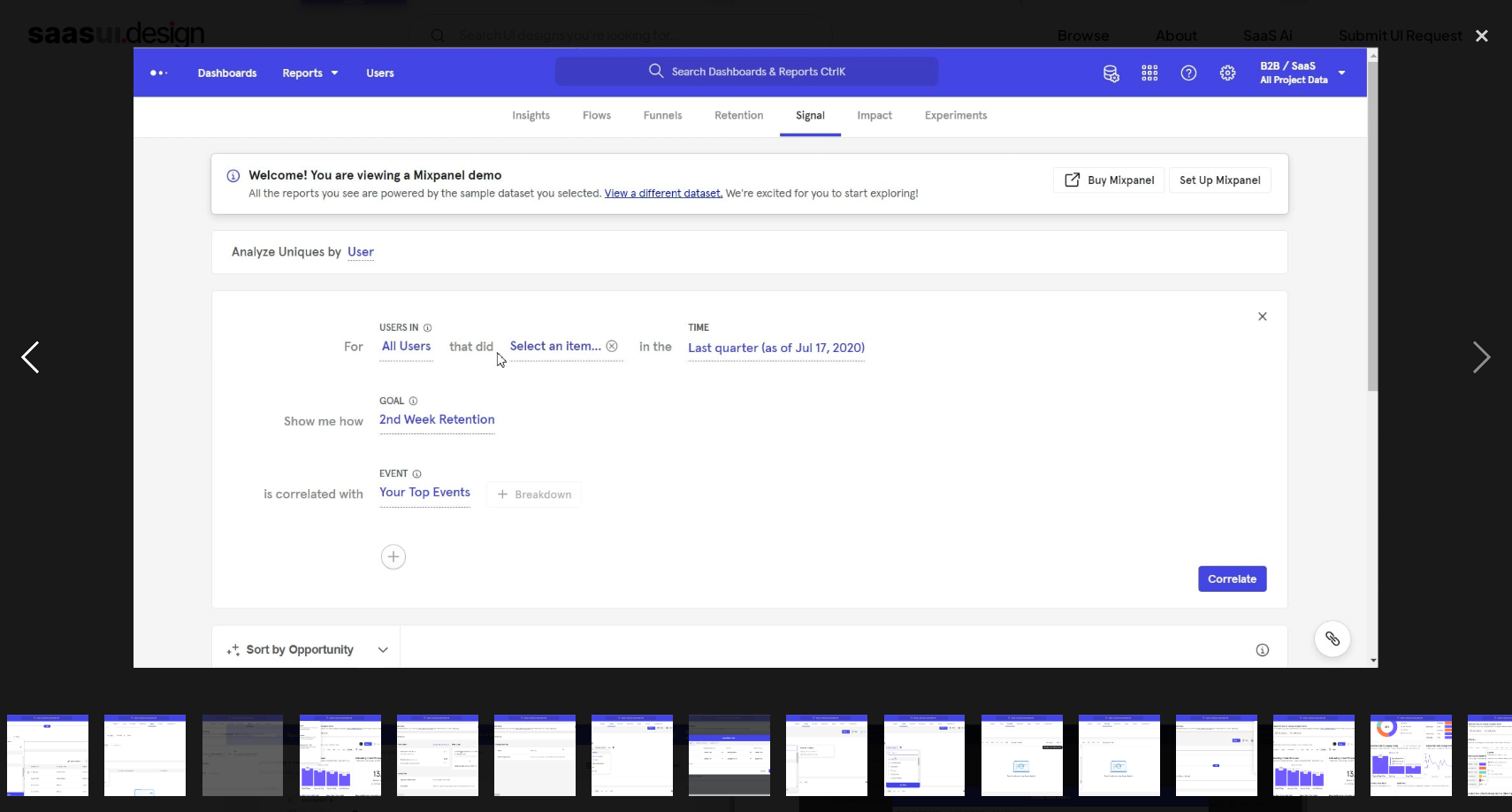
scroll to position [0, 0]
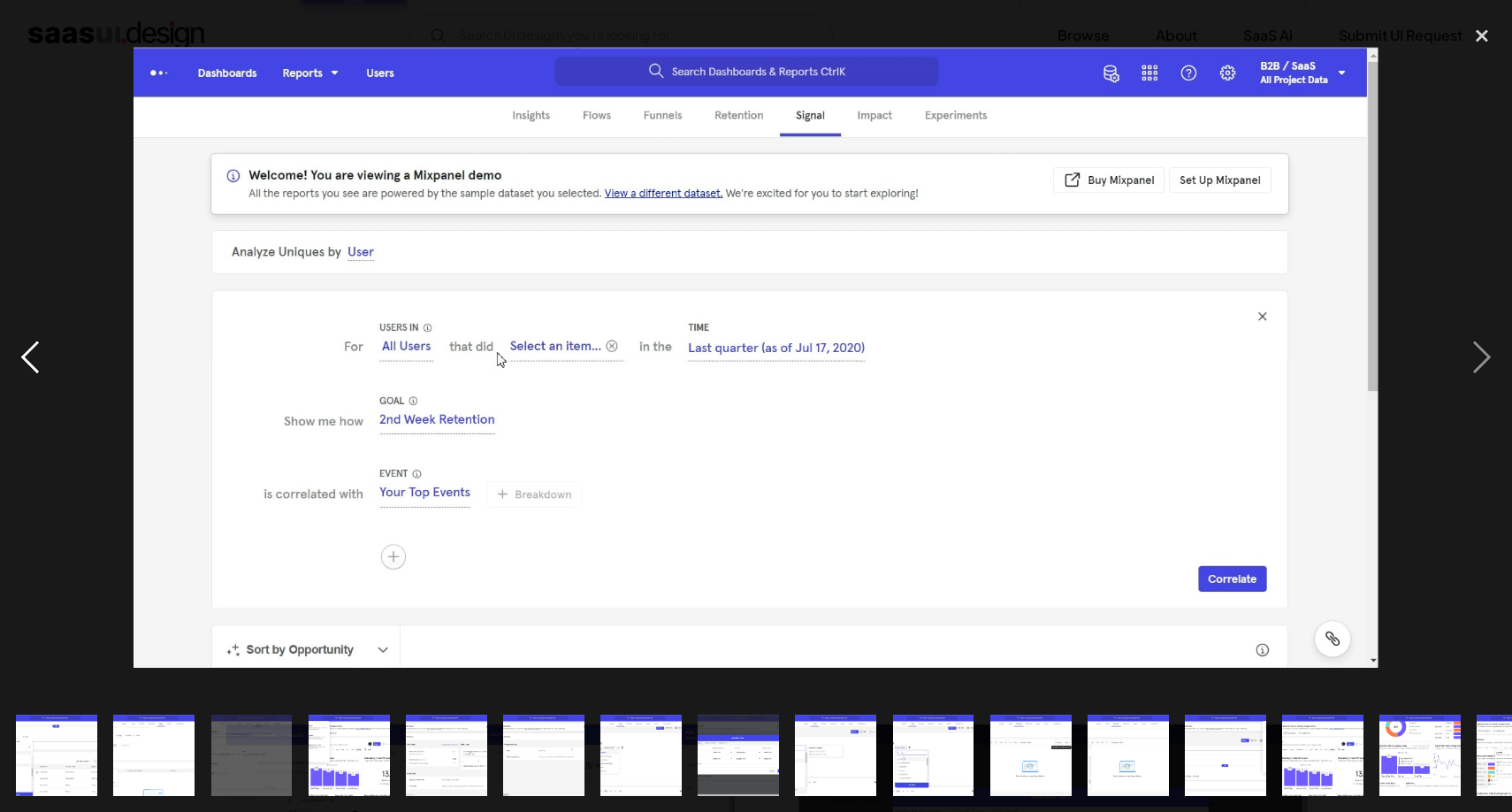
click at [29, 370] on div "previous image" at bounding box center [30, 357] width 60 height 682
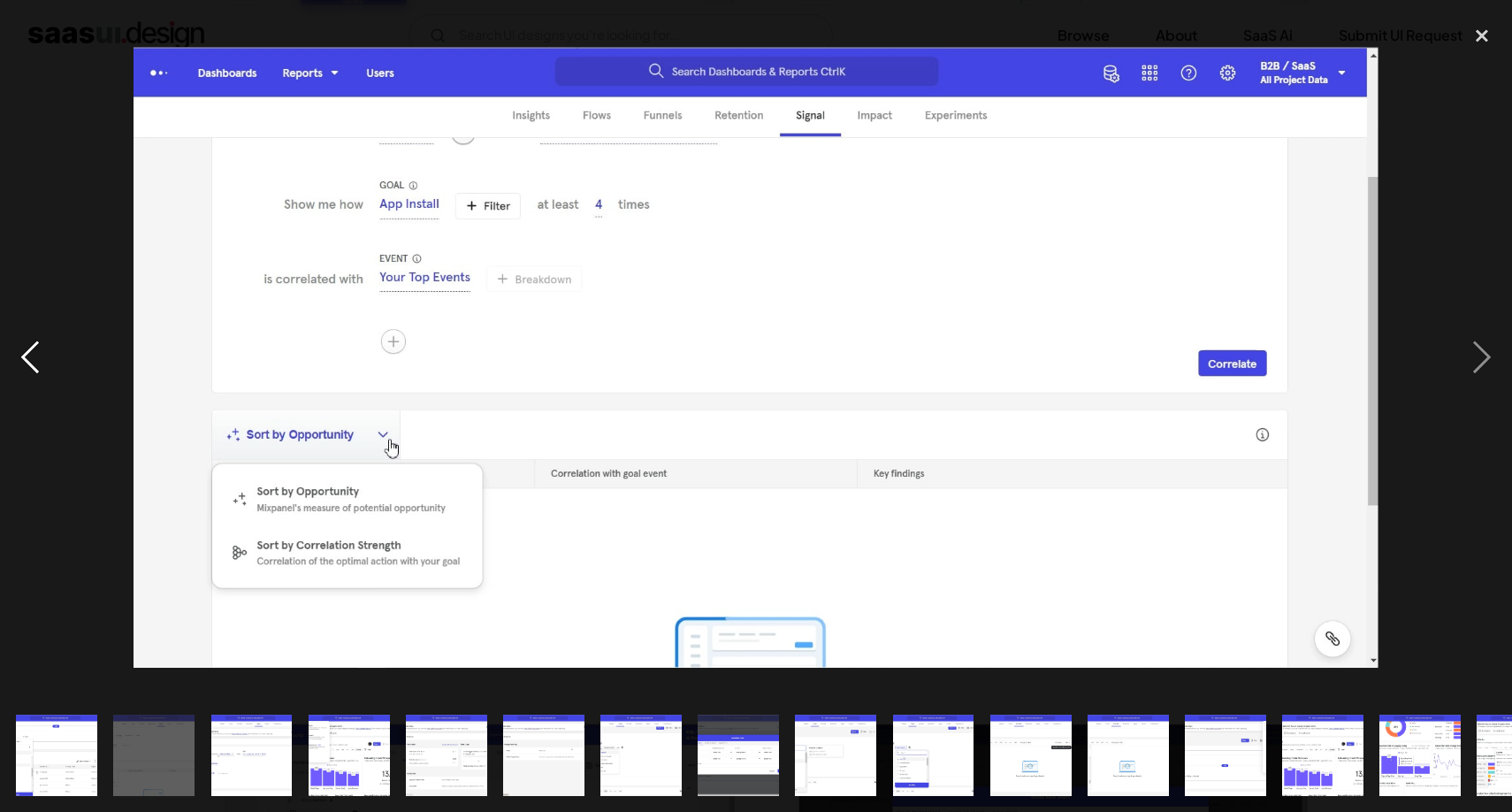
click at [29, 370] on div "previous image" at bounding box center [30, 357] width 60 height 682
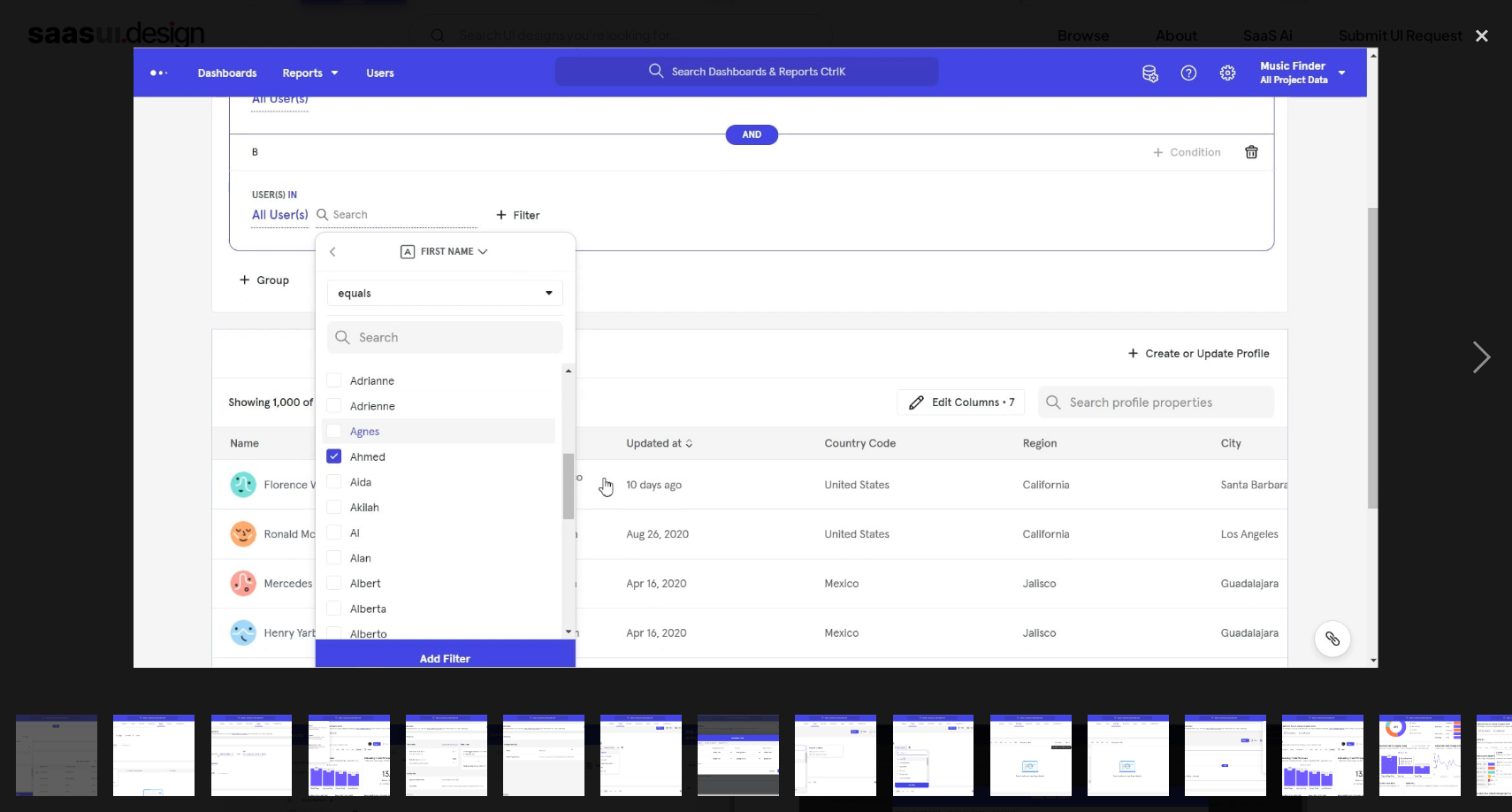
click at [29, 370] on div "previous image" at bounding box center [30, 357] width 60 height 682
click at [1477, 356] on div "next image" at bounding box center [1482, 357] width 60 height 682
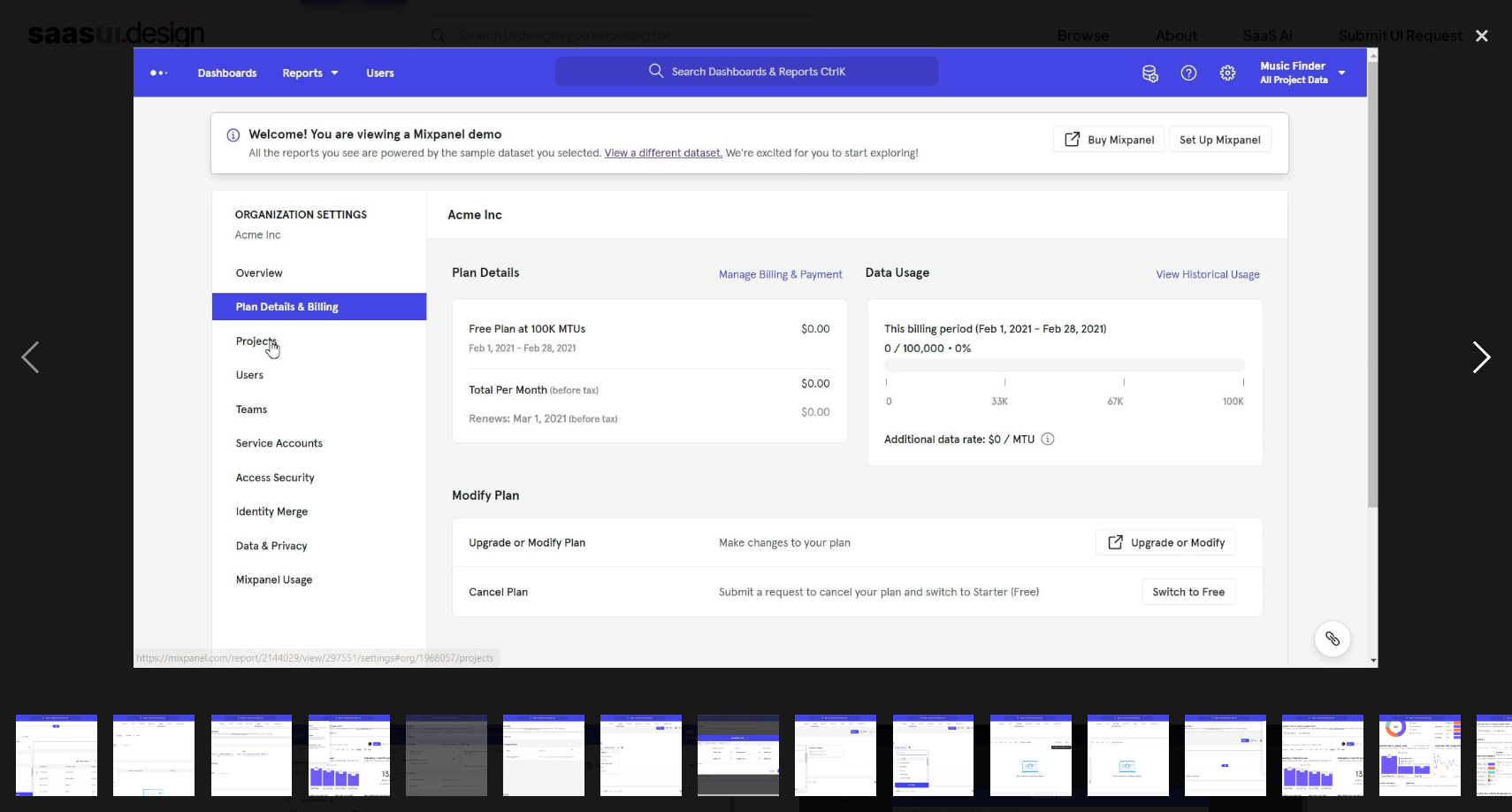
click at [1476, 358] on div "next image" at bounding box center [1482, 357] width 60 height 682
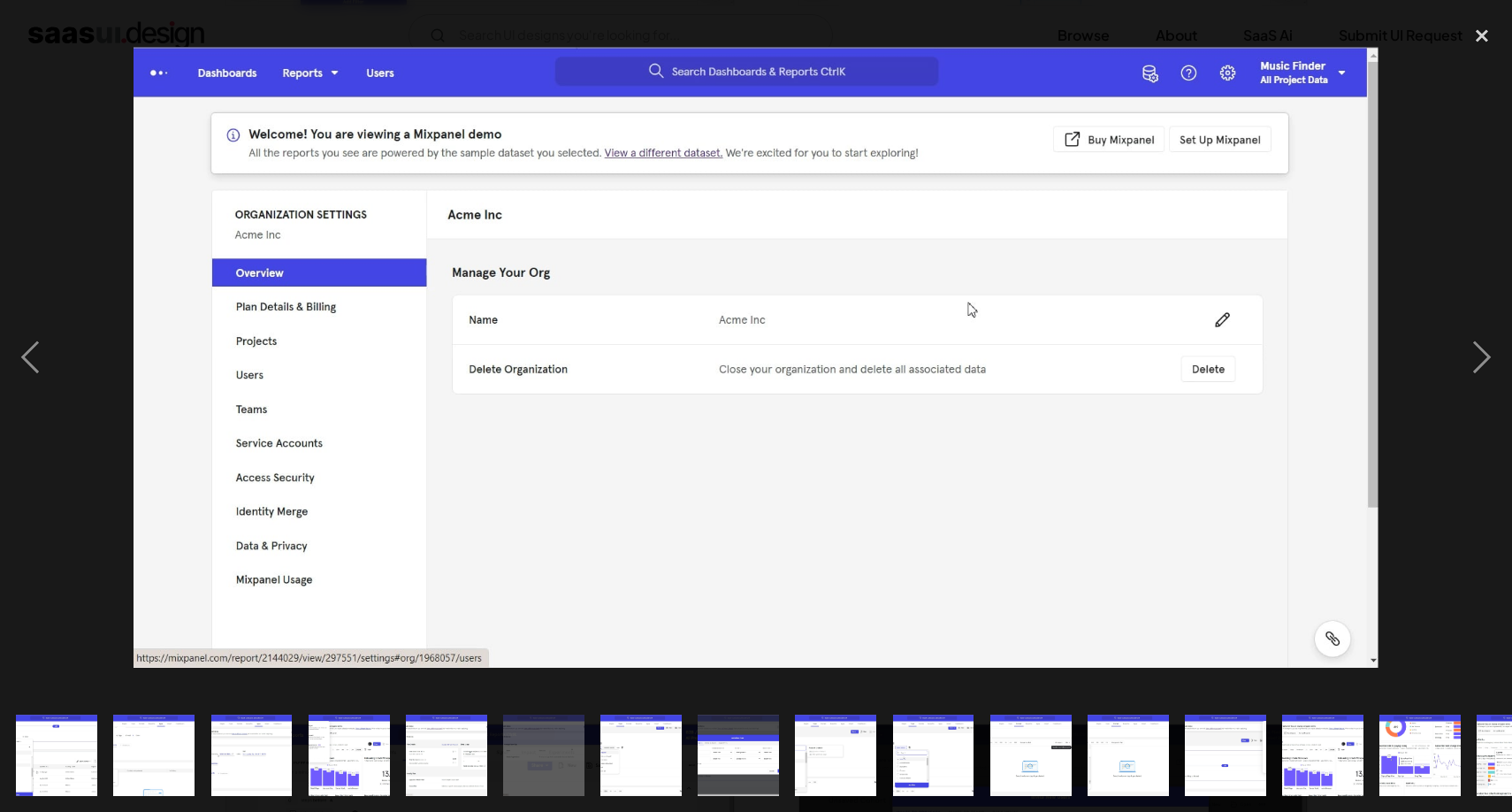
click at [1022, 345] on img at bounding box center [756, 358] width 1244 height 621
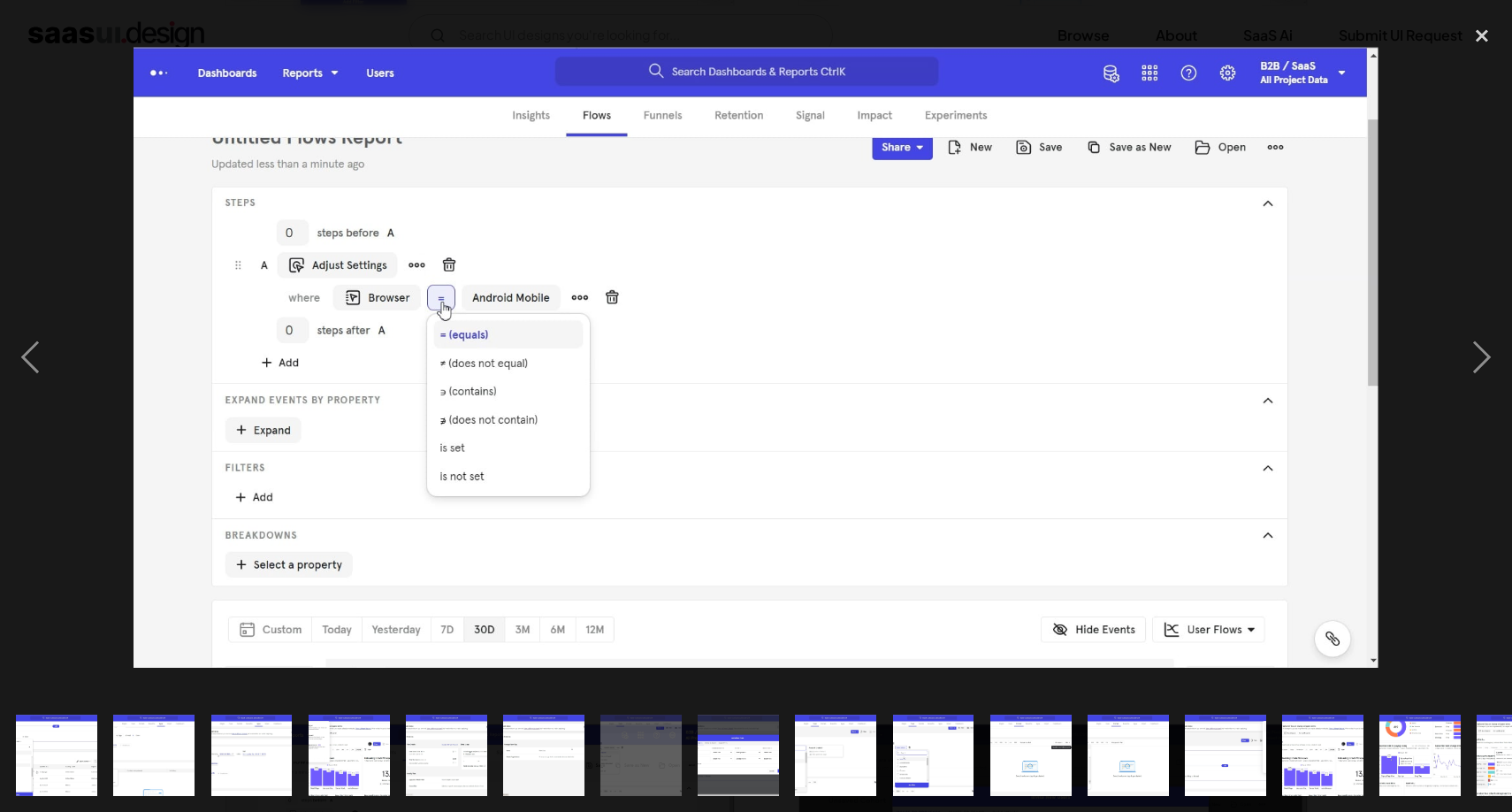
click at [1021, 346] on img at bounding box center [756, 358] width 1244 height 621
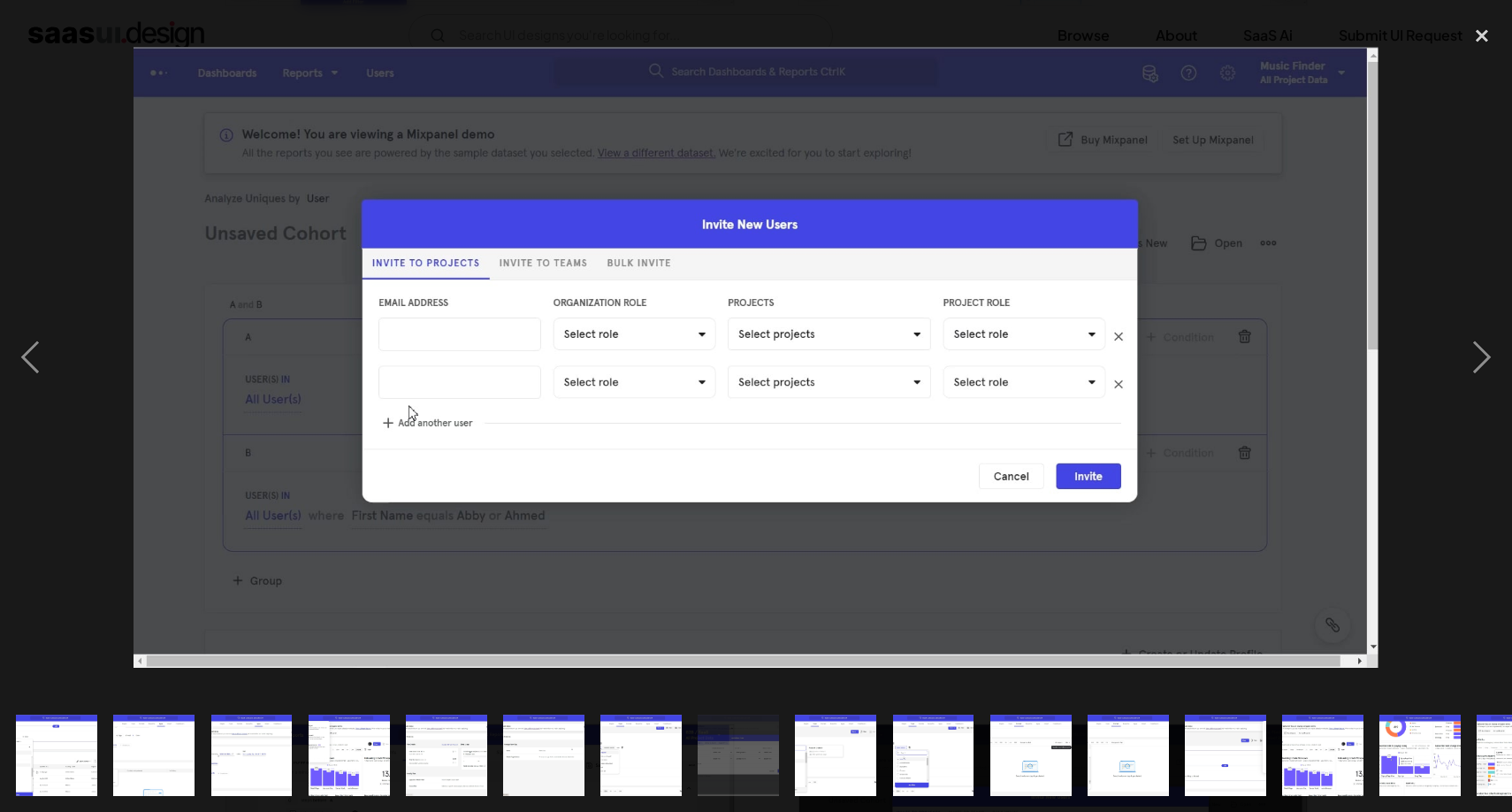
click at [1021, 346] on img at bounding box center [756, 358] width 1244 height 621
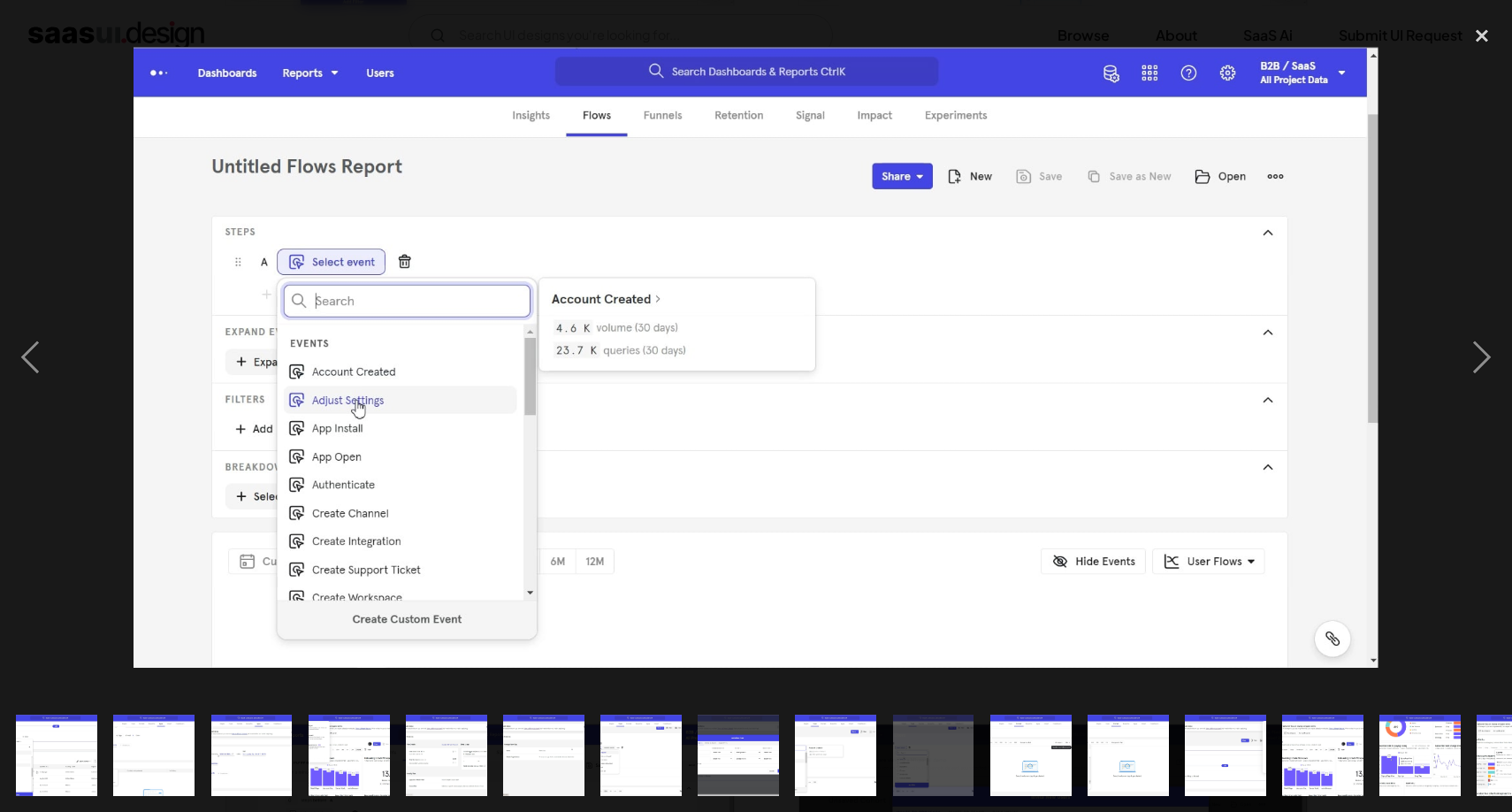
click at [1021, 346] on img at bounding box center [826, 358] width 1244 height 621
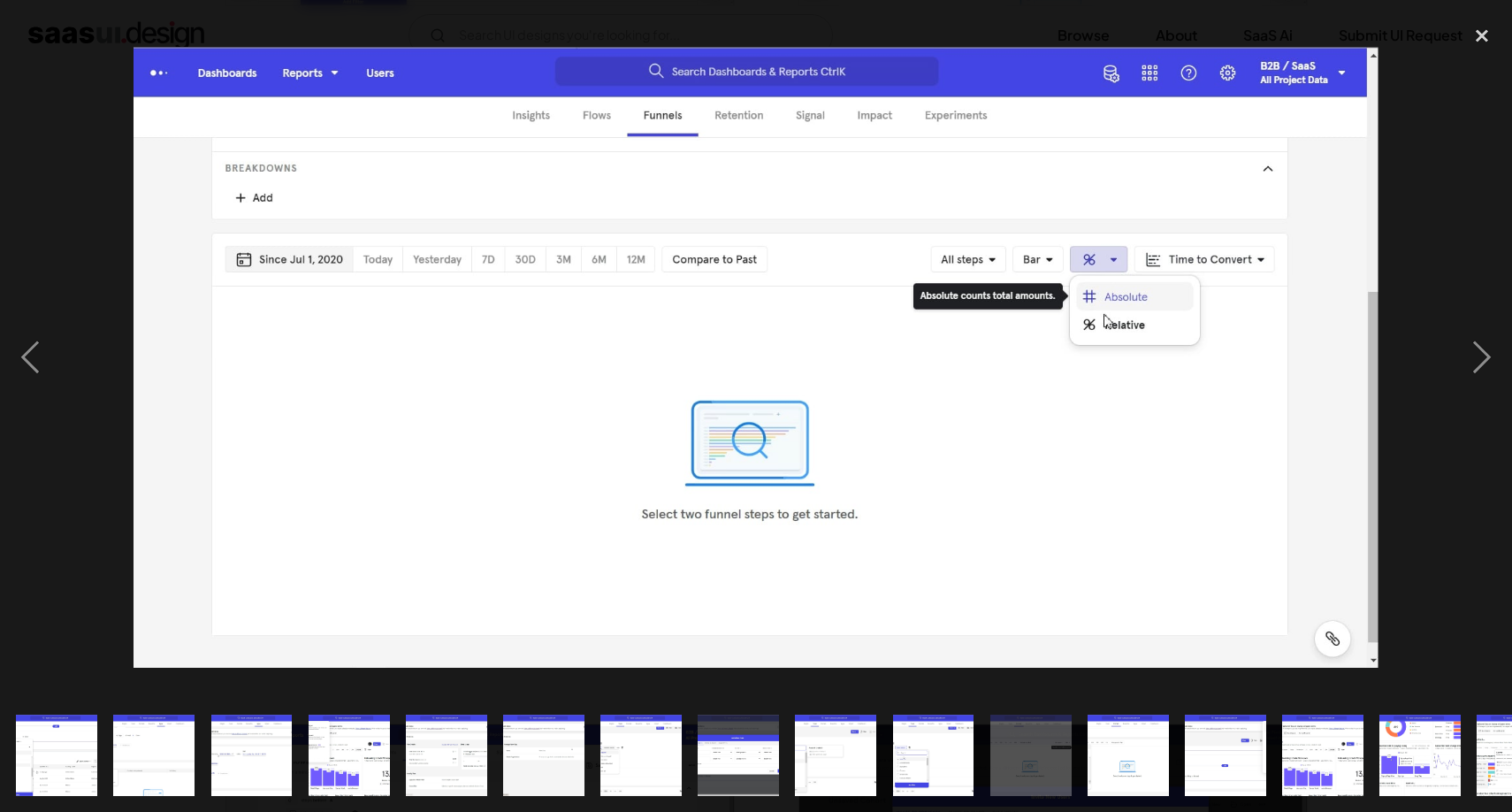
click at [1021, 346] on img at bounding box center [756, 358] width 1244 height 621
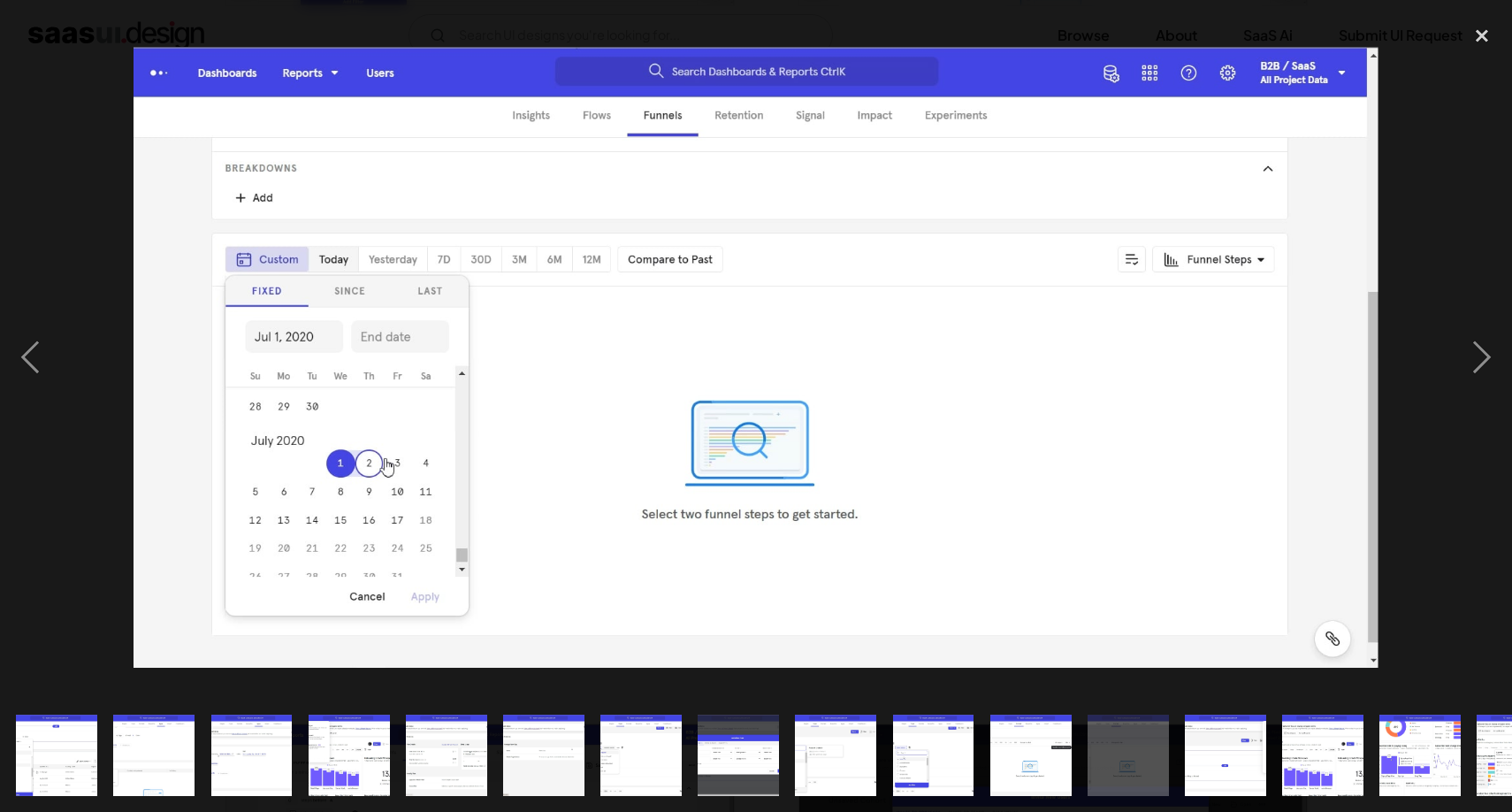
click at [1020, 346] on img at bounding box center [756, 358] width 1244 height 621
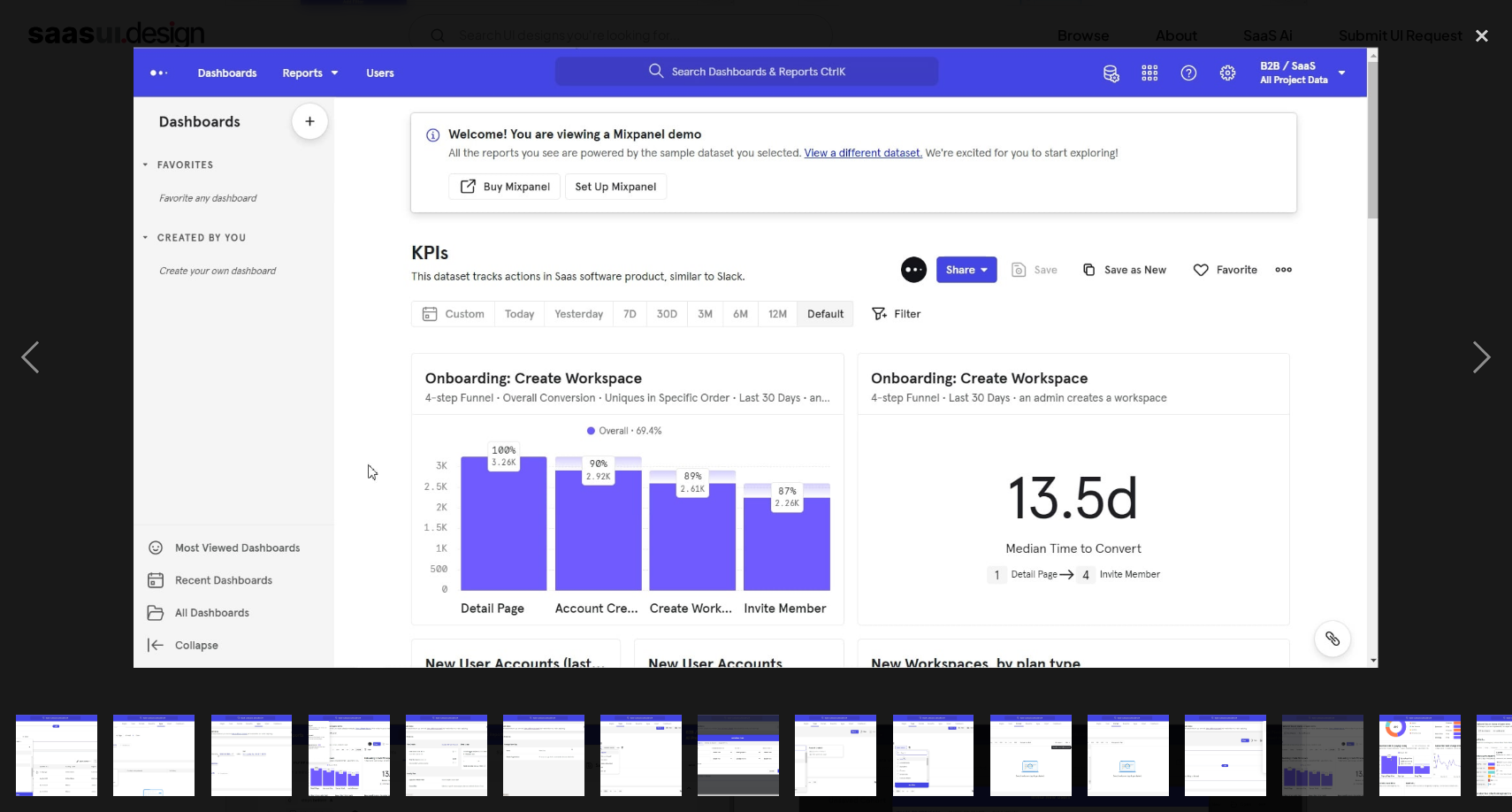
click at [1020, 347] on img at bounding box center [756, 358] width 1244 height 621
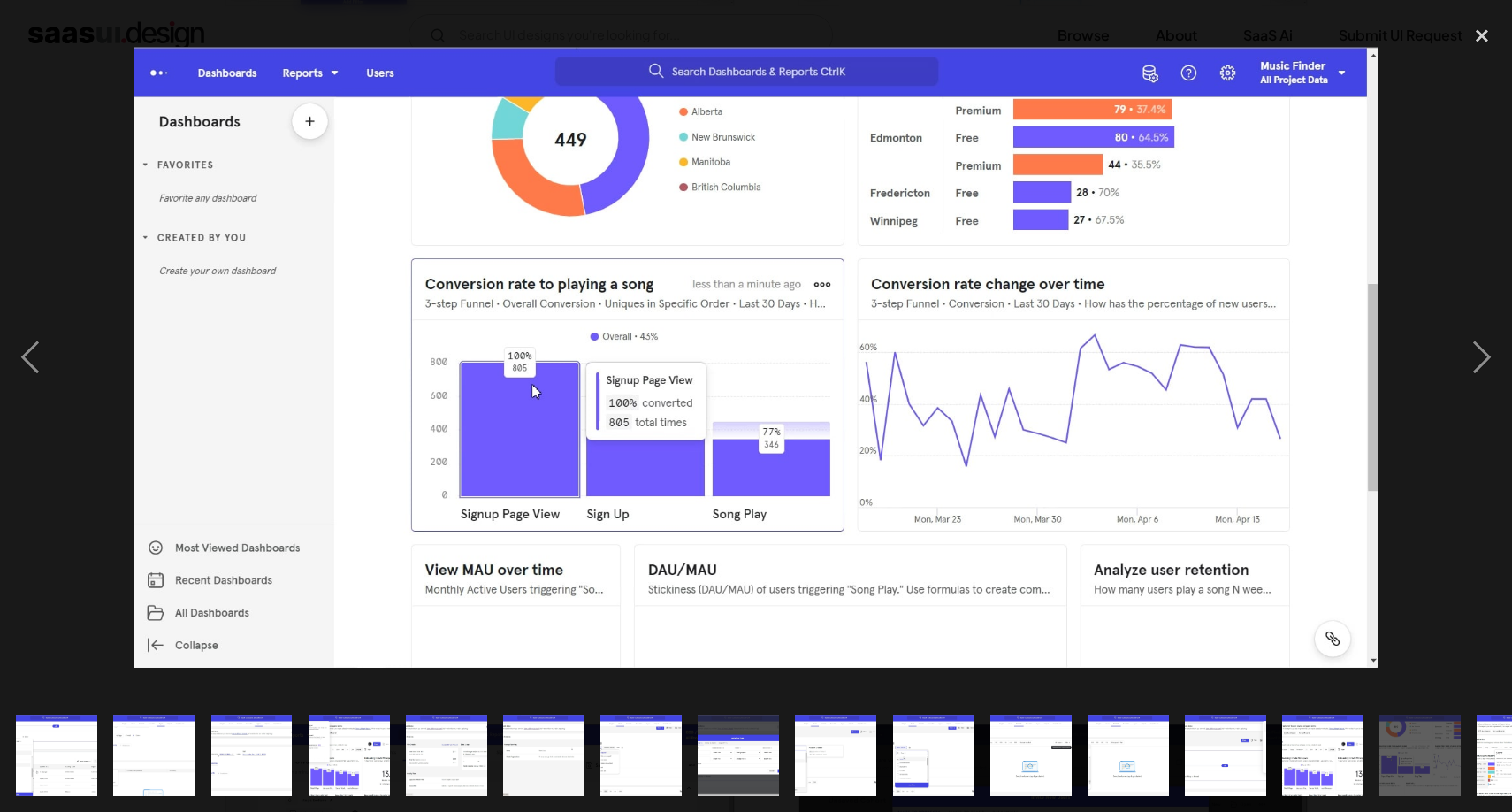
click at [1019, 347] on img at bounding box center [756, 358] width 1244 height 621
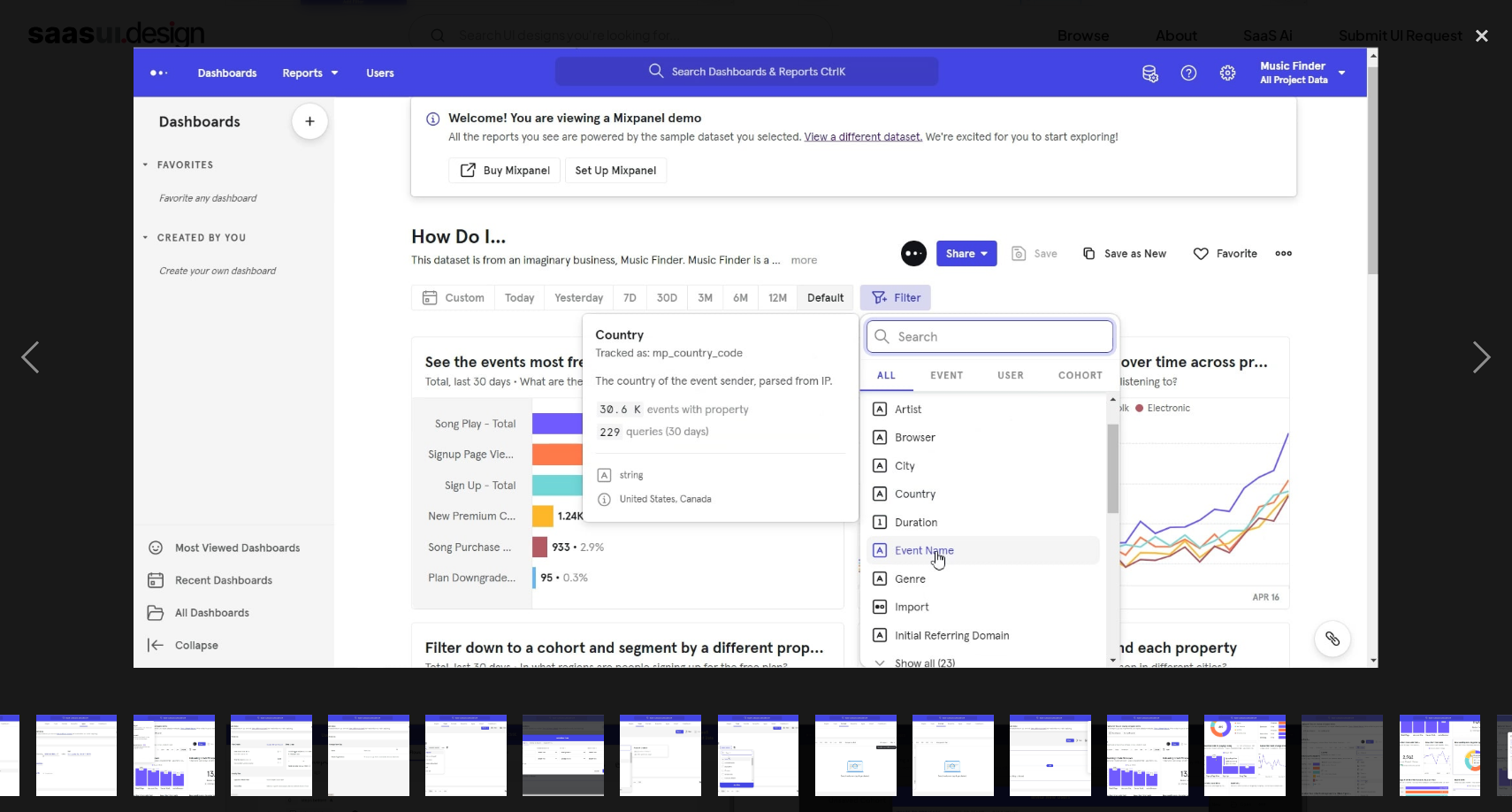
click at [1019, 347] on img at bounding box center [756, 358] width 1244 height 621
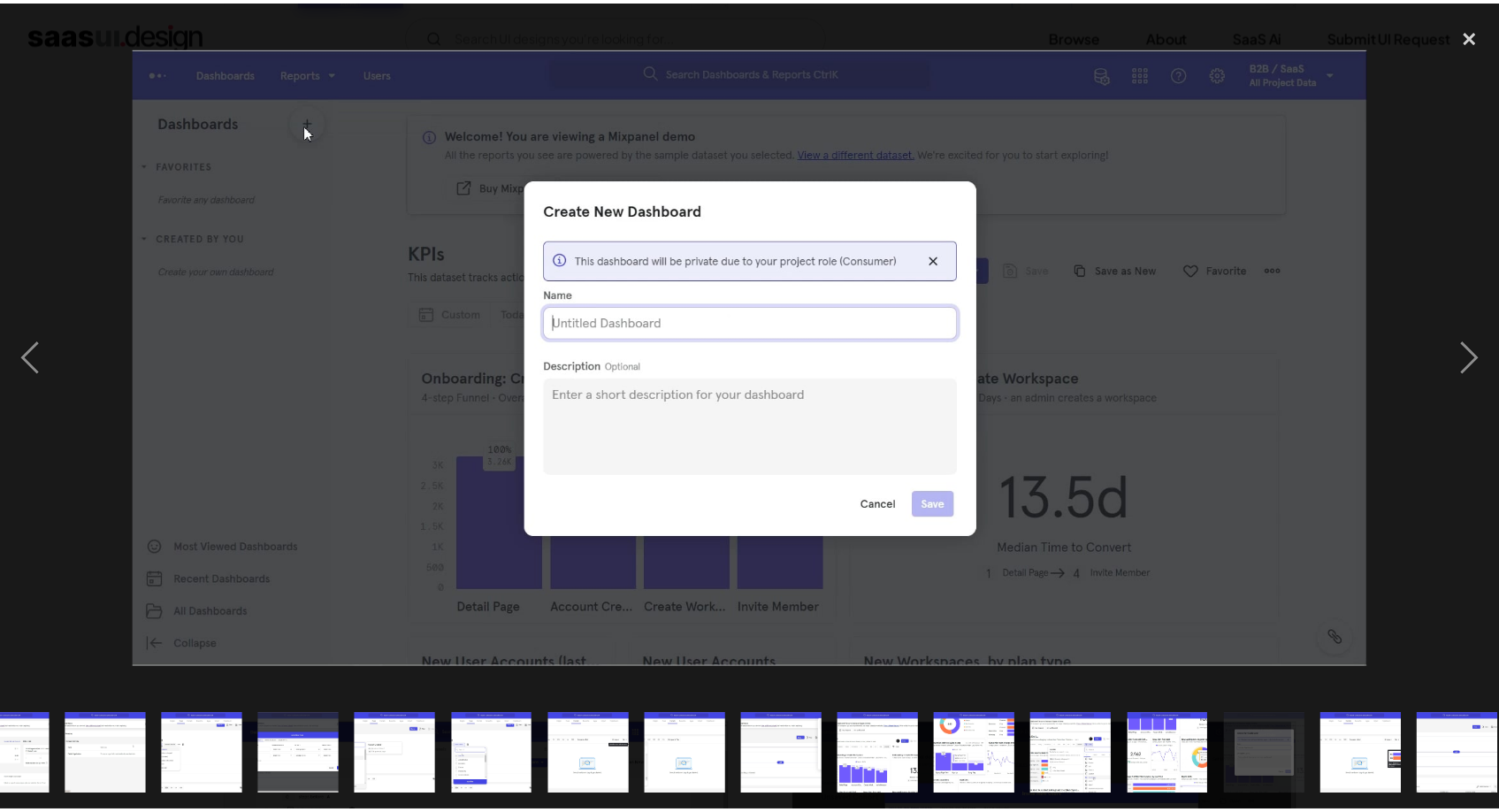
scroll to position [0, 452]
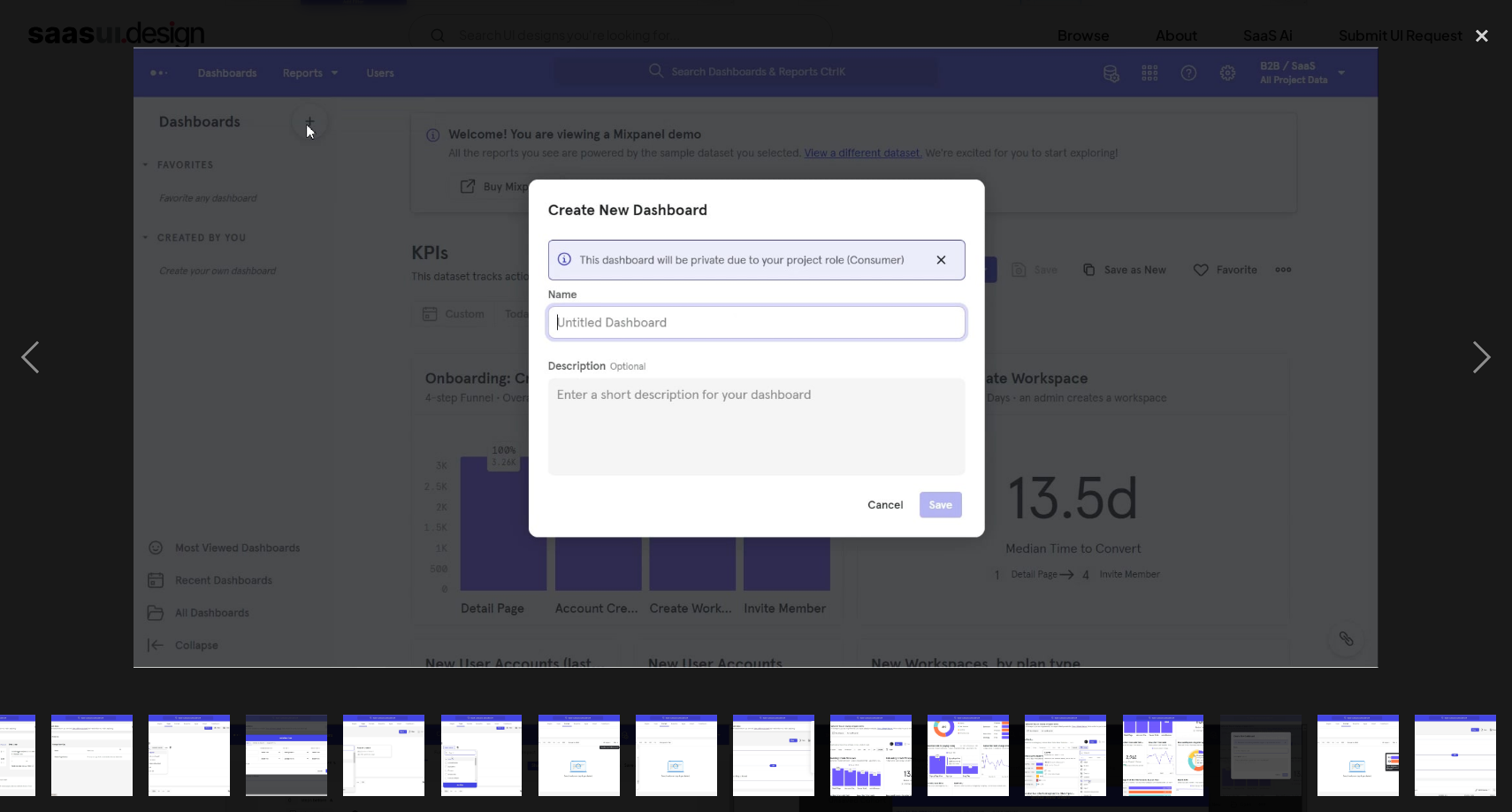
click at [141, 401] on img at bounding box center [756, 358] width 1244 height 621
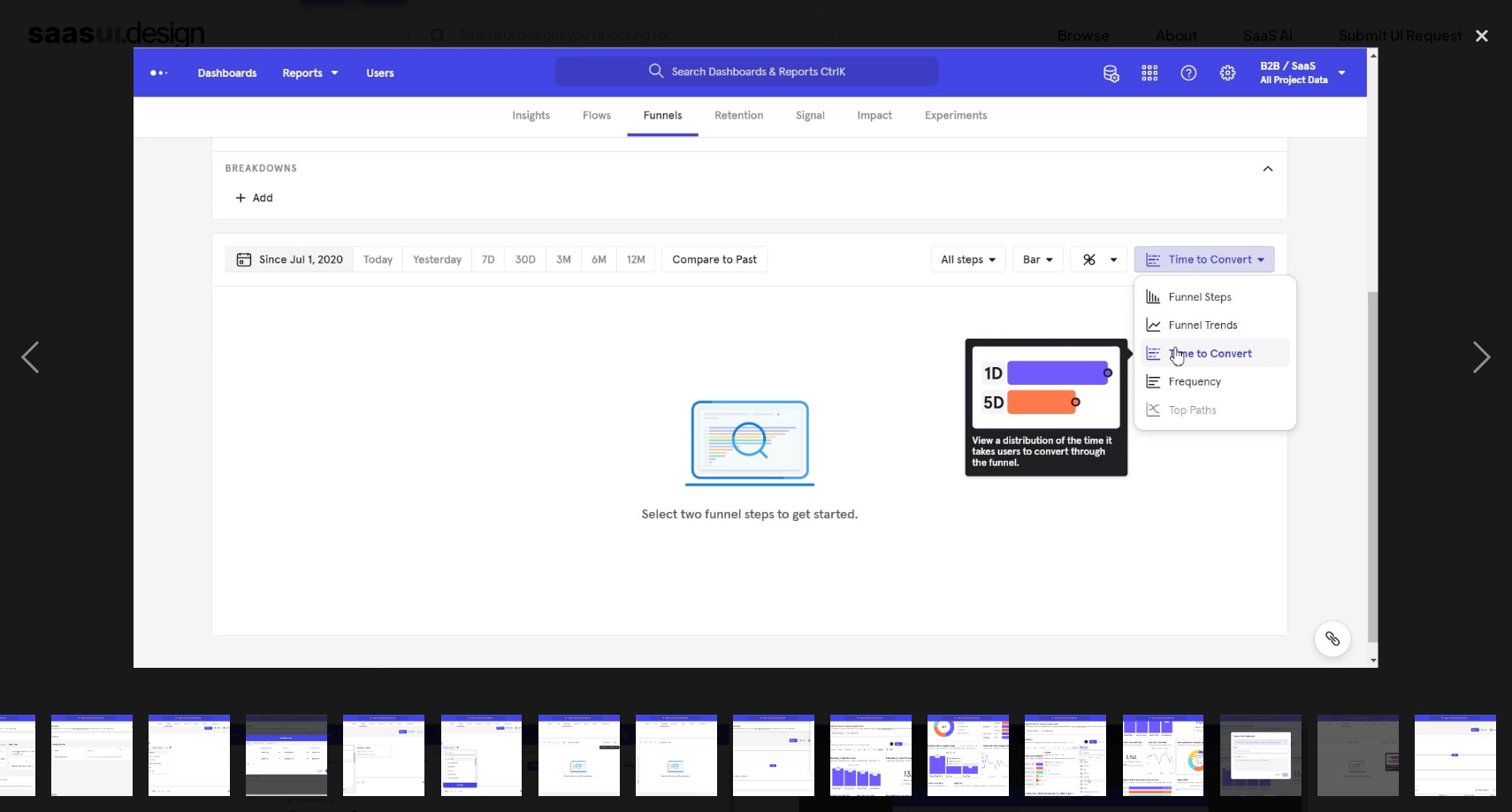
click at [78, 404] on div at bounding box center [756, 357] width 1512 height 682
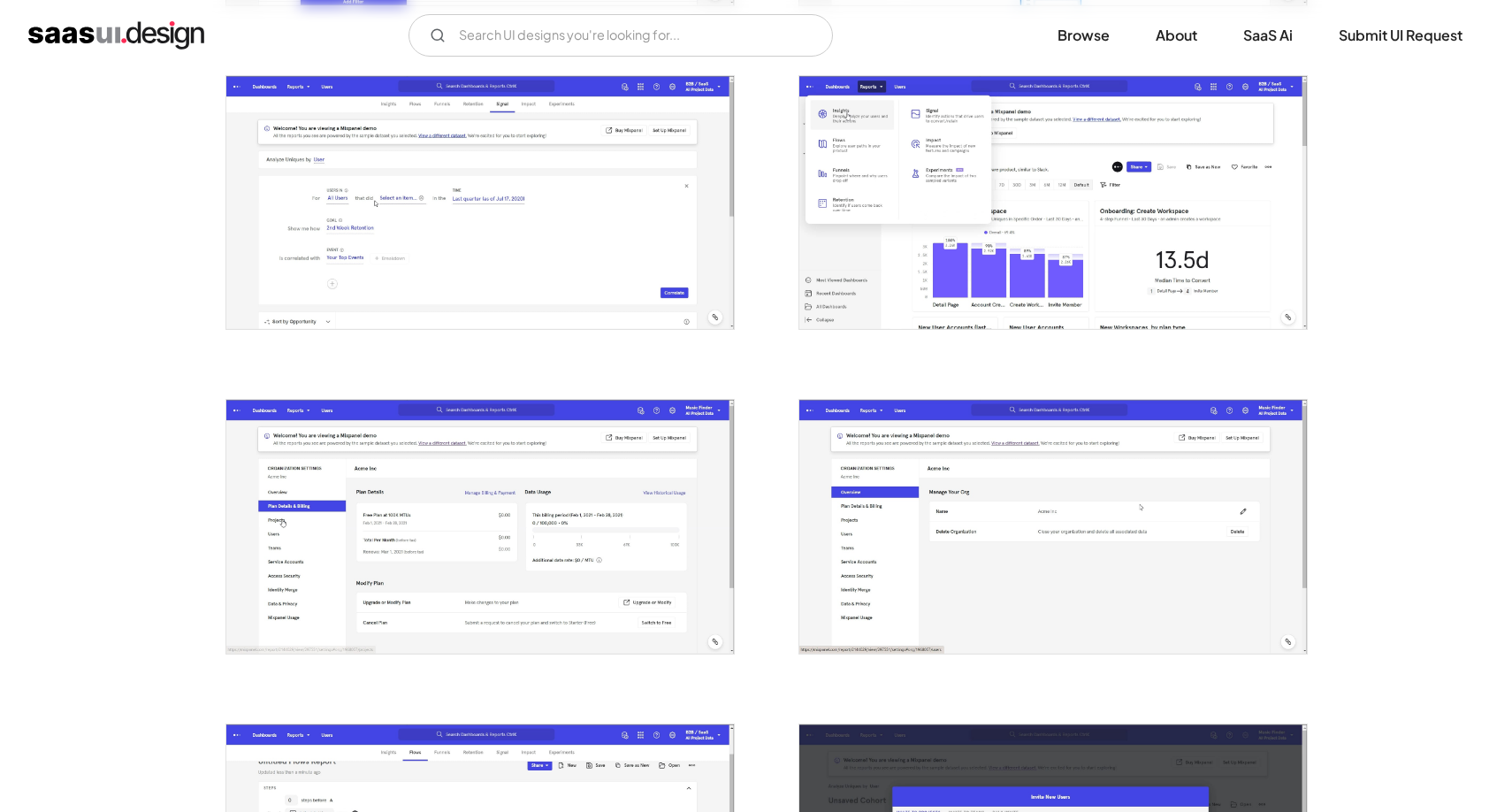
drag, startPoint x: 63, startPoint y: 405, endPoint x: 54, endPoint y: 406, distance: 9.1
click at [55, 406] on div at bounding box center [756, 357] width 1512 height 682
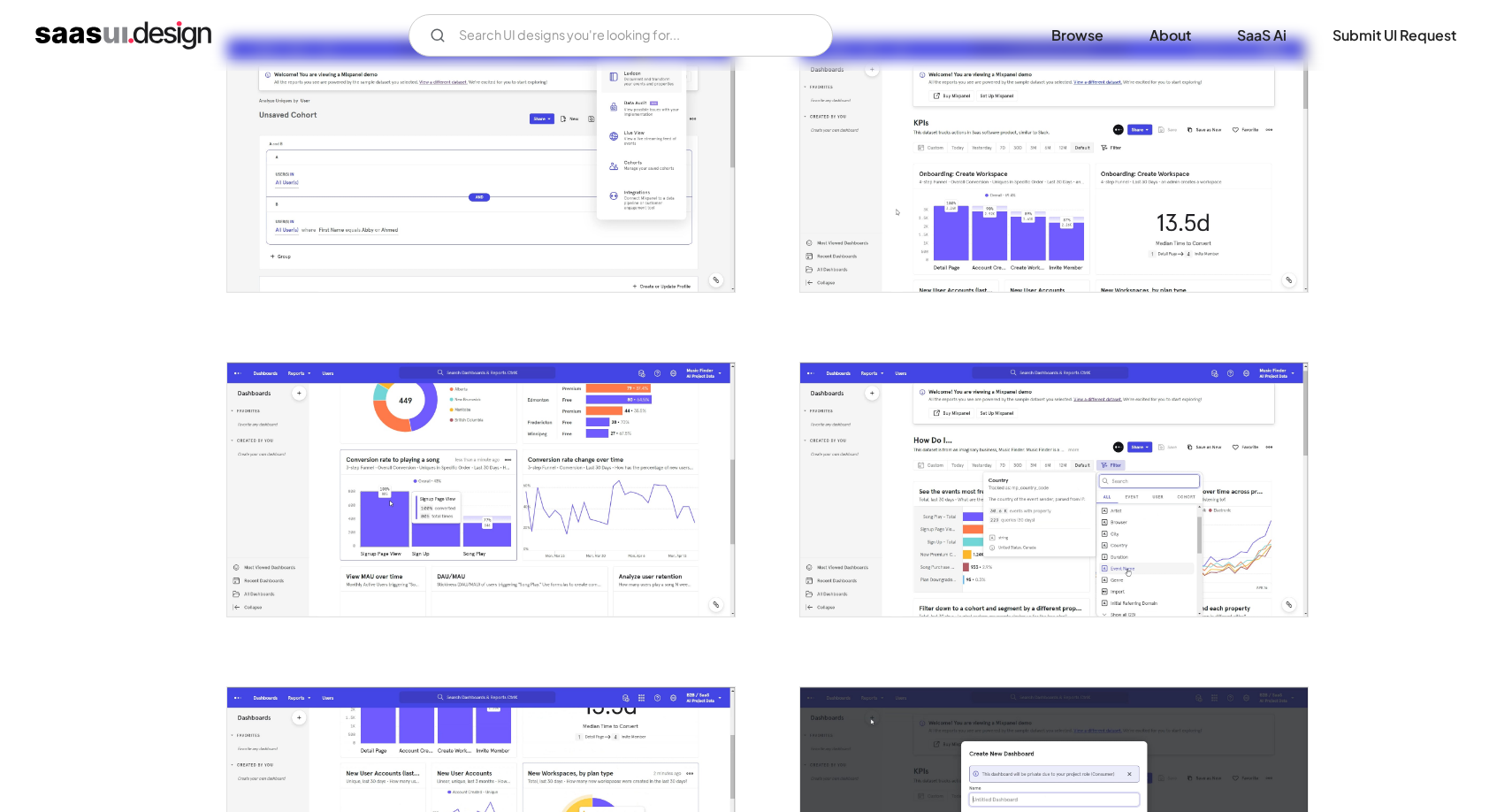
scroll to position [2442, 0]
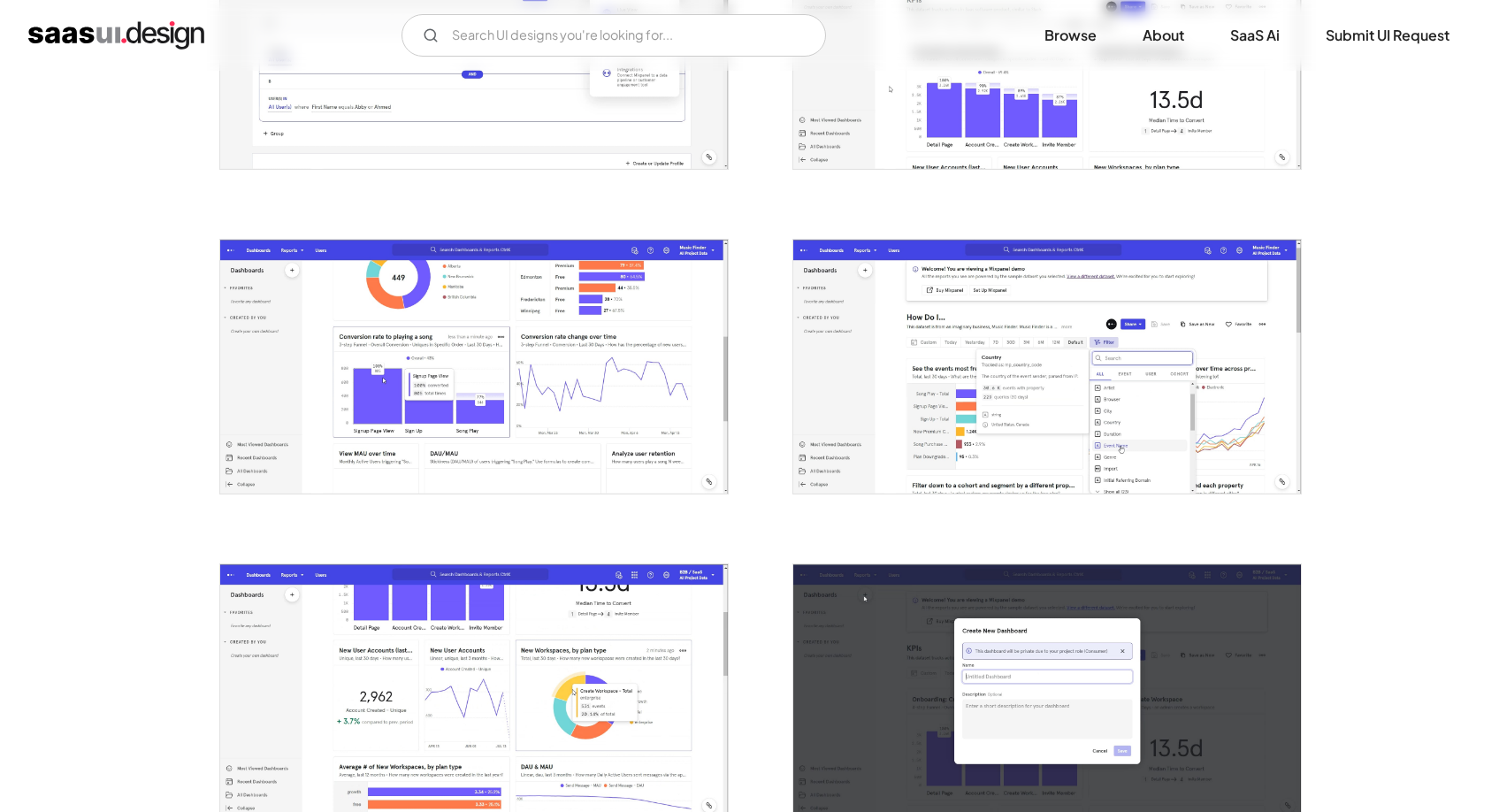
click at [614, 406] on img "open lightbox" at bounding box center [473, 366] width 507 height 253
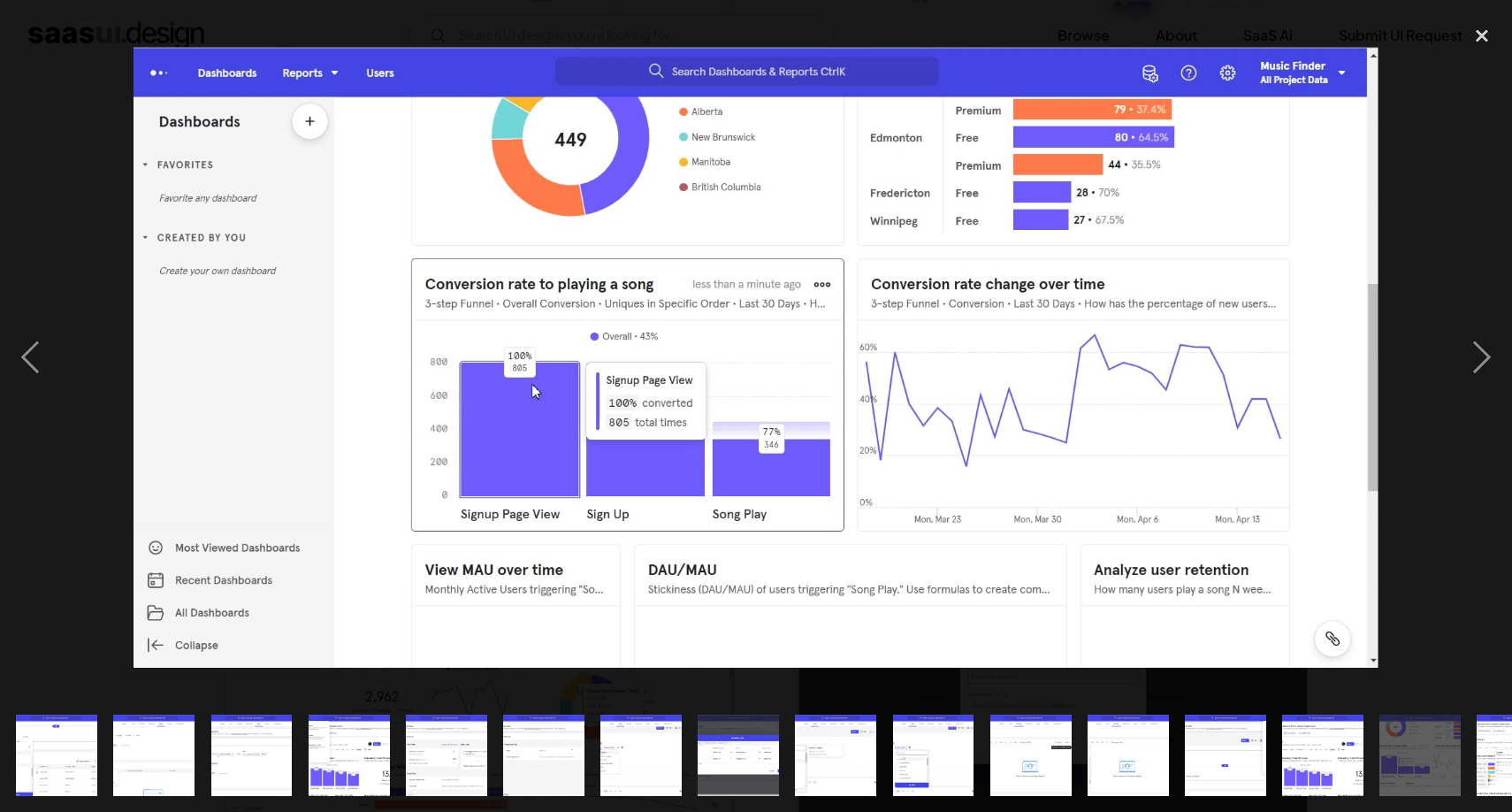
click at [917, 429] on img at bounding box center [756, 358] width 1244 height 621
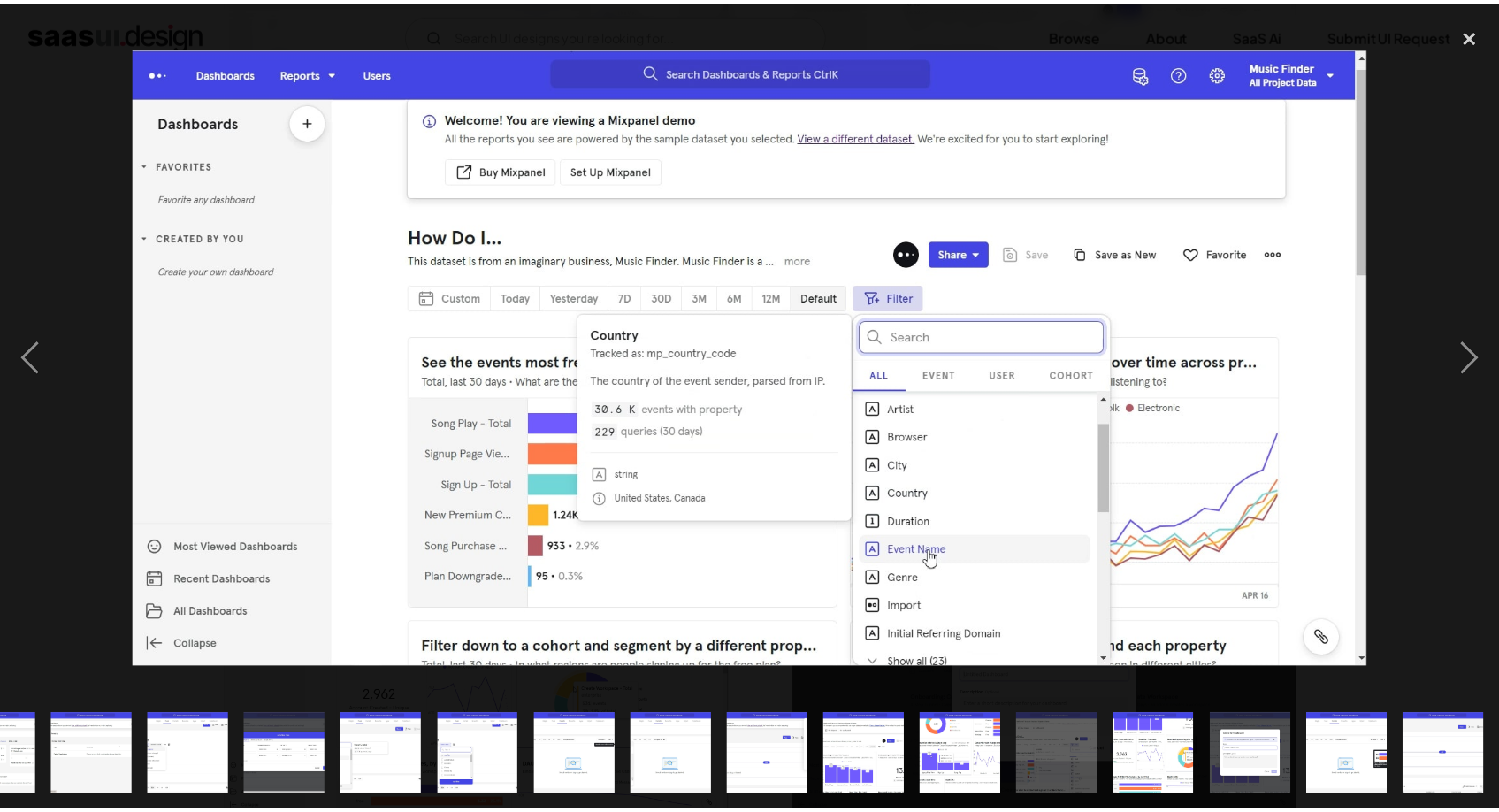
scroll to position [0, 452]
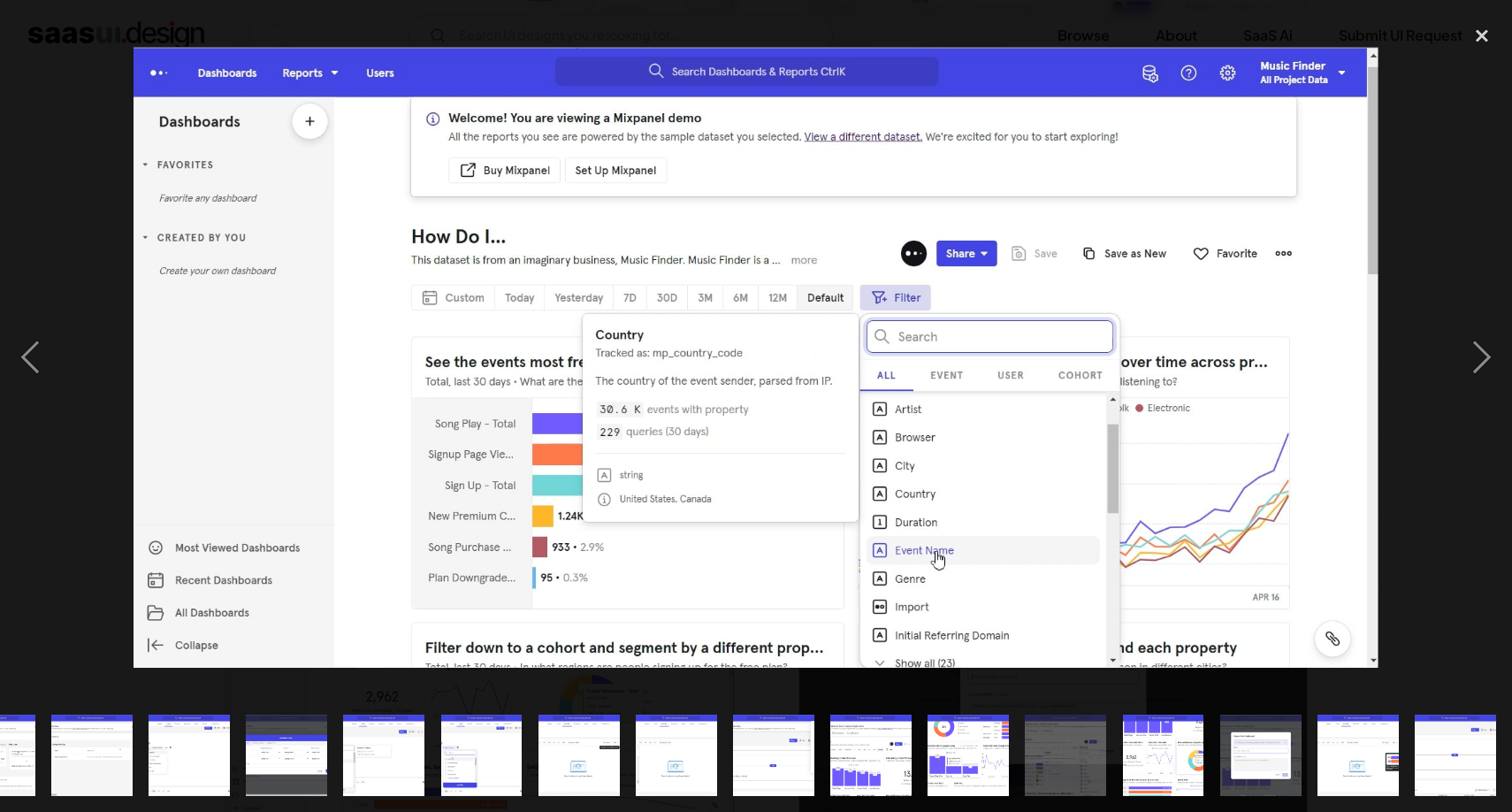
click at [917, 429] on img at bounding box center [756, 358] width 1244 height 621
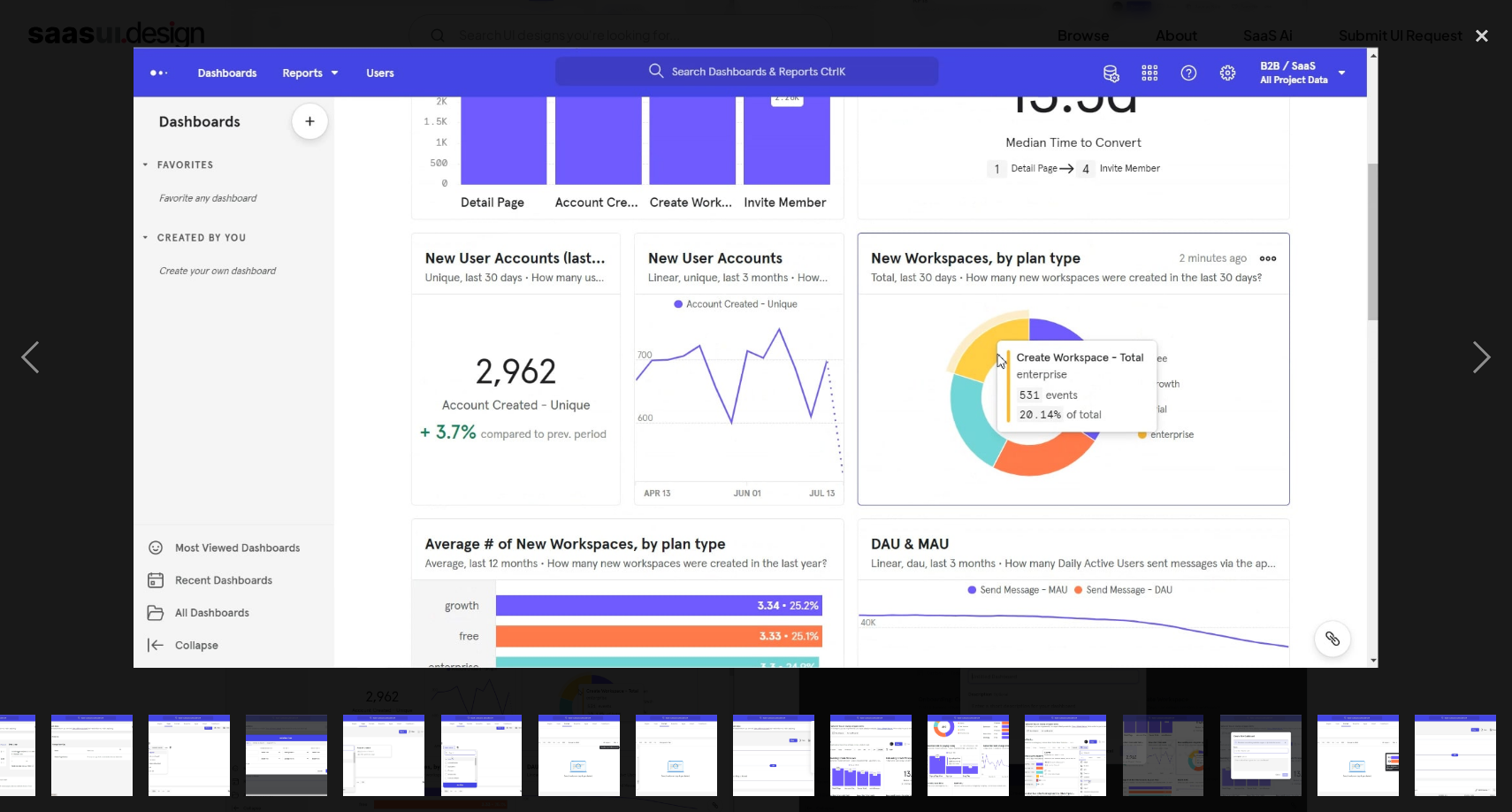
click at [1094, 355] on img at bounding box center [756, 358] width 1244 height 621
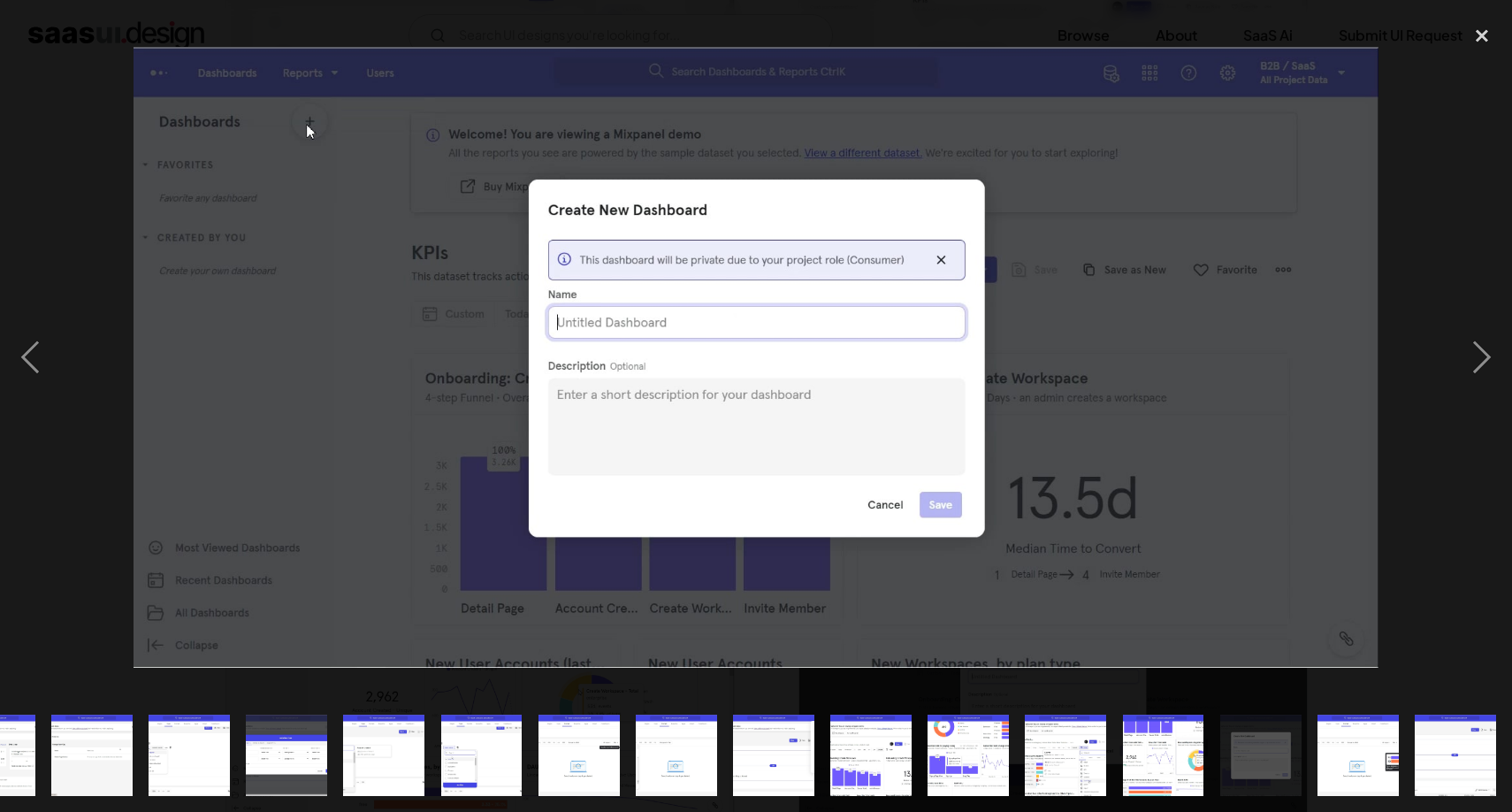
click at [1092, 355] on img at bounding box center [756, 358] width 1244 height 621
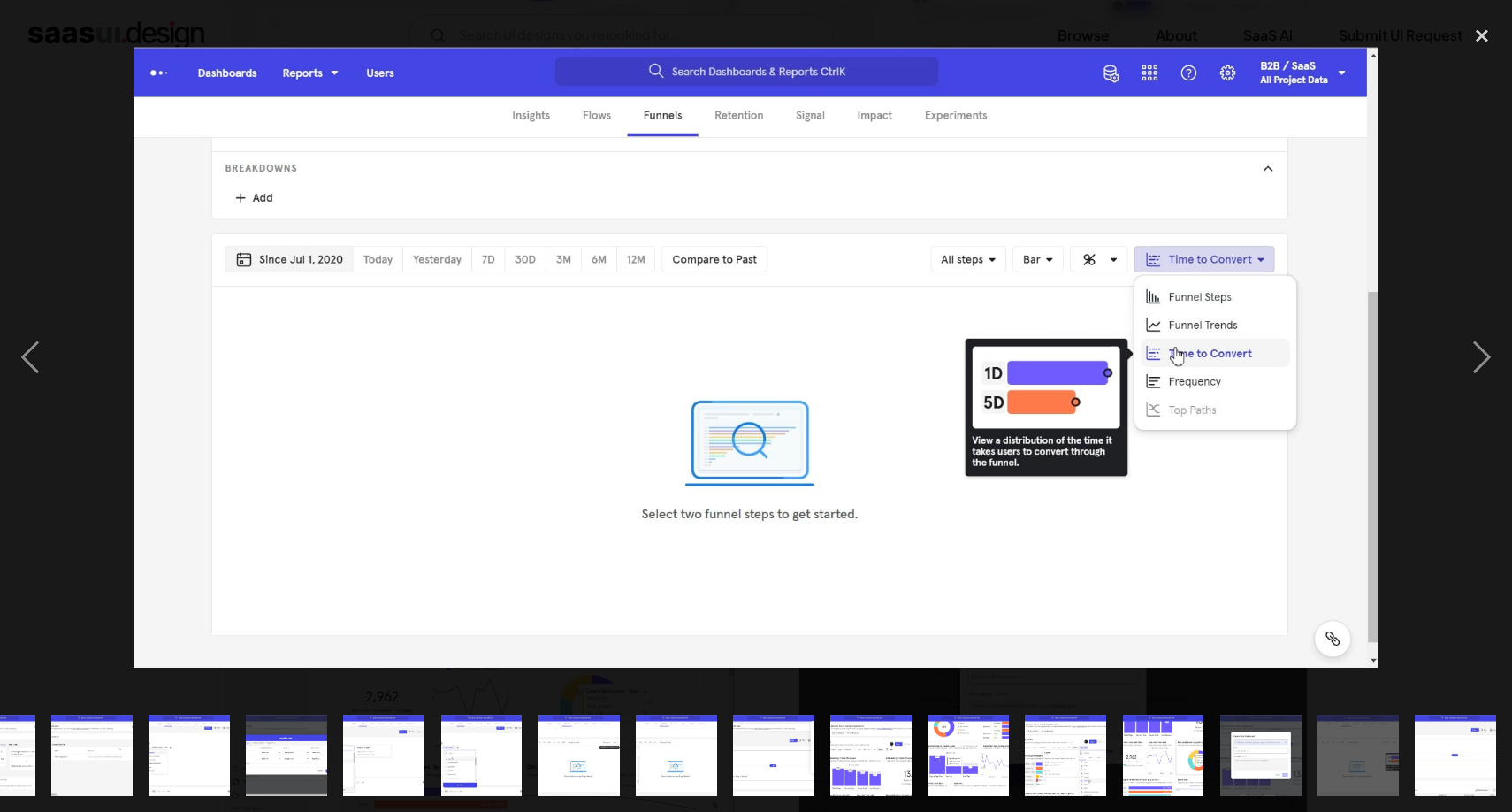
click at [874, 328] on img at bounding box center [756, 358] width 1244 height 621
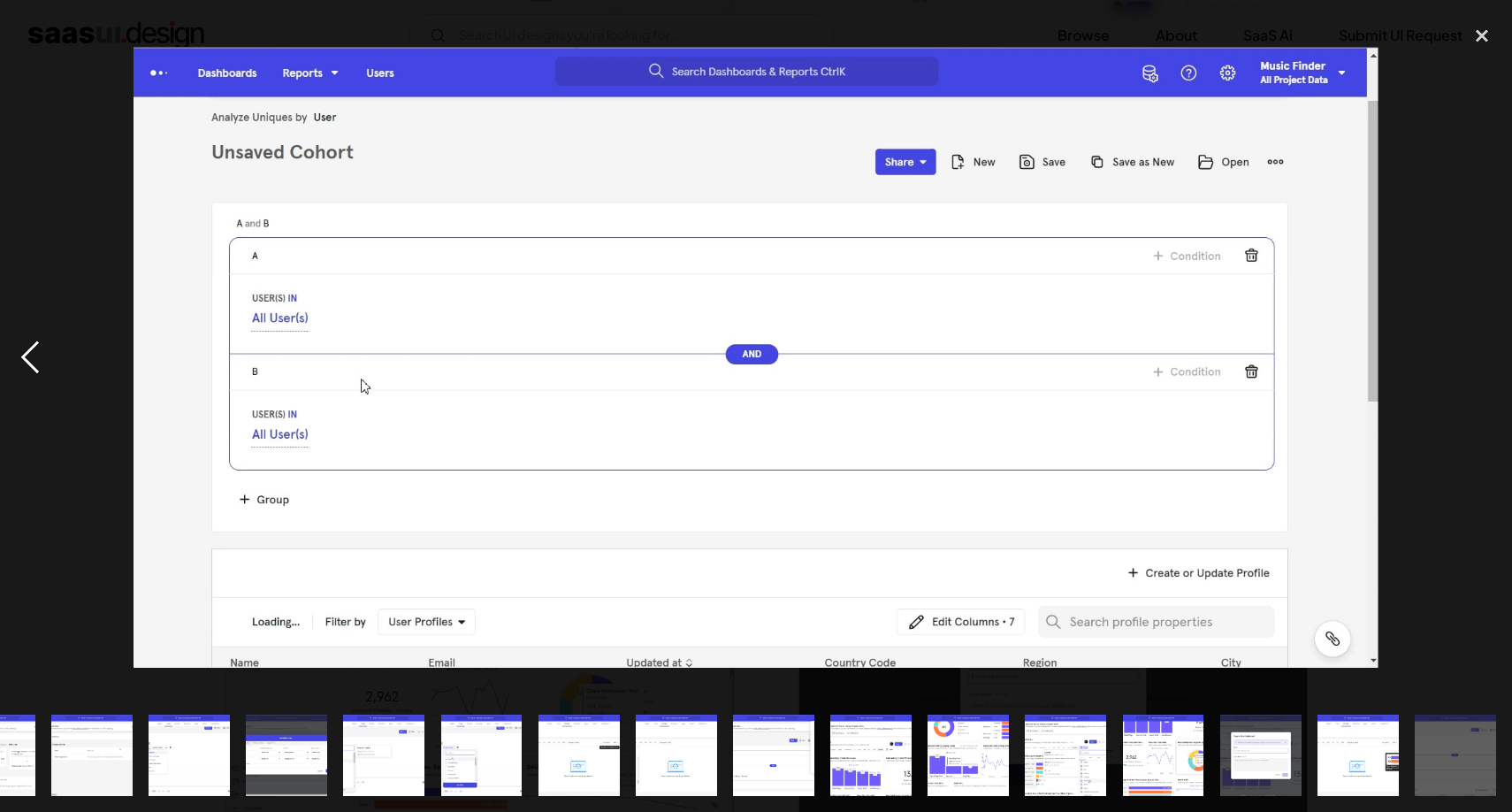
click at [13, 347] on div "previous image" at bounding box center [30, 357] width 60 height 682
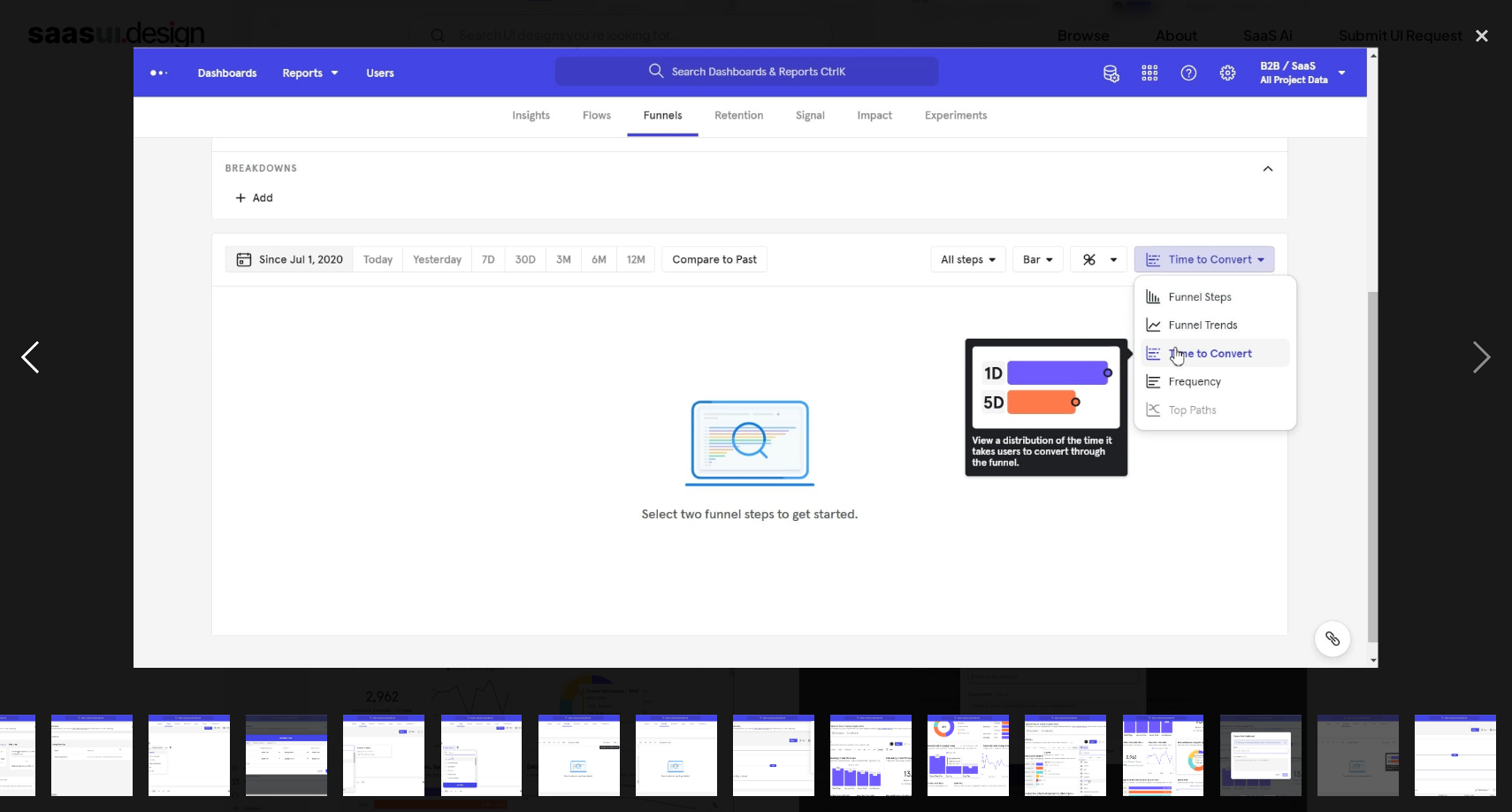
click at [18, 350] on div "previous image" at bounding box center [30, 357] width 60 height 682
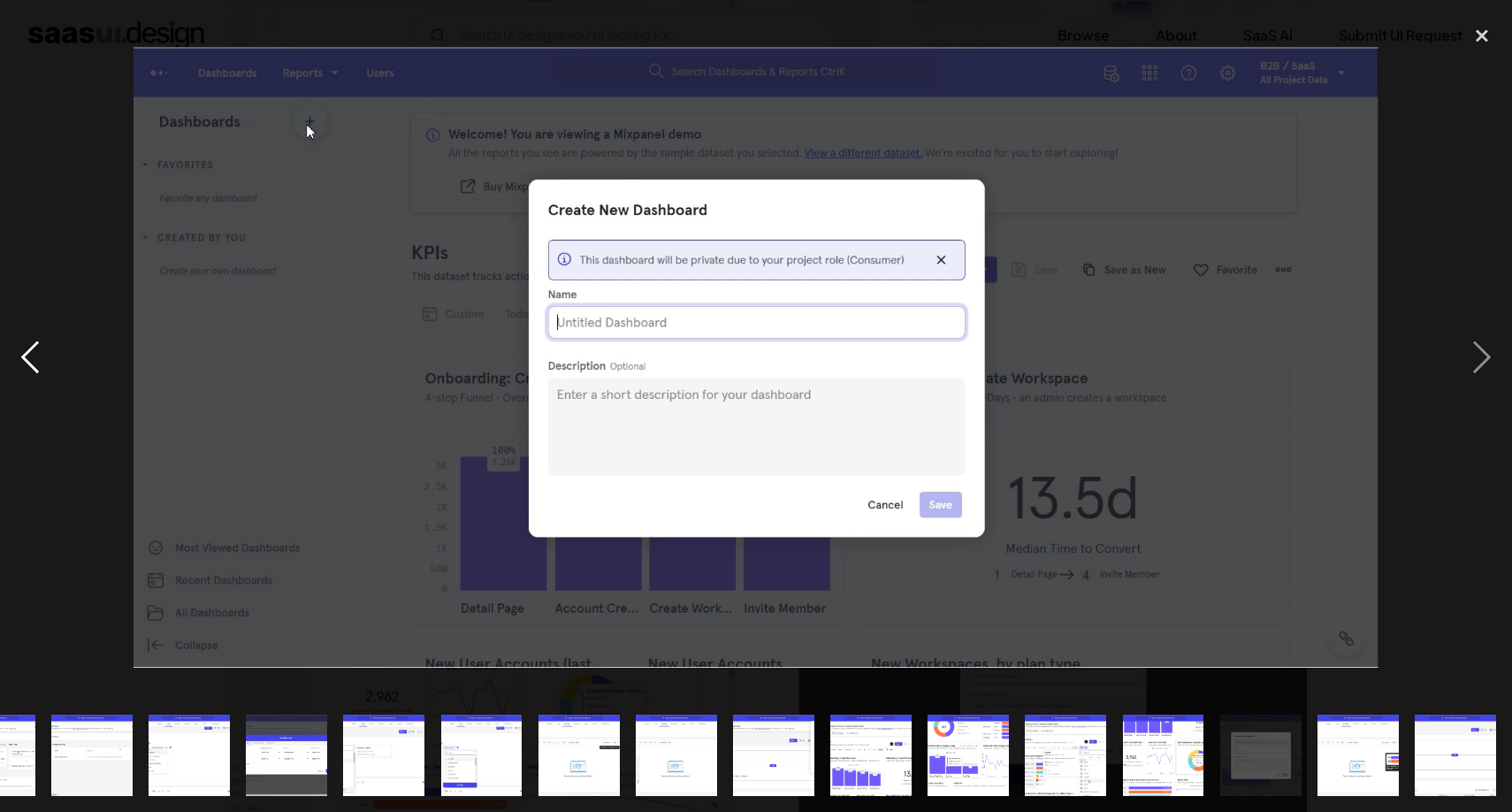
click at [18, 350] on div "previous image" at bounding box center [30, 357] width 60 height 682
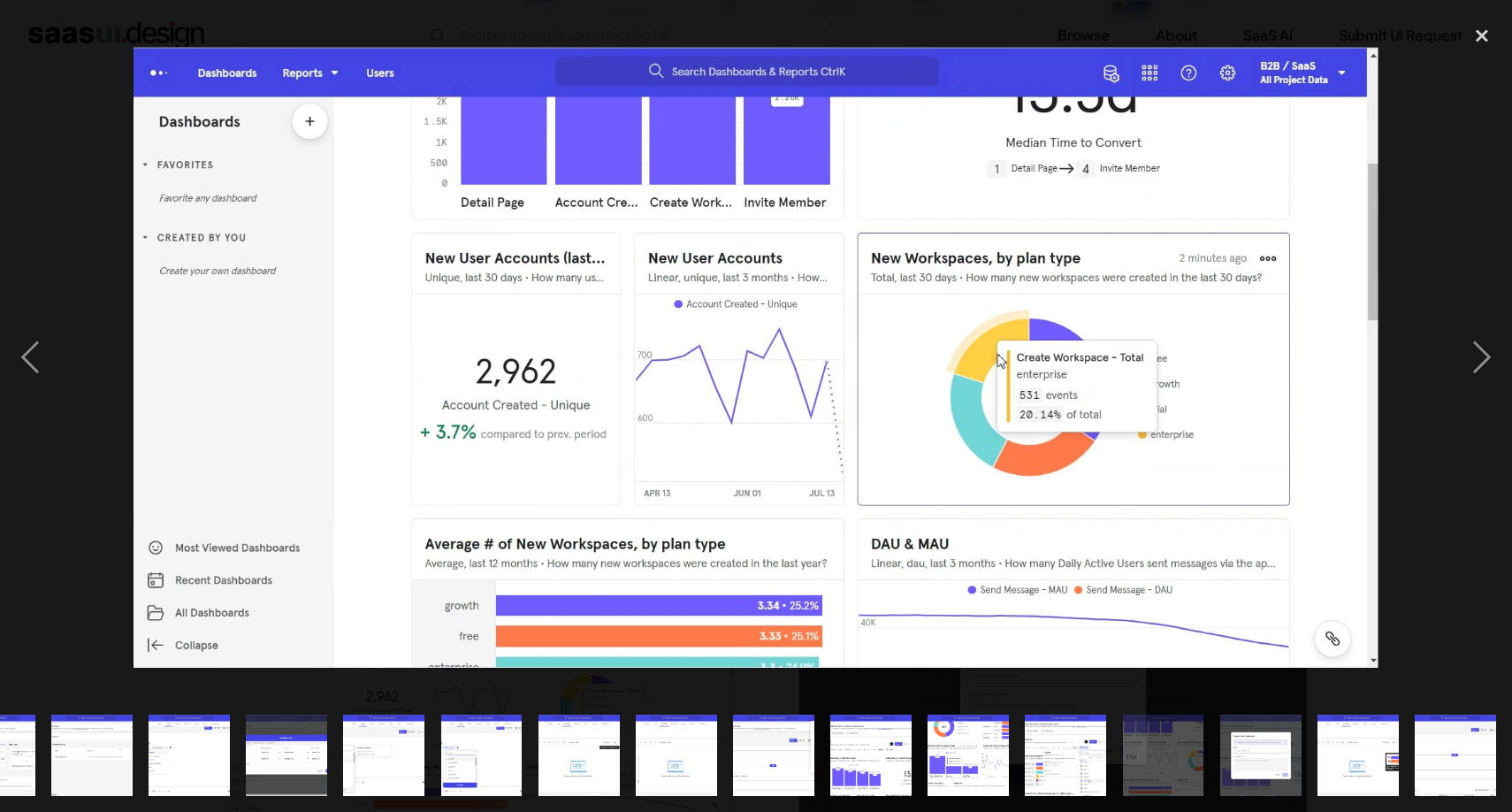
click at [479, 756] on img "show item 10 of 20" at bounding box center [482, 755] width 163 height 81
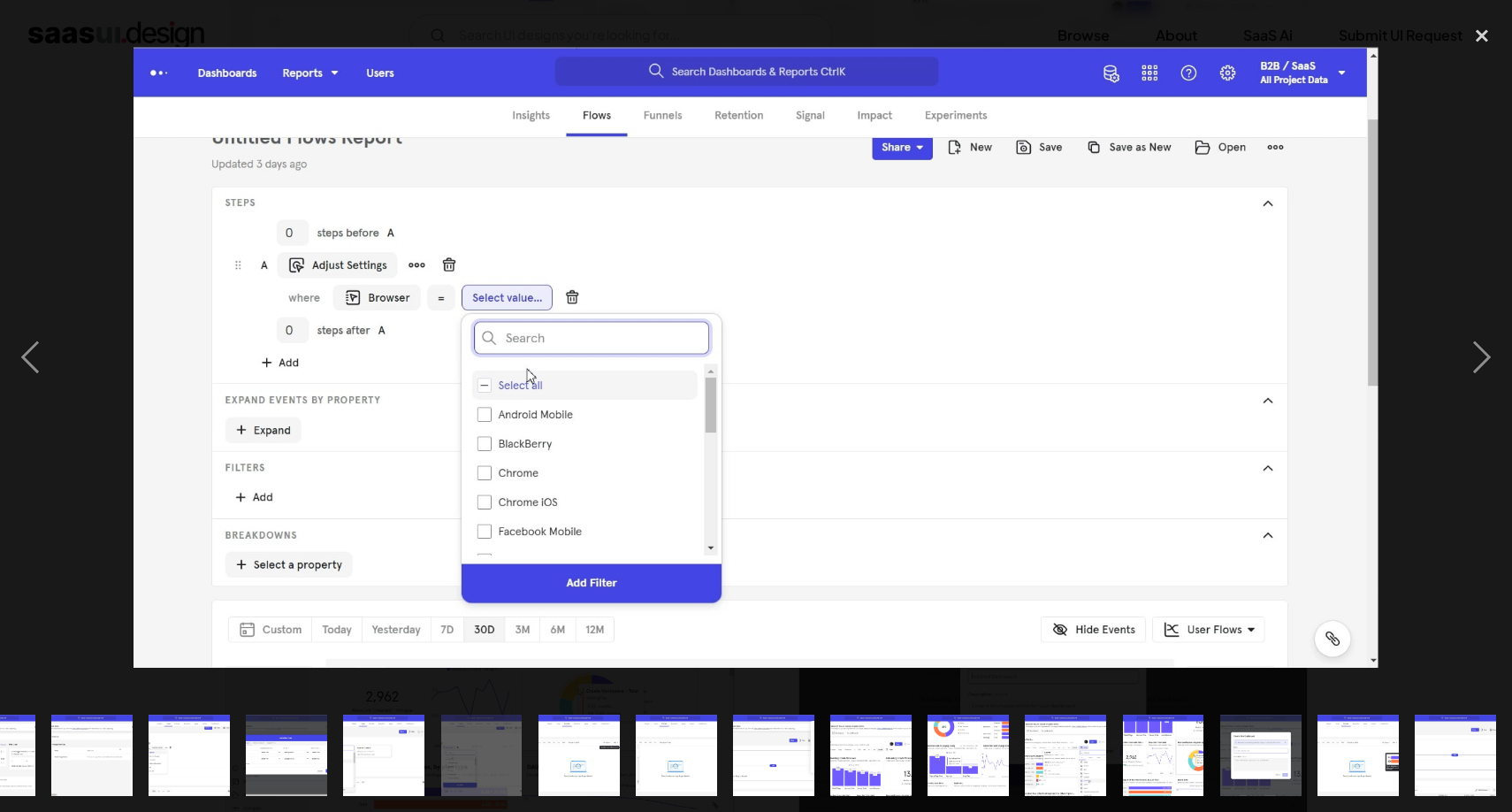
click at [369, 745] on img "show item 9 of 20" at bounding box center [383, 755] width 163 height 81
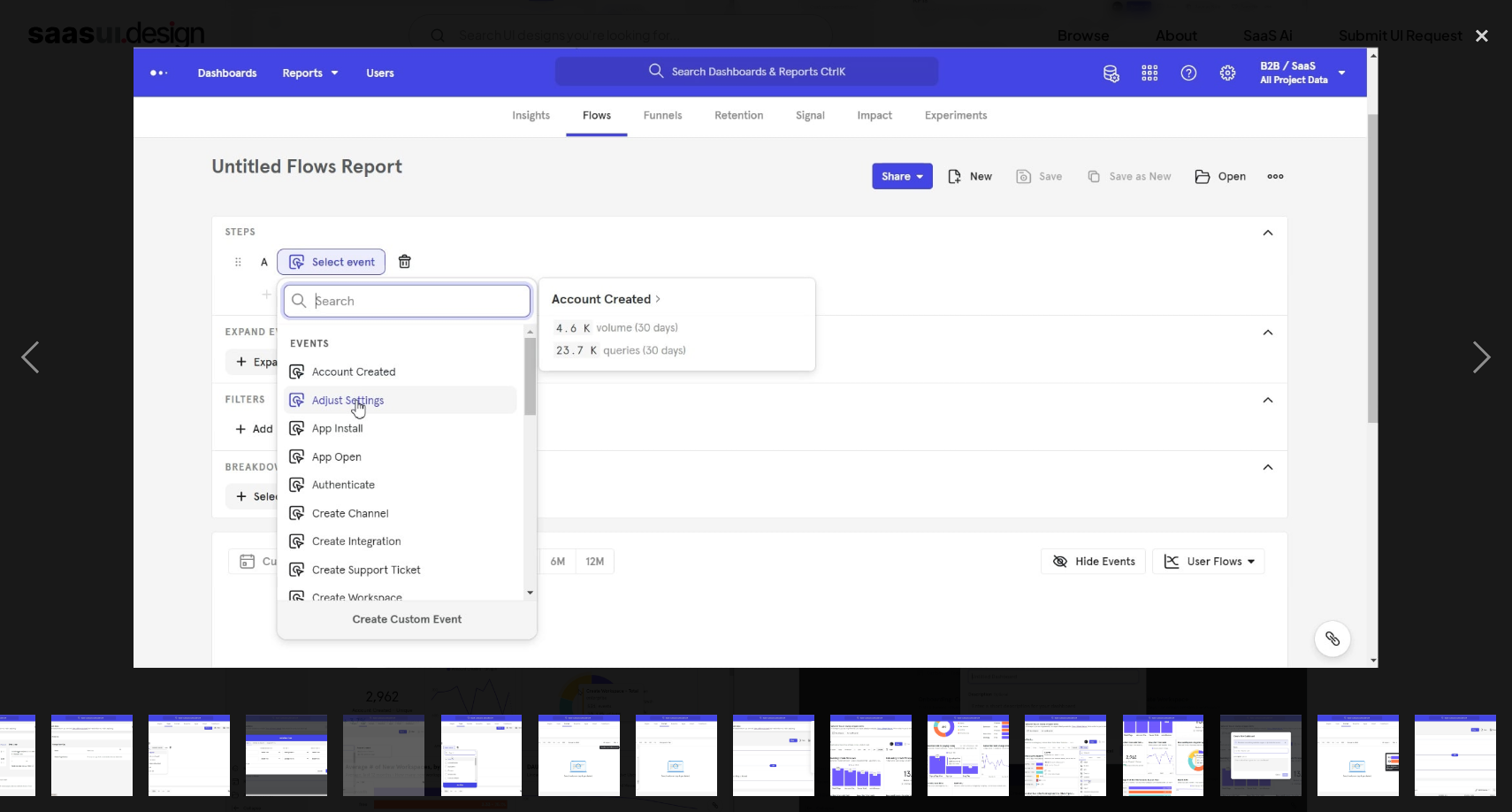
click at [804, 742] on img "show item 13 of 20" at bounding box center [773, 755] width 163 height 81
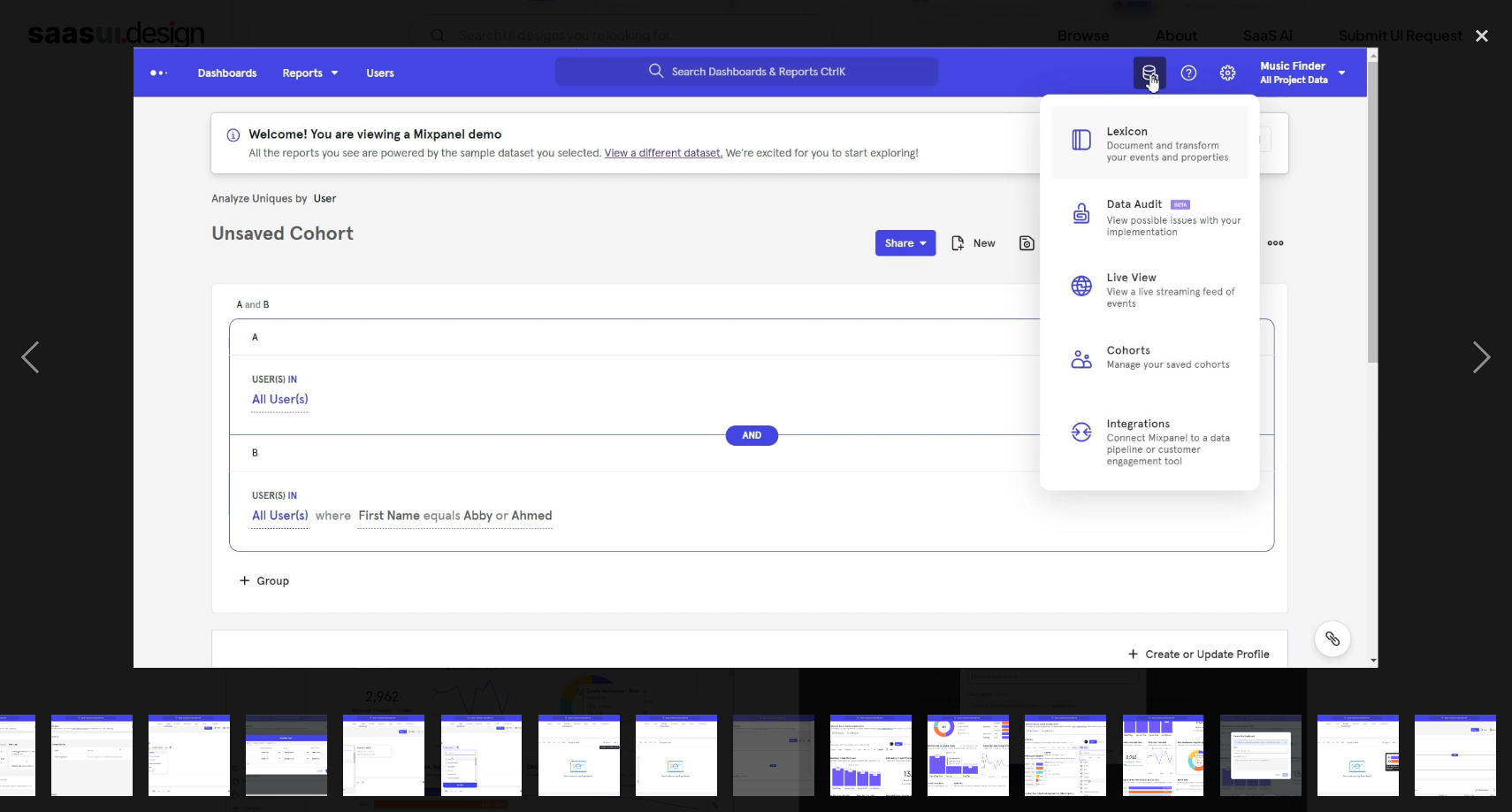
click at [965, 727] on img "show item 15 of 20" at bounding box center [968, 755] width 163 height 81
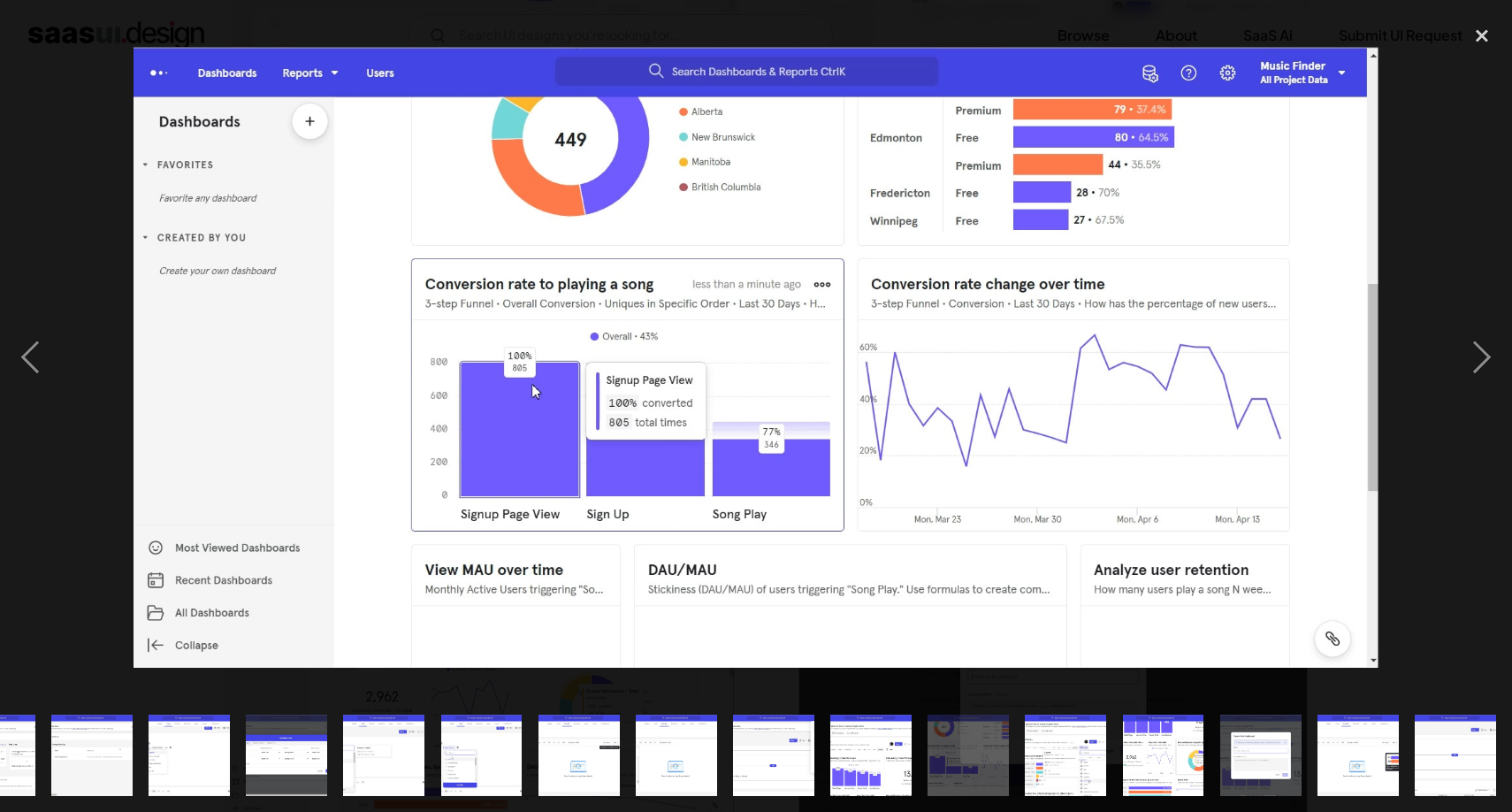
click at [1039, 733] on img "show item 16 of 20" at bounding box center [1065, 755] width 163 height 81
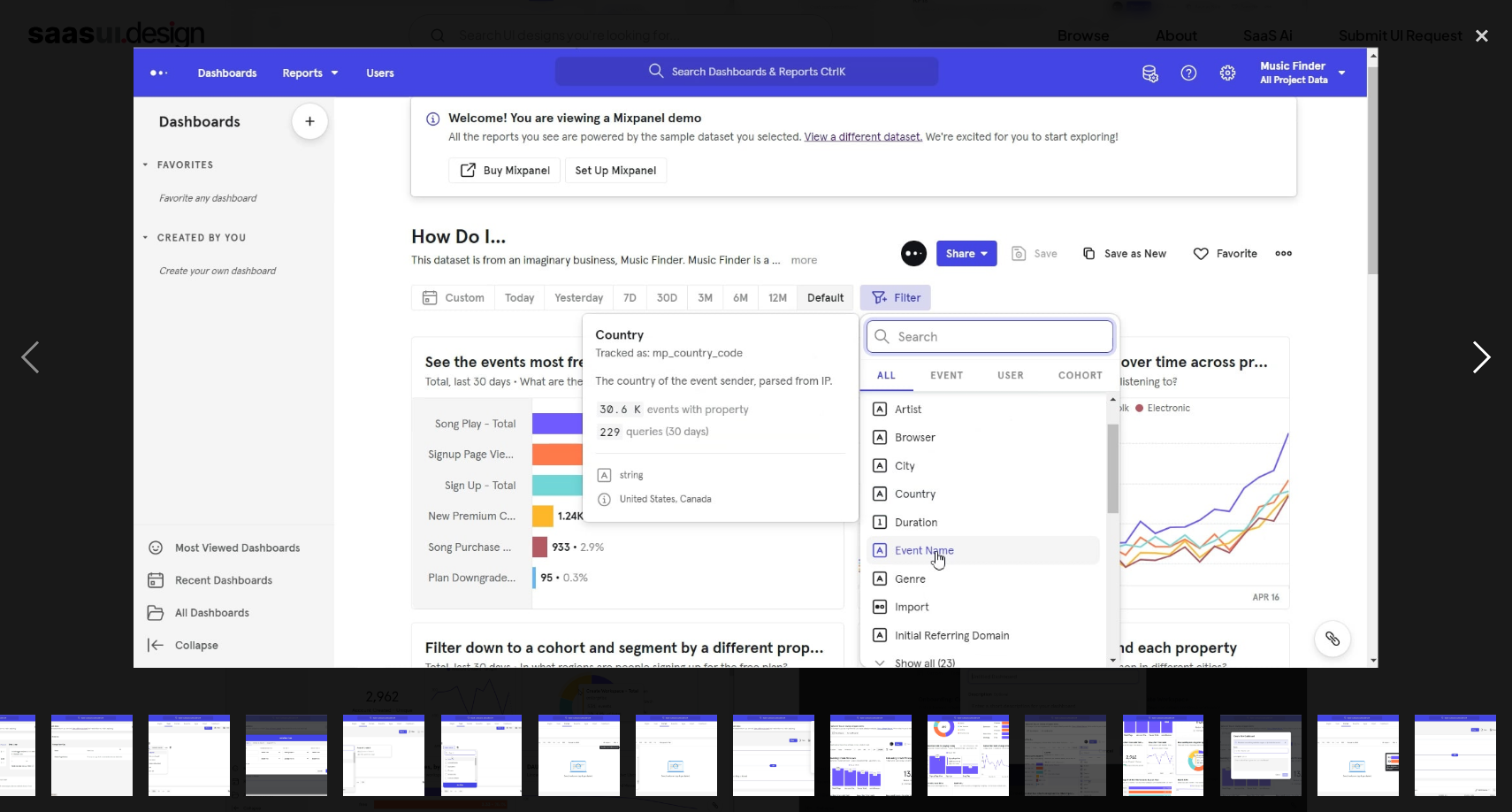
click at [1497, 347] on div "next image" at bounding box center [1482, 357] width 60 height 682
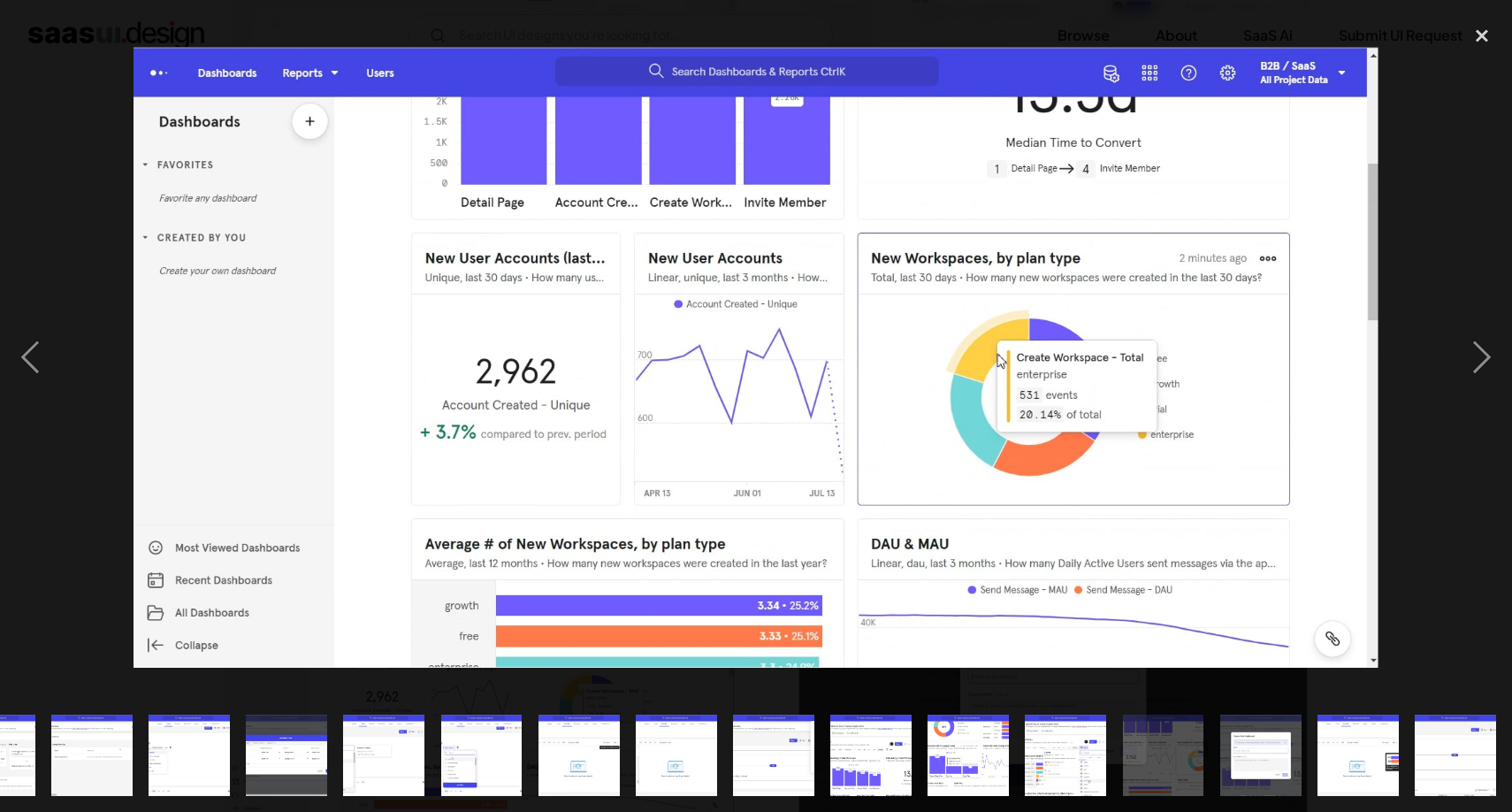
click at [1068, 413] on img at bounding box center [756, 358] width 1244 height 621
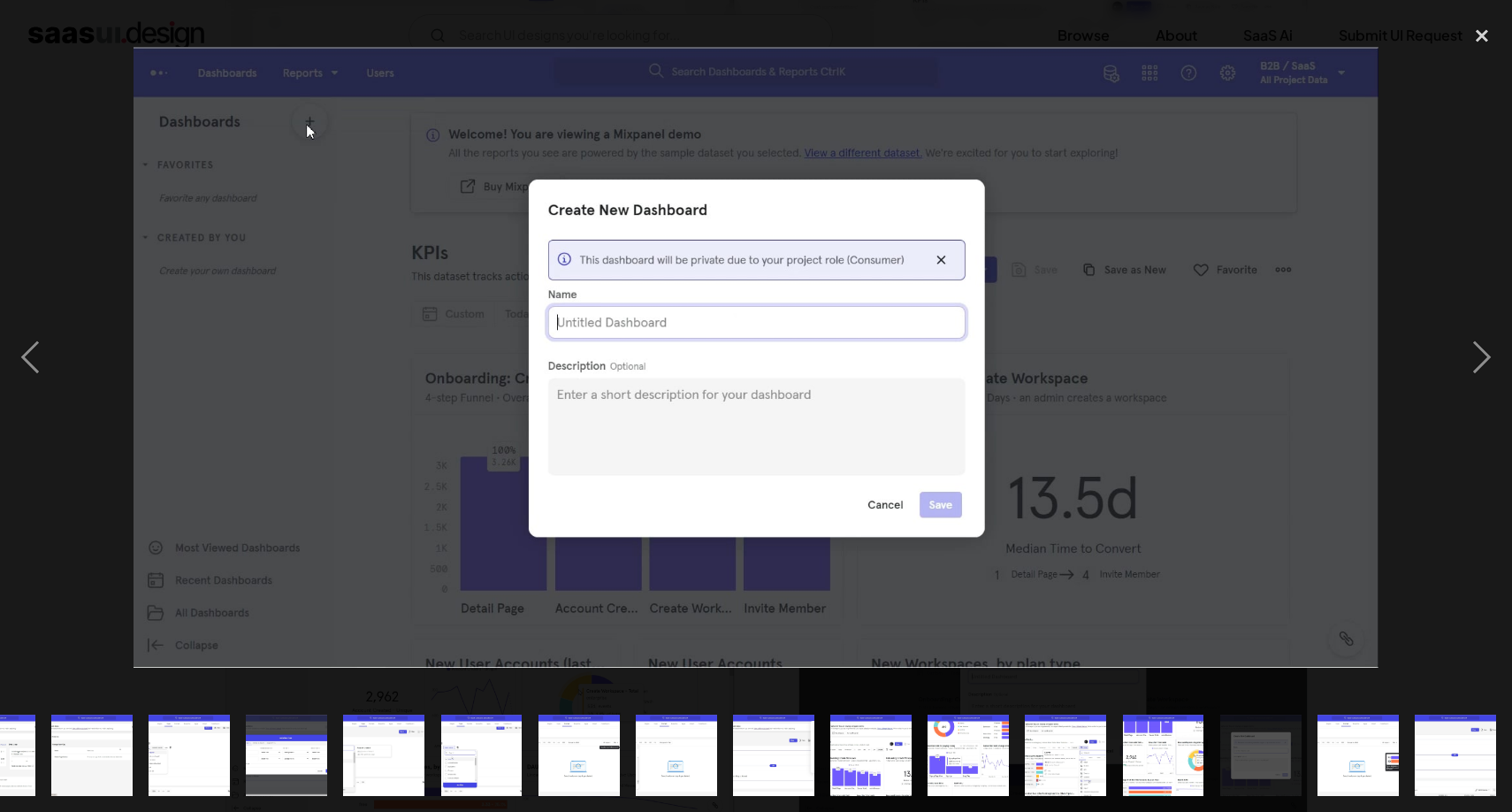
click at [1067, 414] on img at bounding box center [756, 358] width 1244 height 621
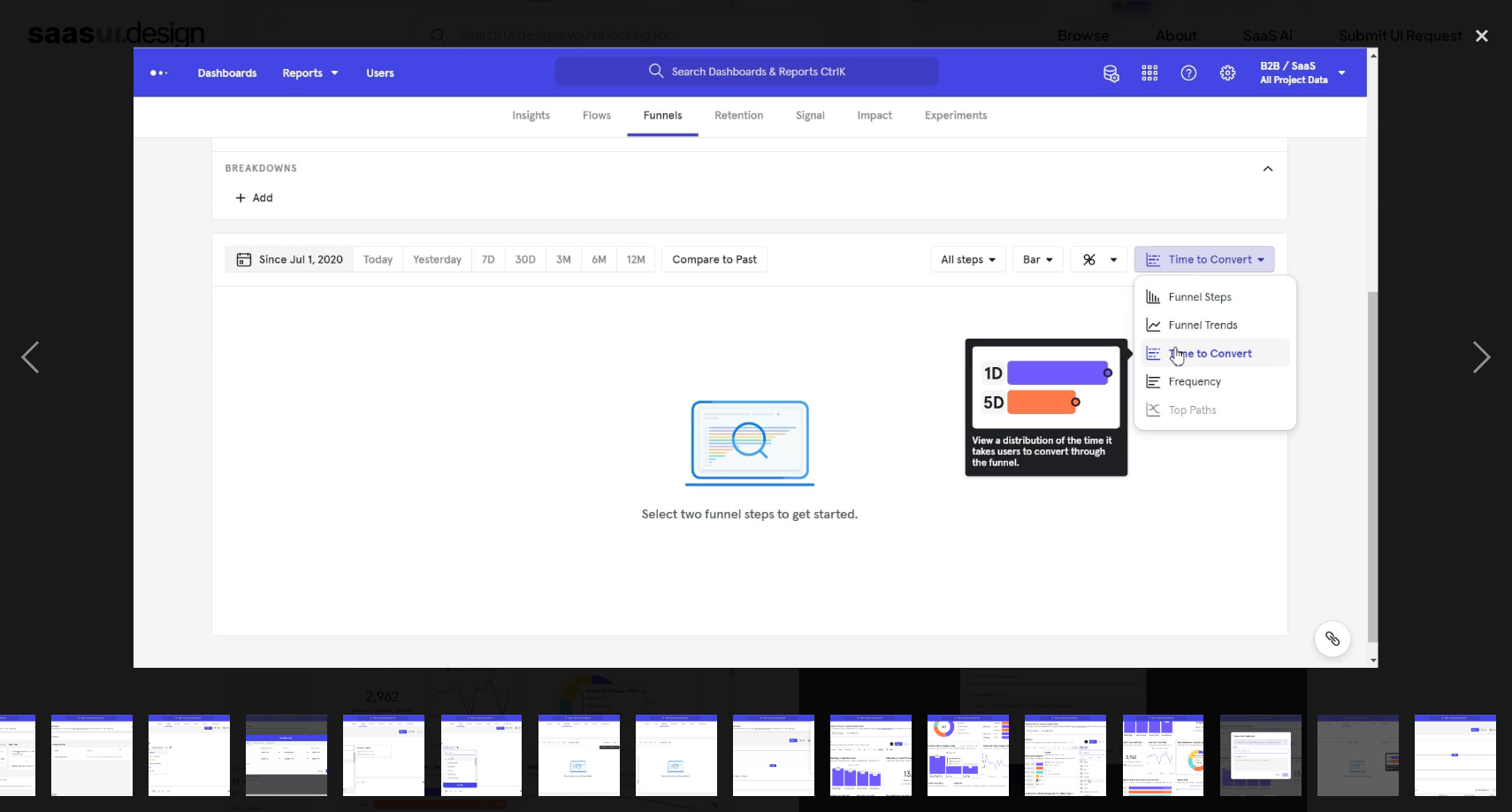
click at [1067, 414] on img at bounding box center [756, 358] width 1244 height 621
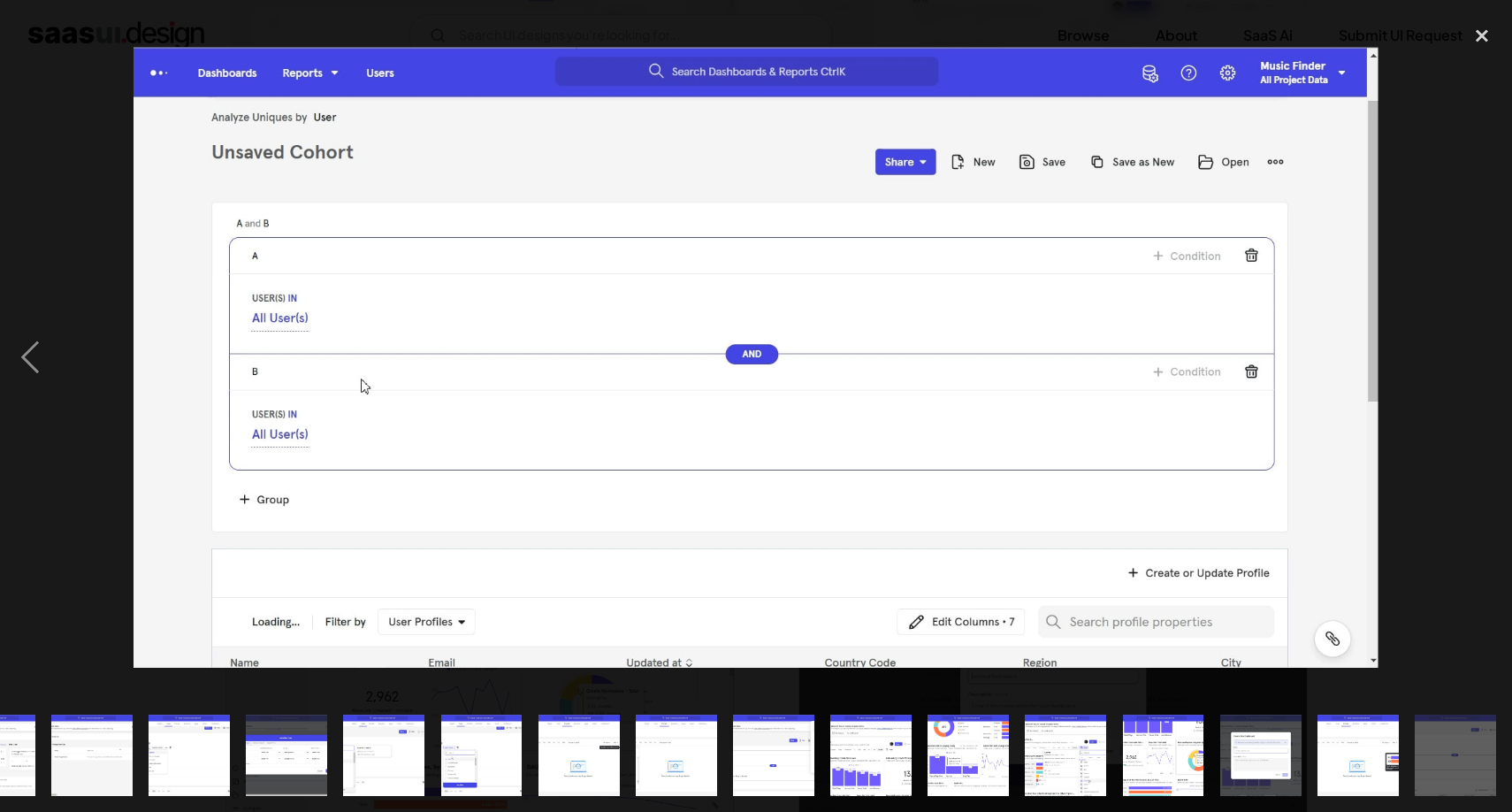
click at [1067, 414] on img at bounding box center [756, 358] width 1244 height 621
click at [1290, 345] on img at bounding box center [756, 358] width 1244 height 621
drag, startPoint x: 1471, startPoint y: 276, endPoint x: 1471, endPoint y: 262, distance: 14.0
click at [1471, 274] on div "next image" at bounding box center [1482, 357] width 60 height 682
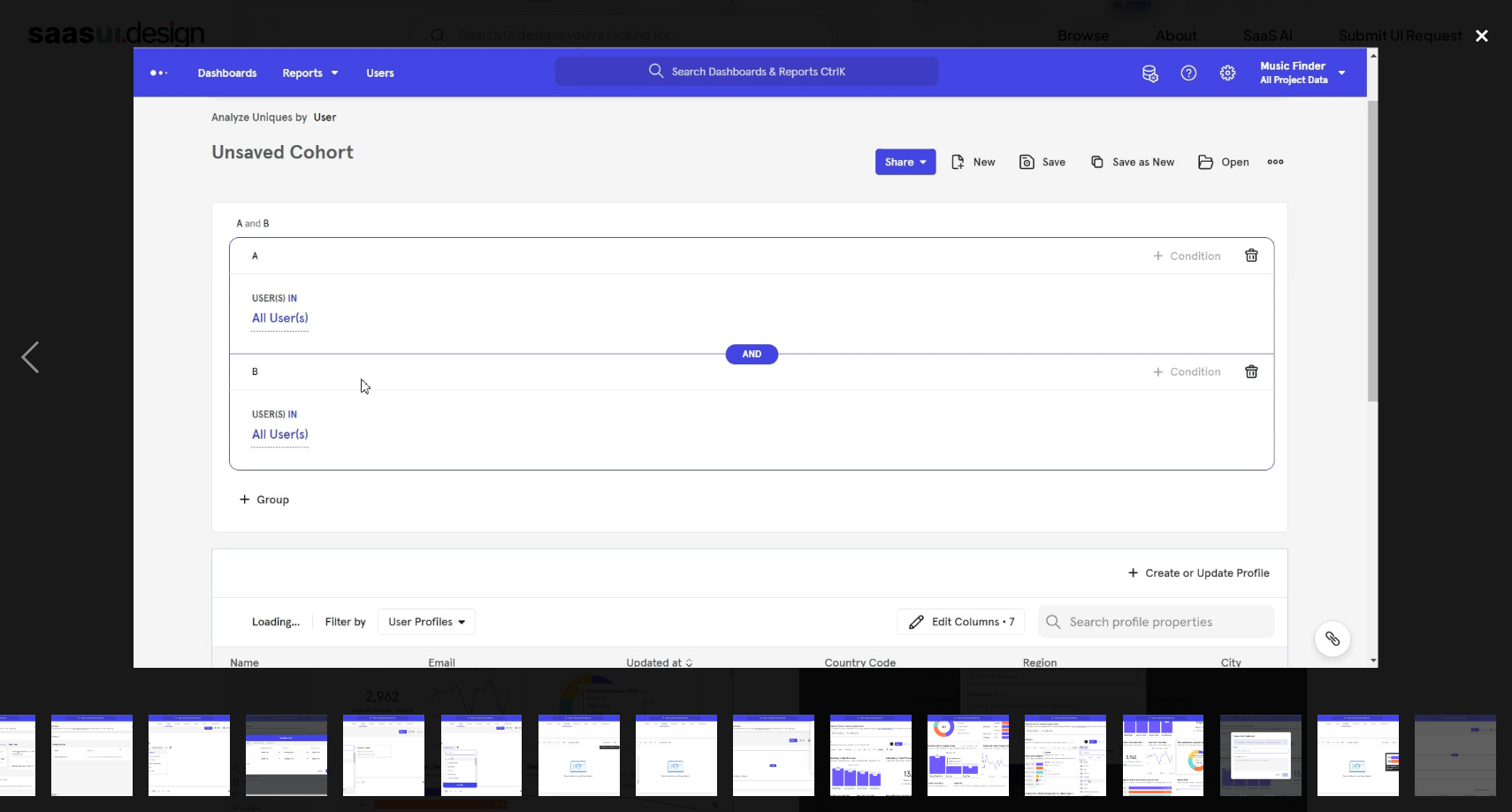
click at [1480, 30] on div "close lightbox" at bounding box center [1482, 35] width 60 height 39
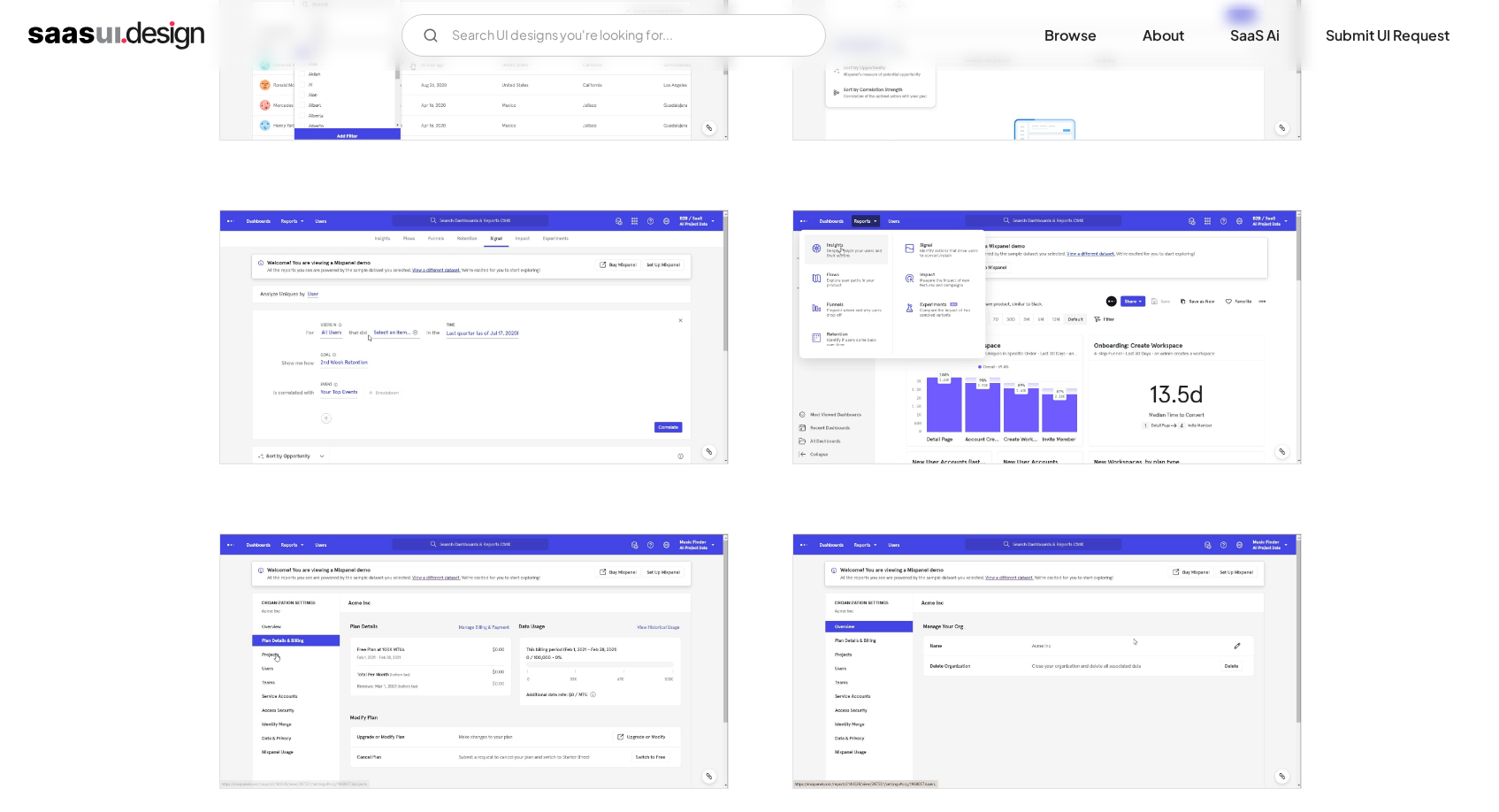
scroll to position [527, 0]
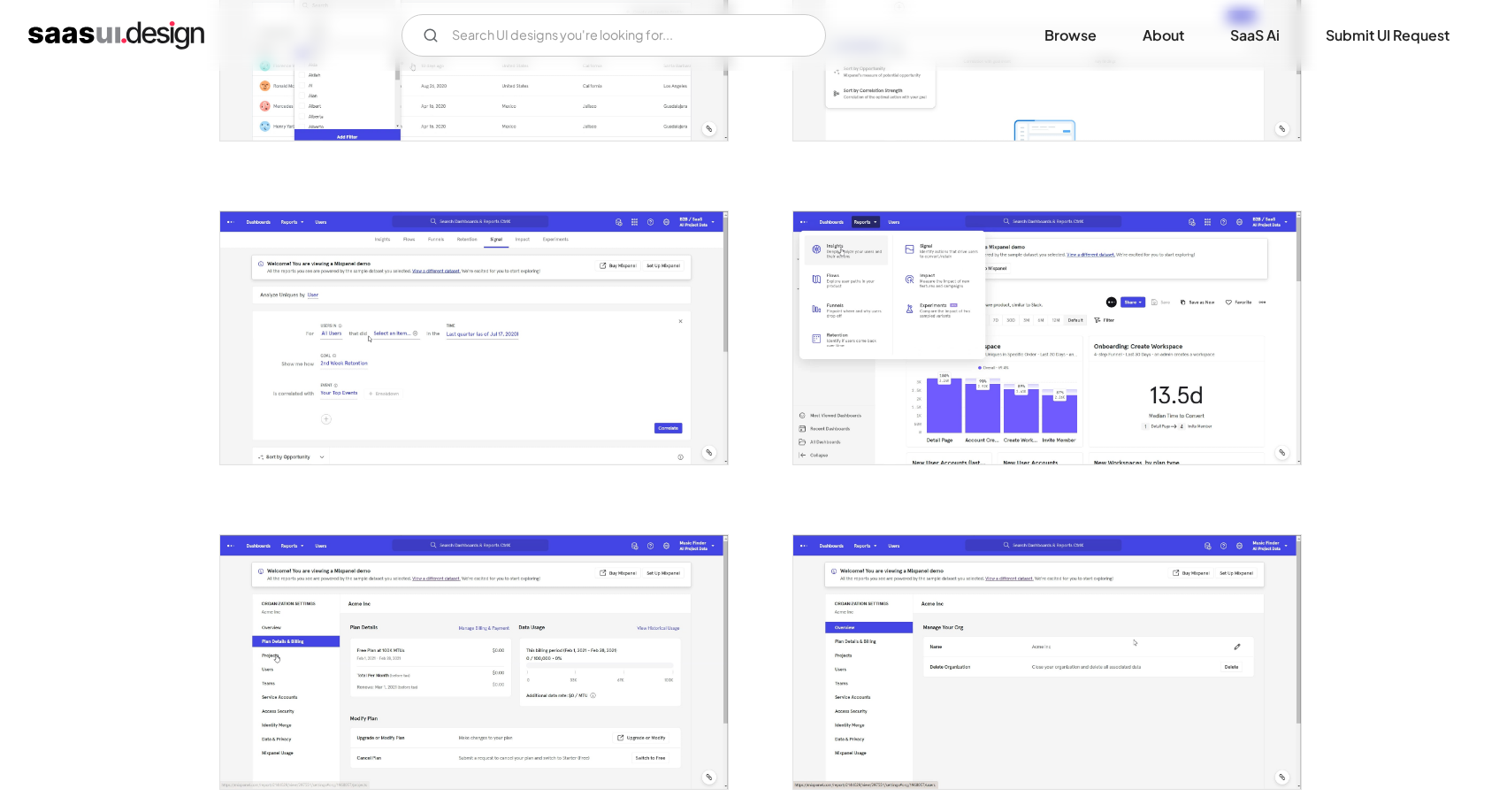
click at [1103, 384] on img "open lightbox" at bounding box center [1047, 338] width 507 height 253
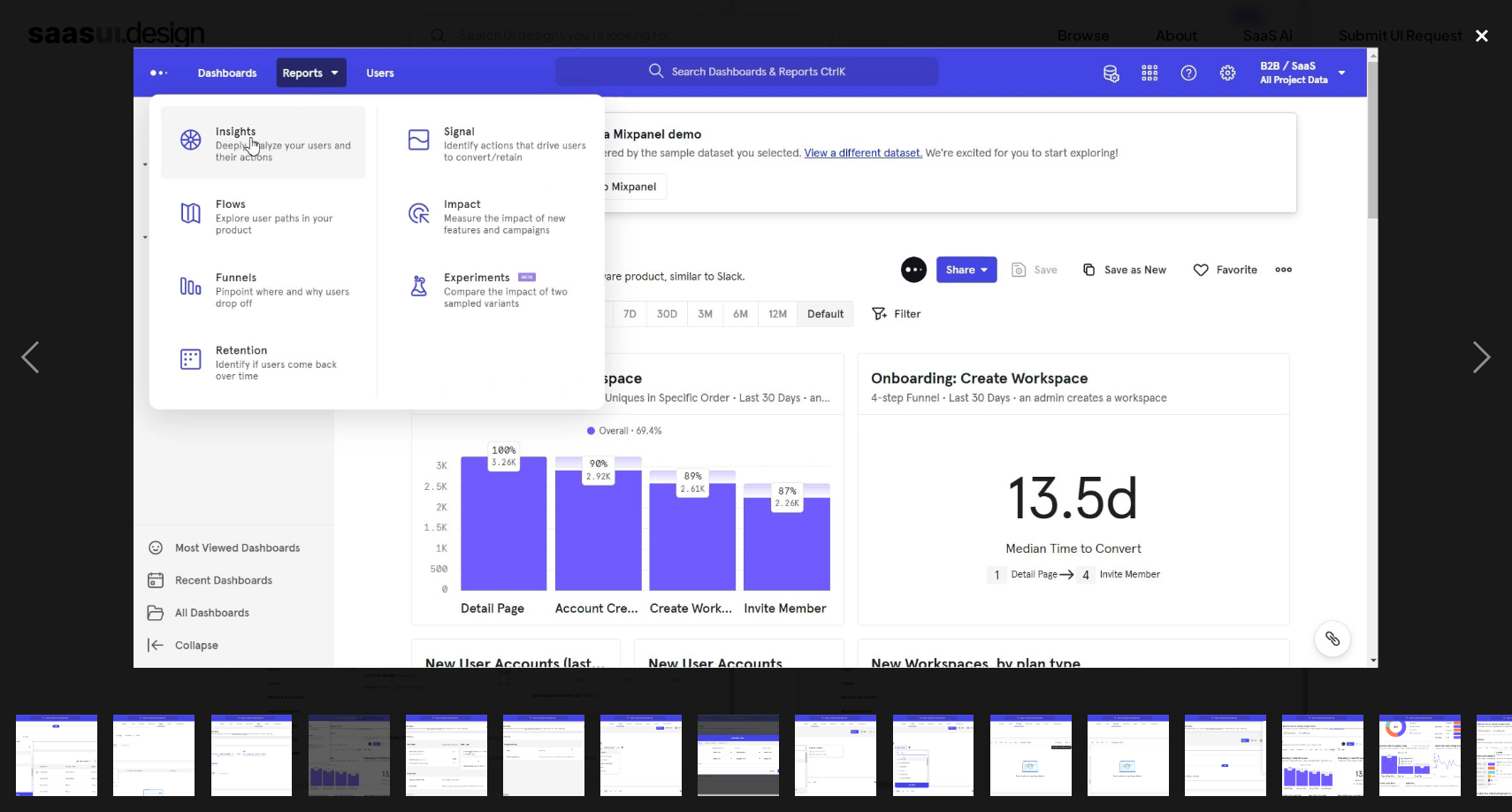
click at [1483, 38] on div "close lightbox" at bounding box center [1482, 35] width 60 height 39
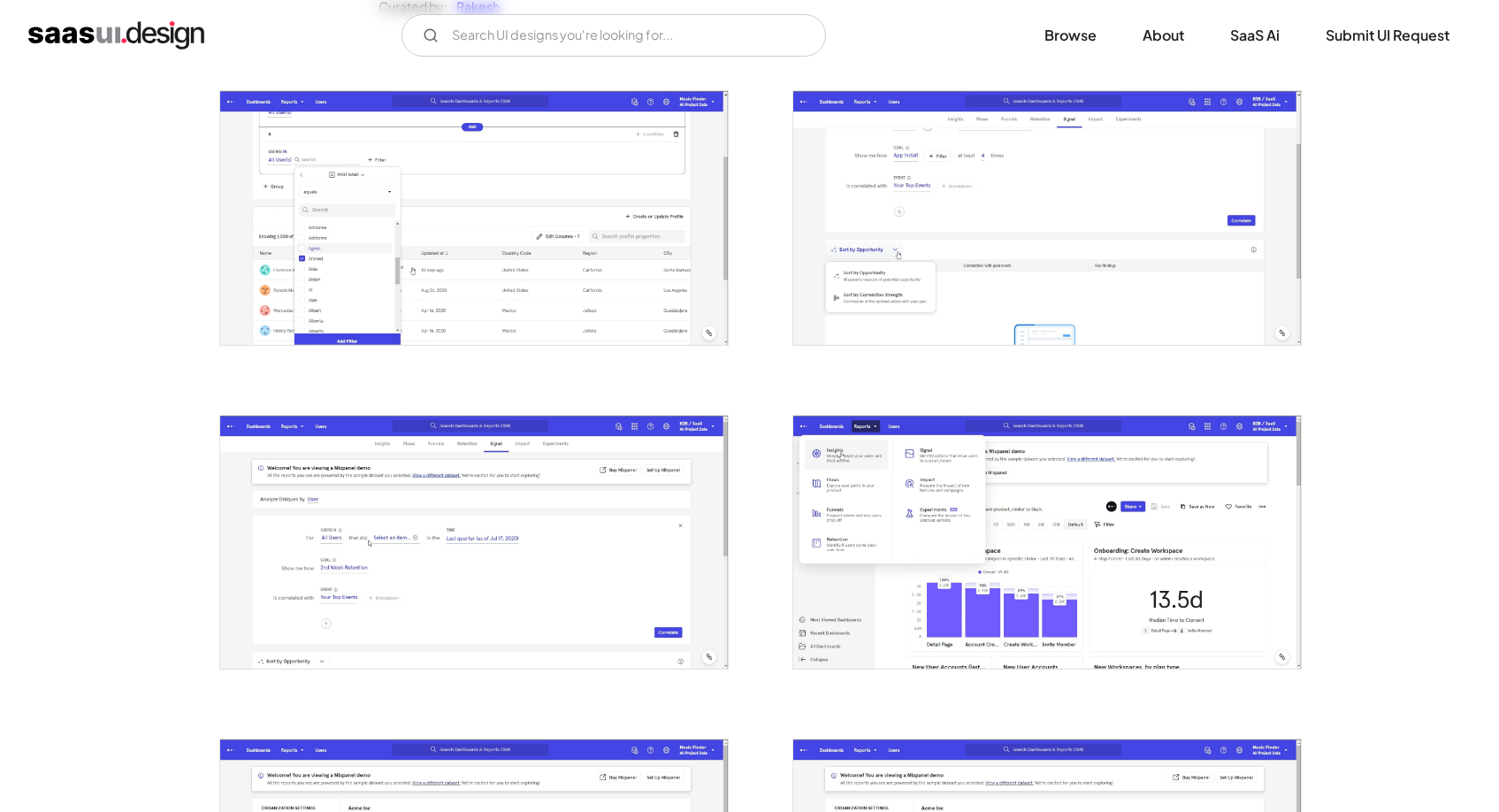
scroll to position [0, 0]
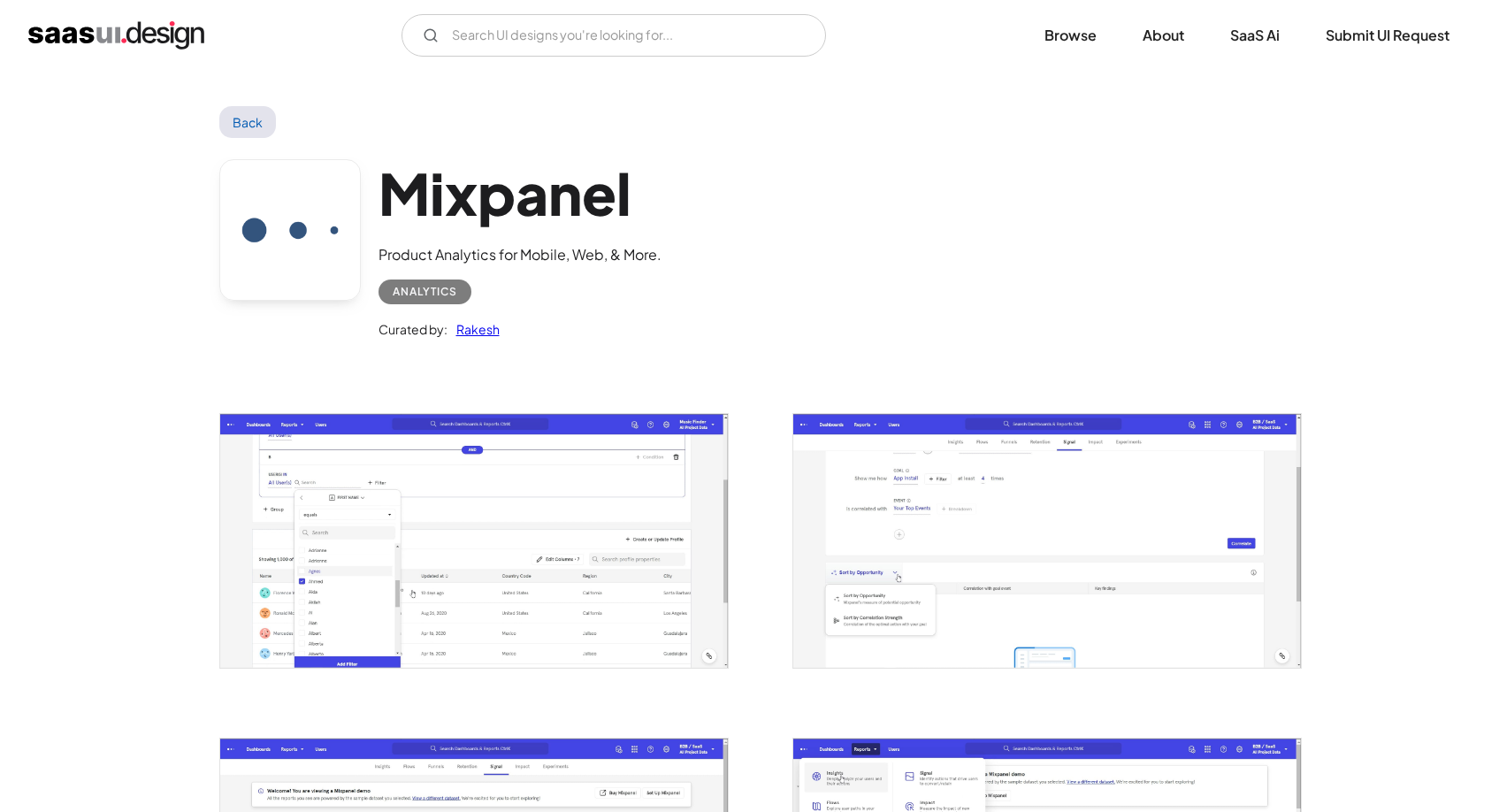
click at [1020, 493] on img "open lightbox" at bounding box center [1047, 540] width 507 height 253
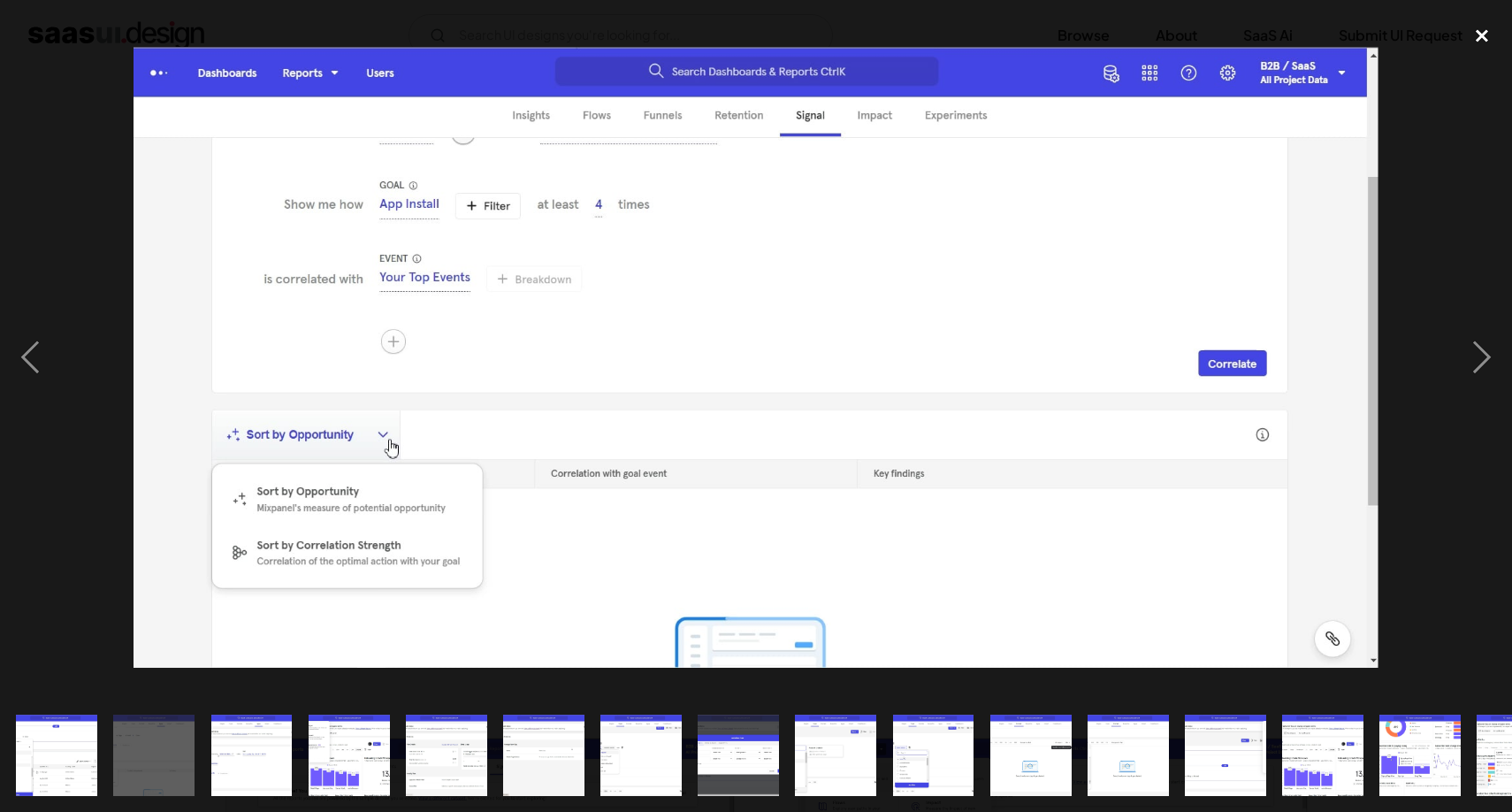
click at [1474, 33] on div "close lightbox" at bounding box center [1482, 35] width 60 height 39
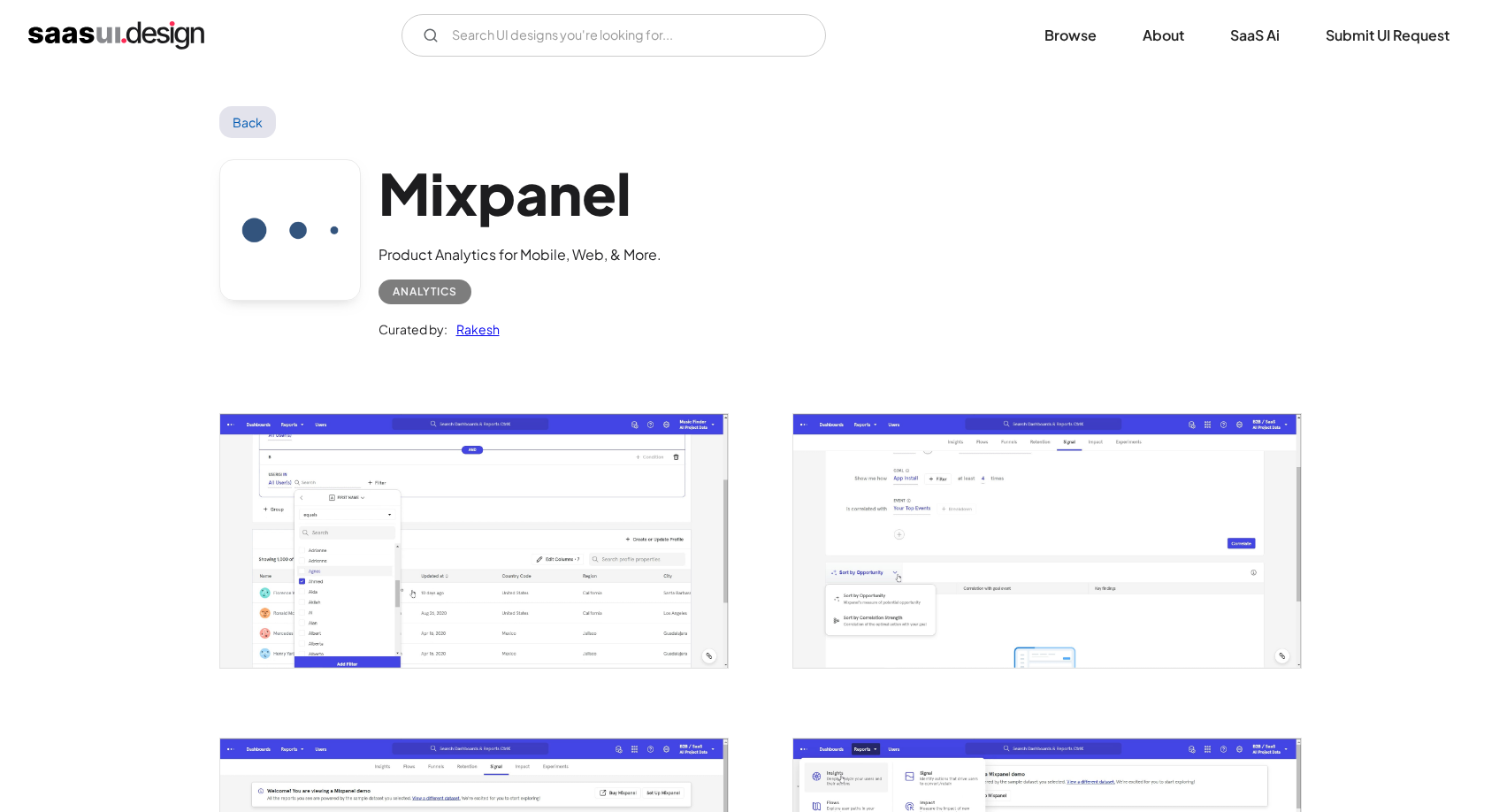
click at [1194, 236] on div "Mixpanel Product Analytics for Mobile, Web, & More. Analytics Curated by: [PERS…" at bounding box center [750, 253] width 1062 height 231
click at [468, 328] on link "Rakesh" at bounding box center [473, 329] width 52 height 21
click at [1162, 335] on div "Mixpanel Product Analytics for Mobile, Web, & More. Analytics Curated by: [PERS…" at bounding box center [750, 253] width 1062 height 231
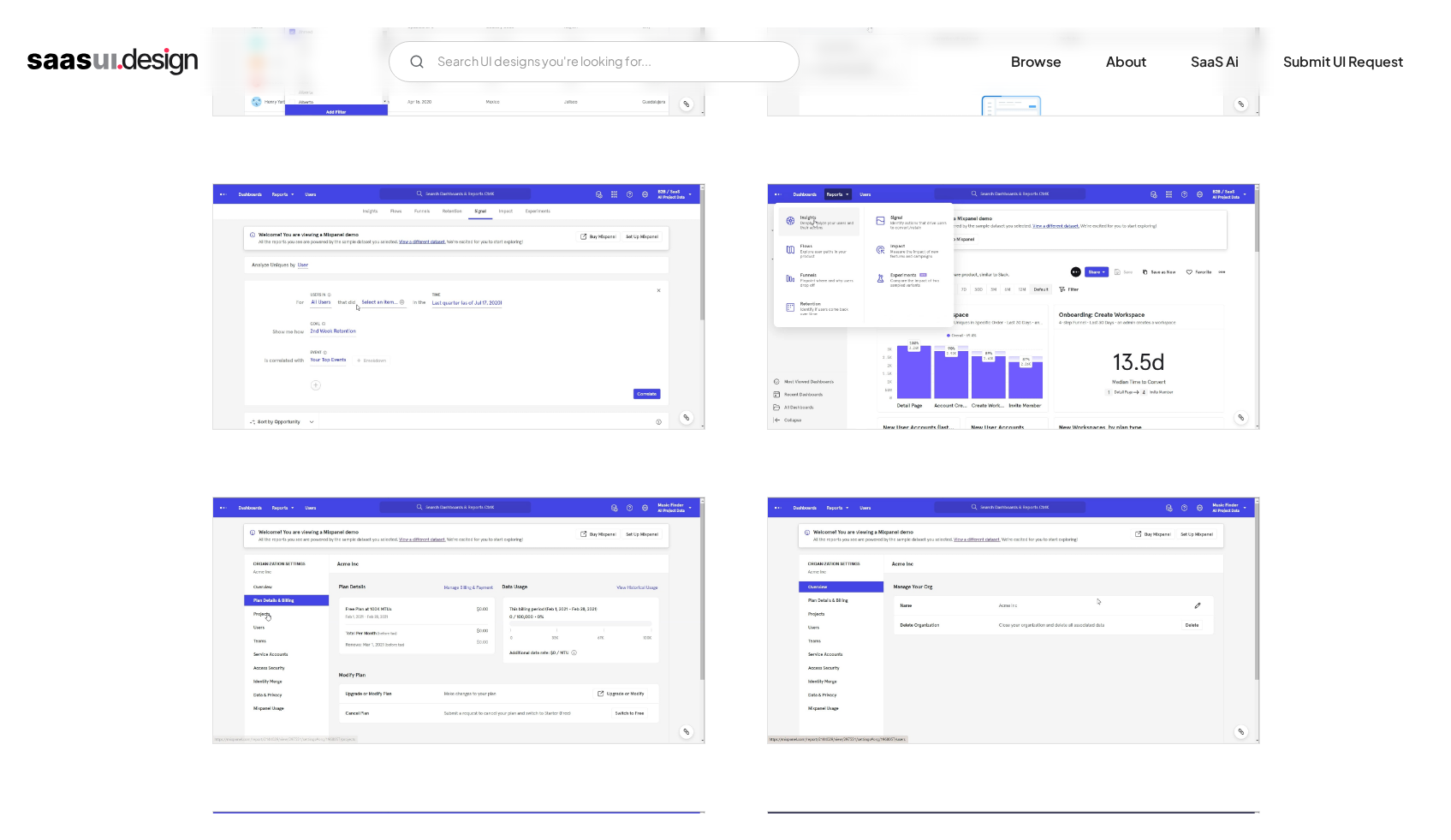
scroll to position [597, 0]
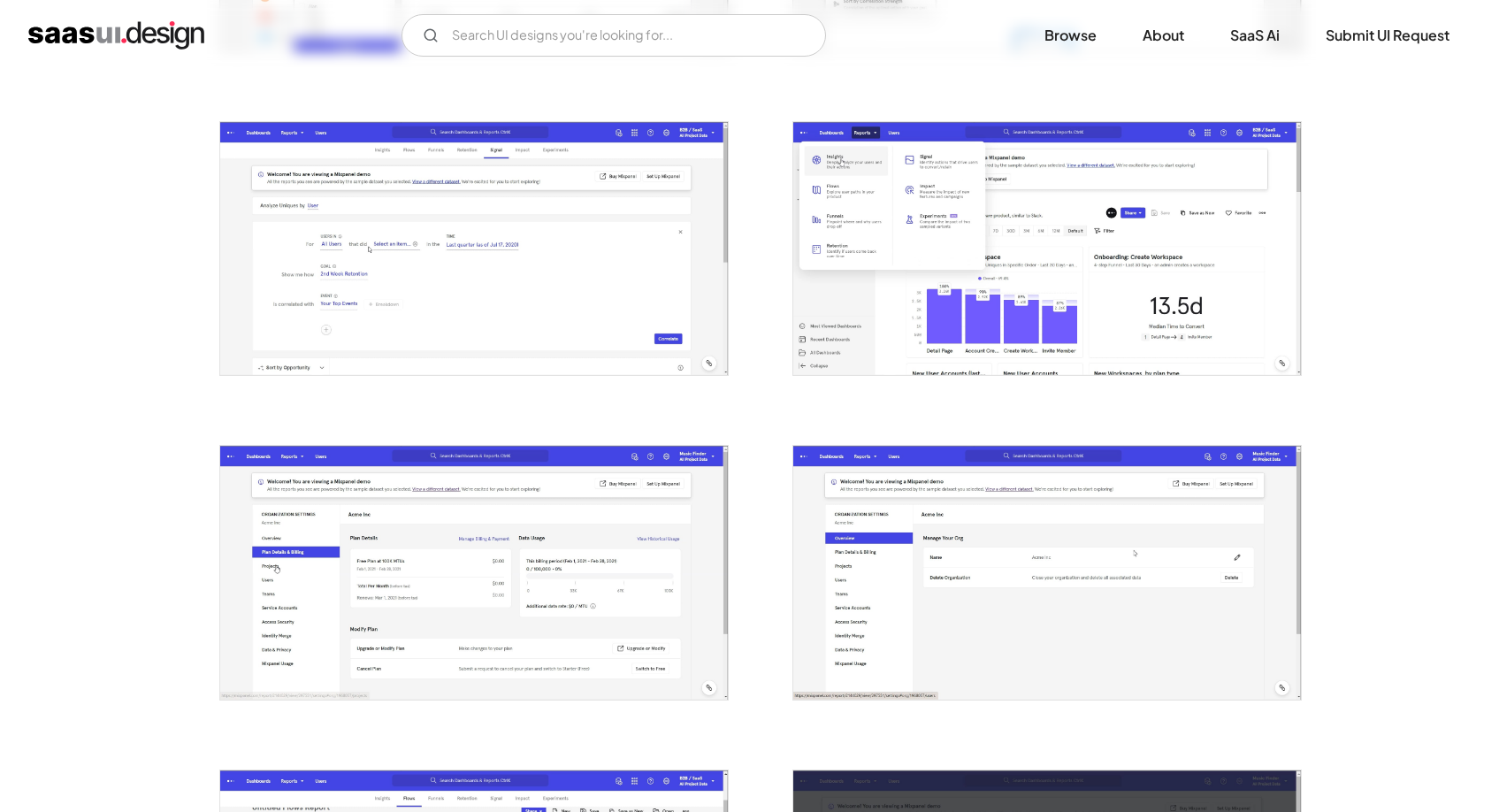
click at [486, 575] on img "open lightbox" at bounding box center [473, 572] width 507 height 253
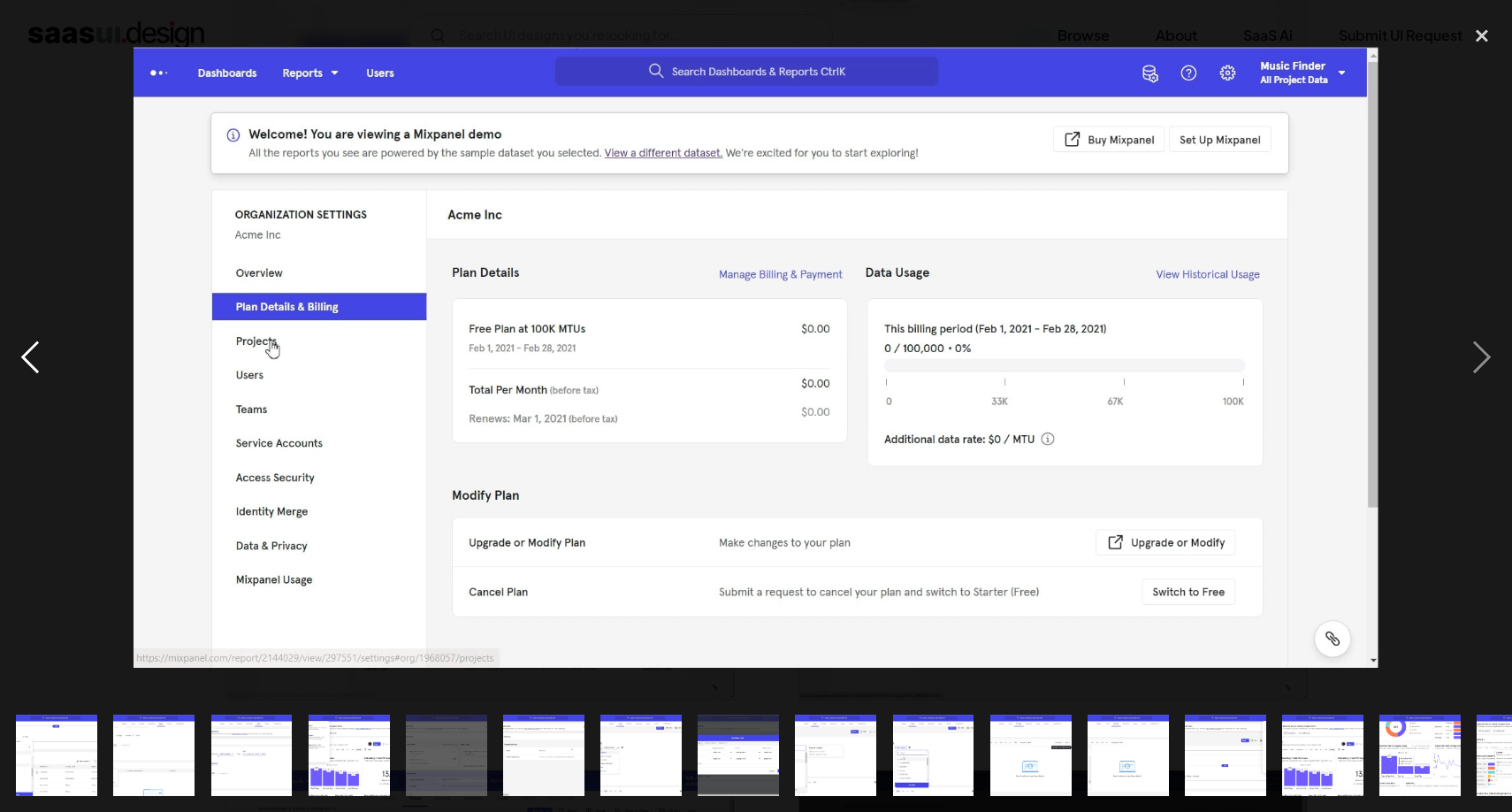
click at [43, 341] on div "previous image" at bounding box center [30, 357] width 60 height 682
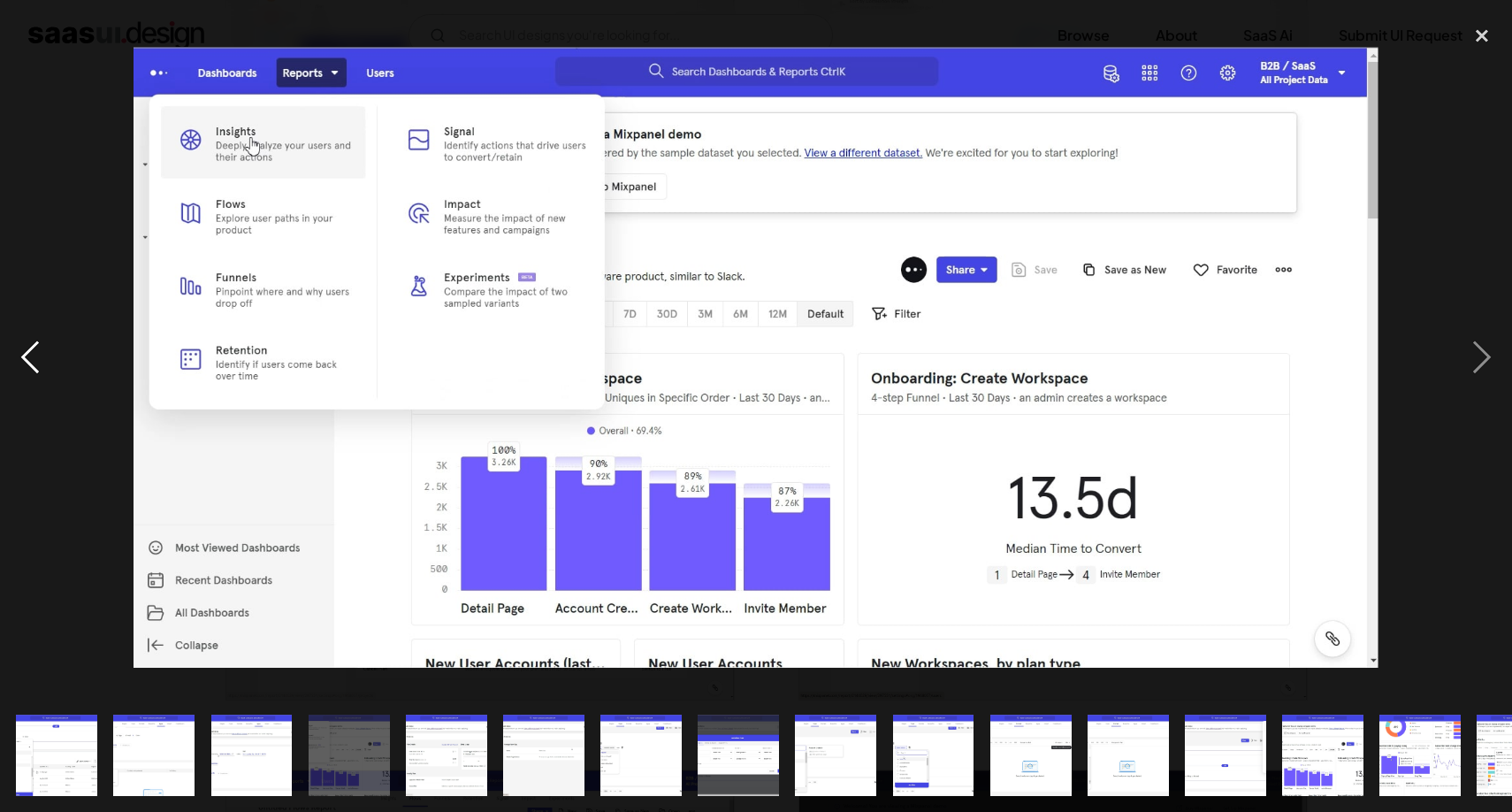
click at [43, 342] on div "previous image" at bounding box center [30, 357] width 60 height 682
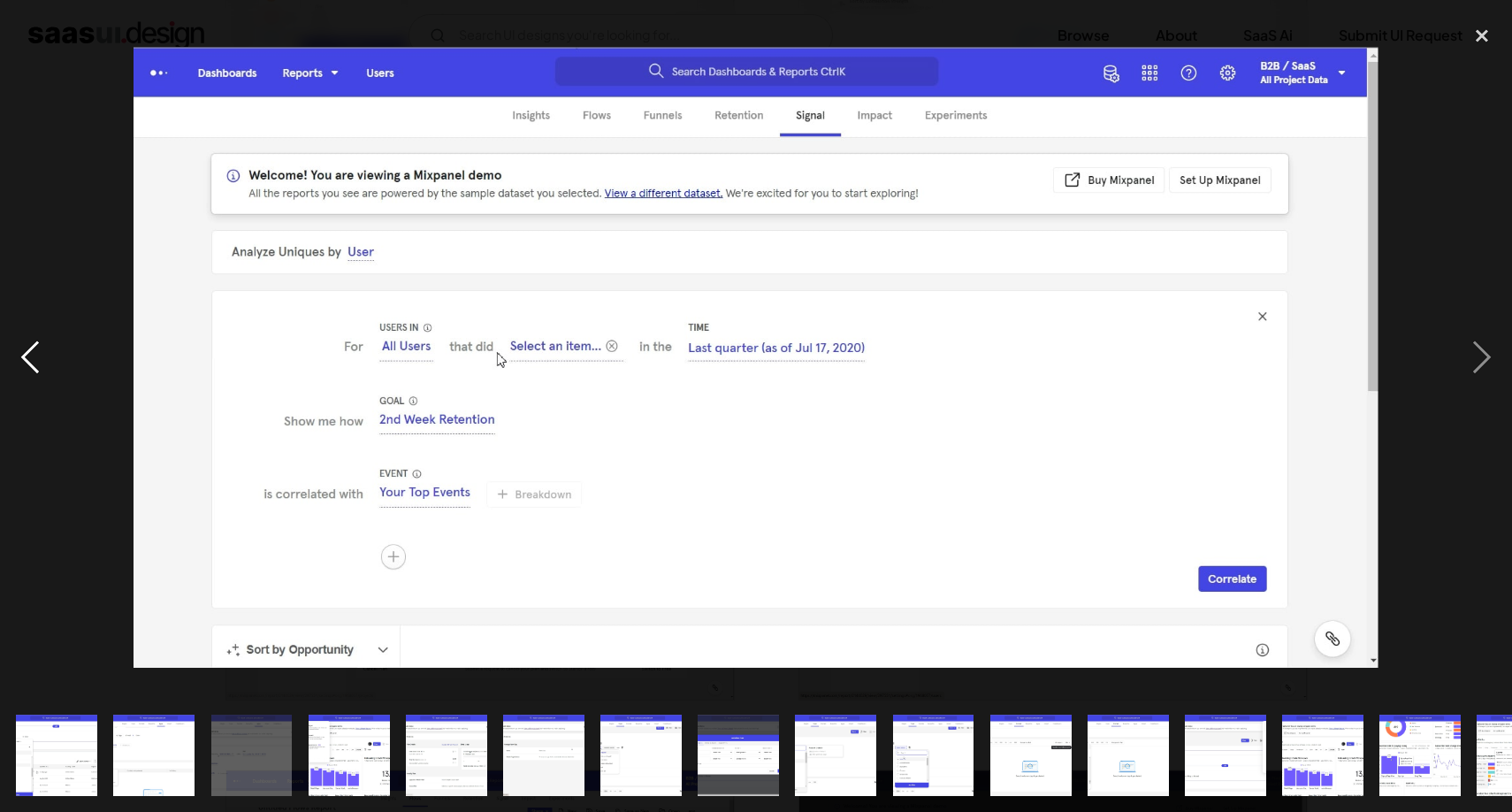
click at [43, 342] on div "previous image" at bounding box center [30, 357] width 60 height 682
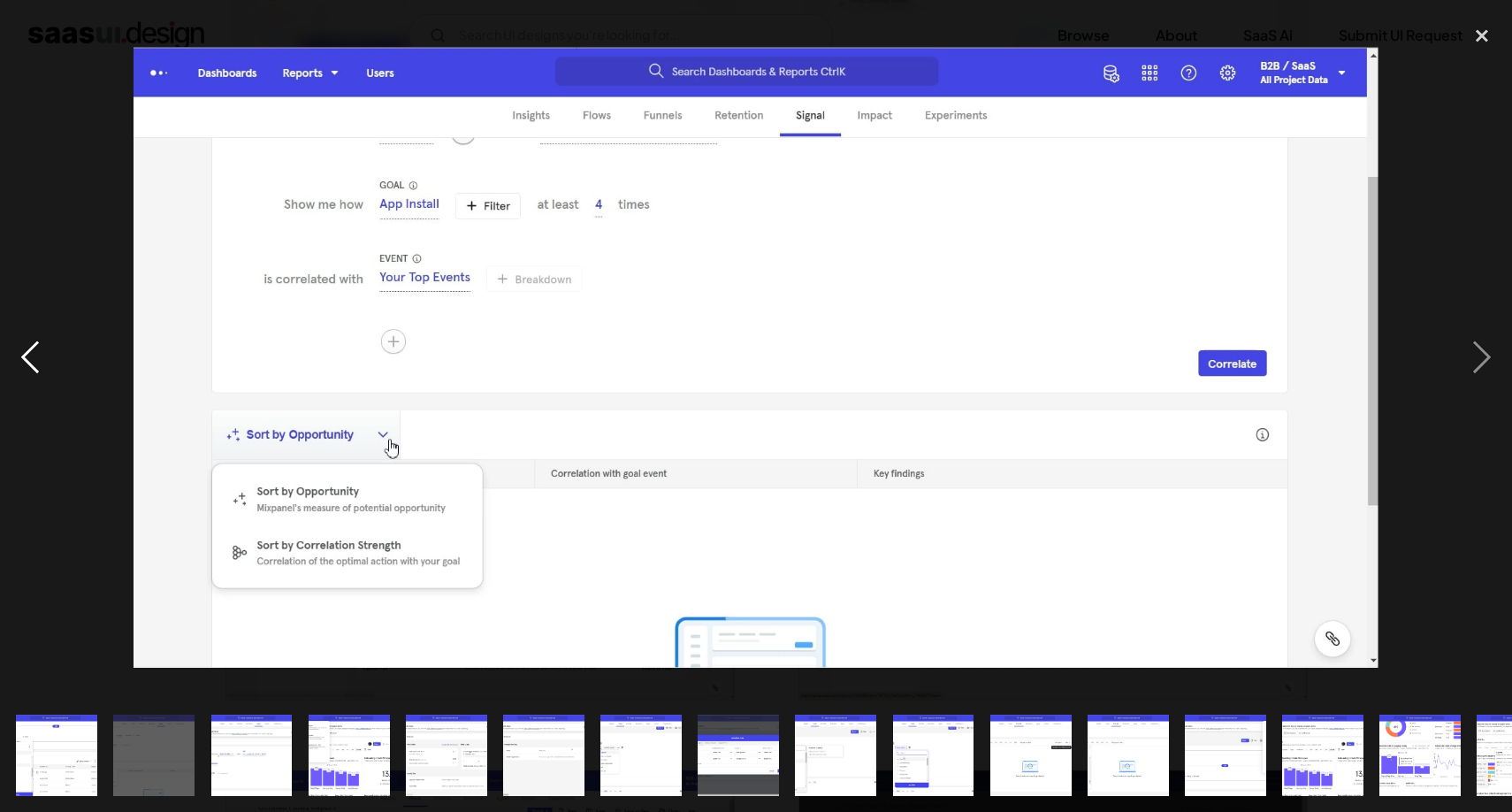
click at [43, 342] on div "previous image" at bounding box center [30, 357] width 60 height 682
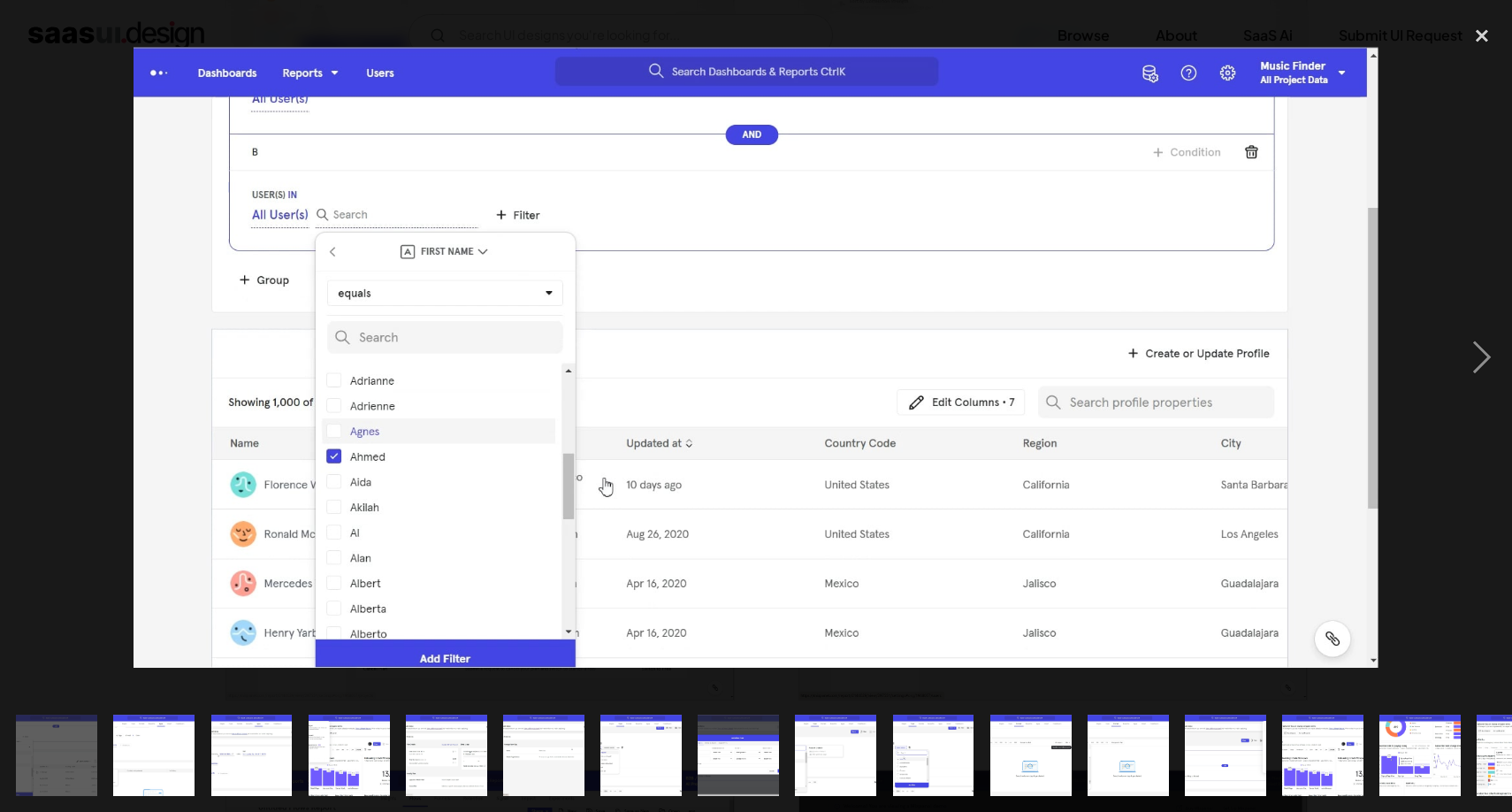
click at [43, 342] on div "previous image" at bounding box center [30, 357] width 60 height 682
click at [1488, 348] on div "next image" at bounding box center [1482, 357] width 60 height 682
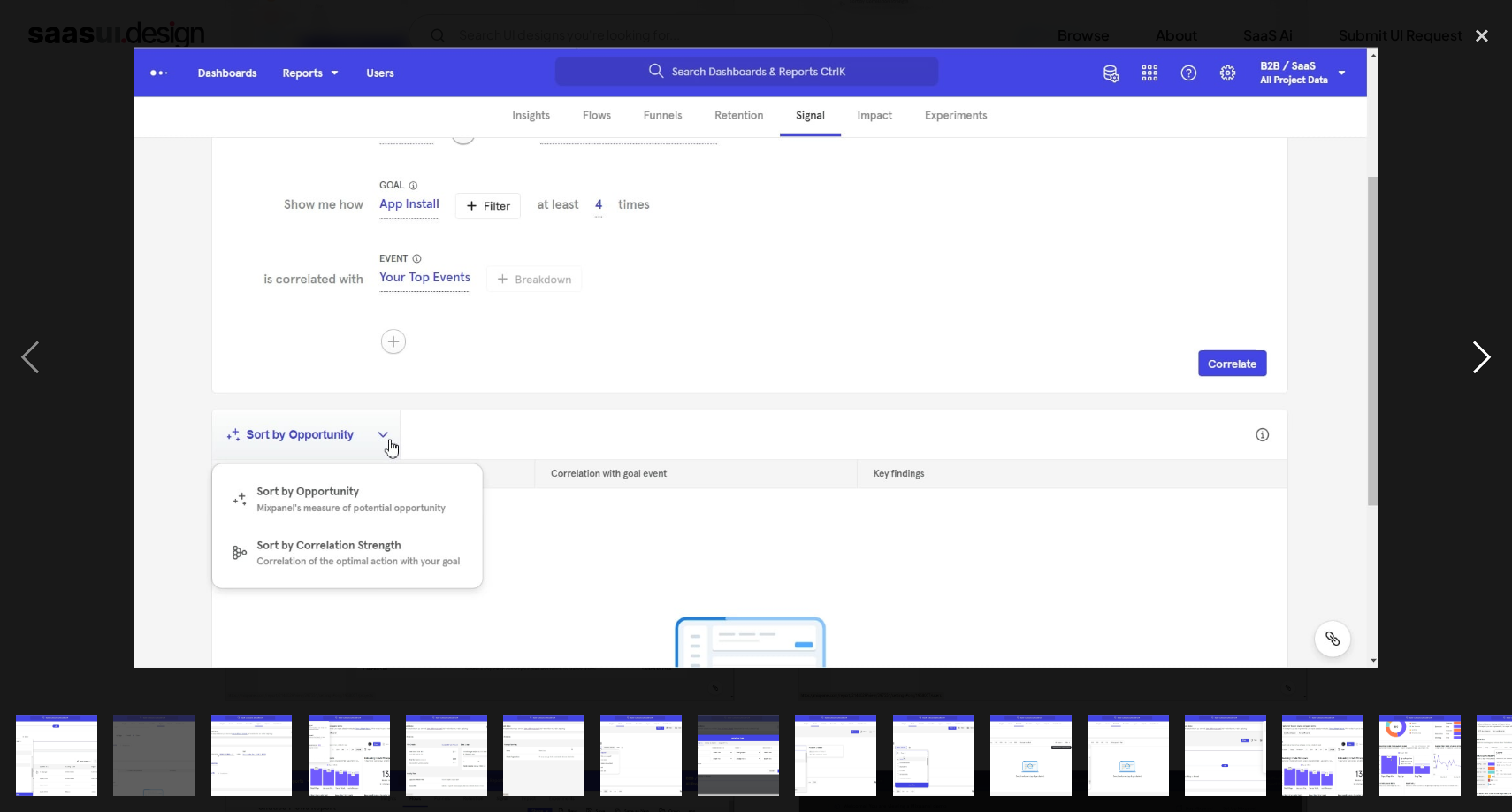
click at [1488, 347] on div "next image" at bounding box center [1482, 357] width 60 height 682
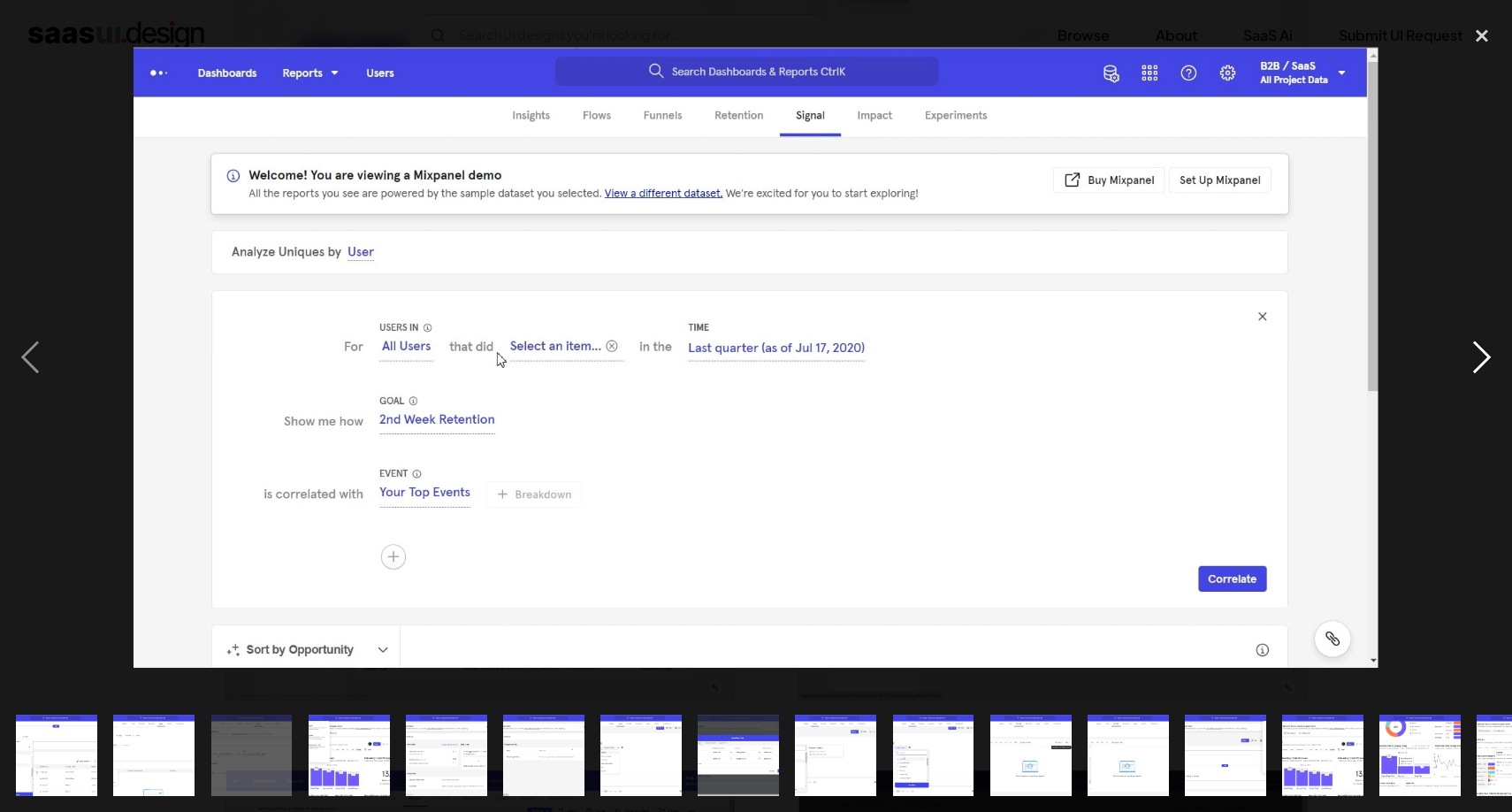
click at [1484, 351] on div "next image" at bounding box center [1482, 357] width 60 height 682
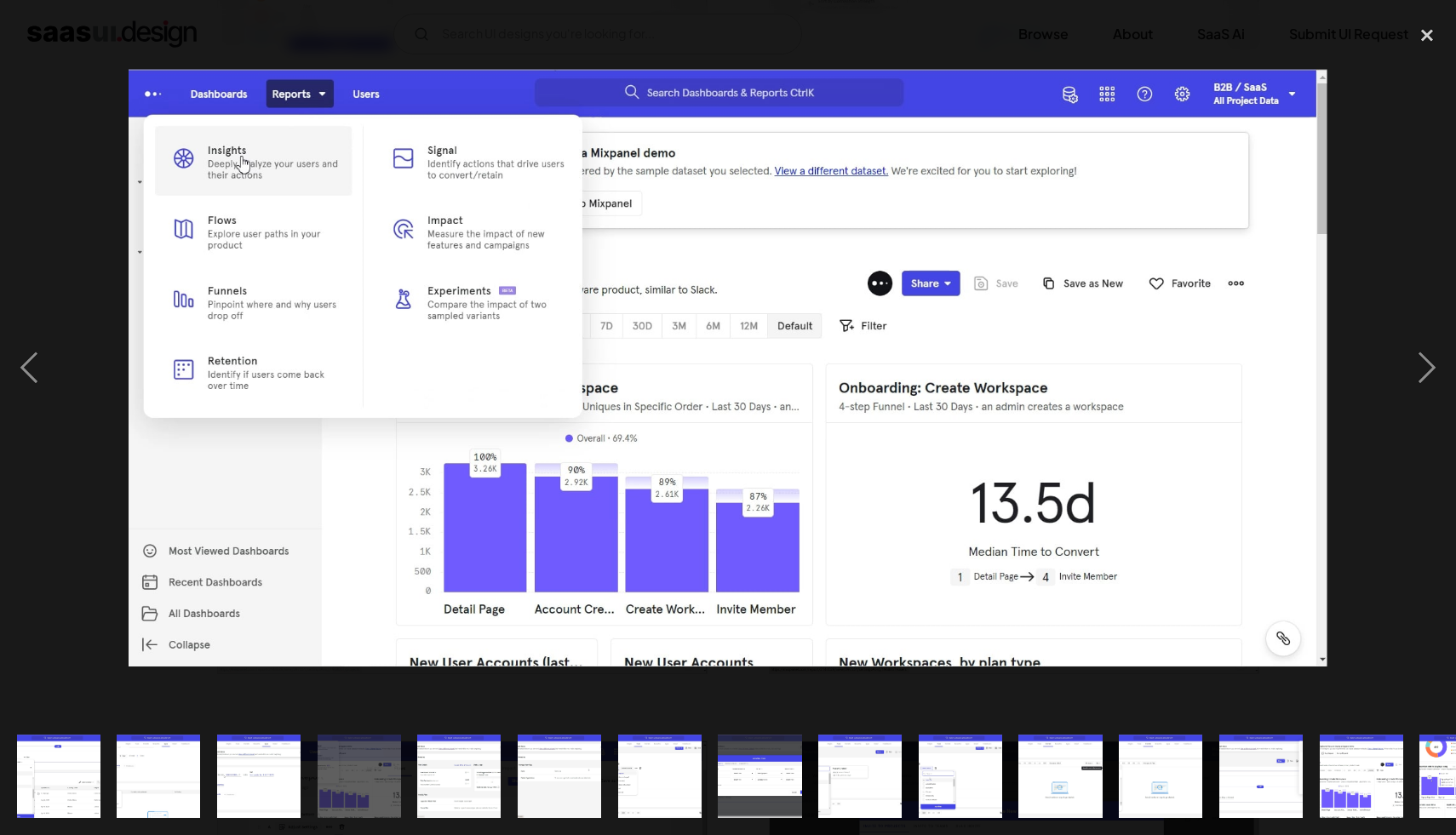
click at [1094, 19] on div at bounding box center [728, 367] width 1456 height 702
